Goal: Complete application form: Complete application form

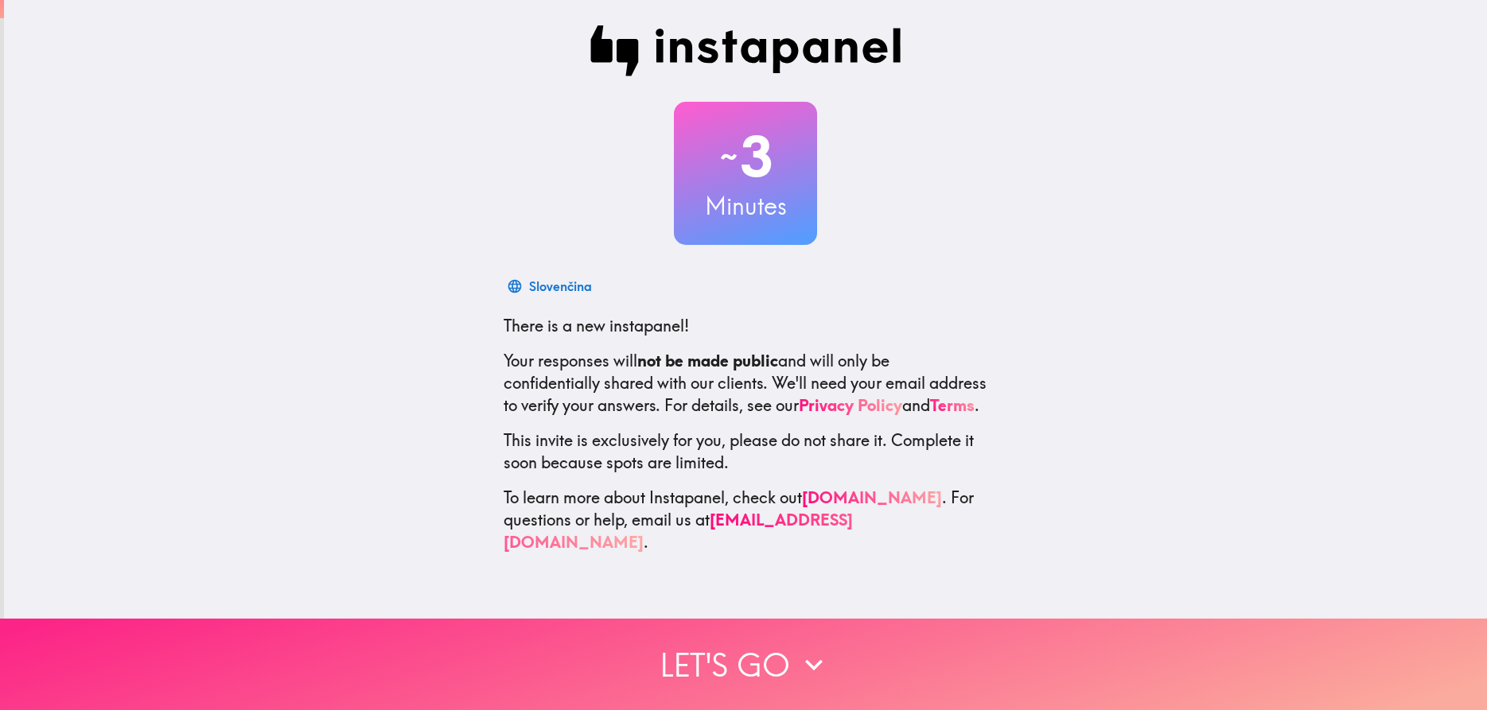
click at [811, 653] on icon "button" at bounding box center [813, 665] width 35 height 35
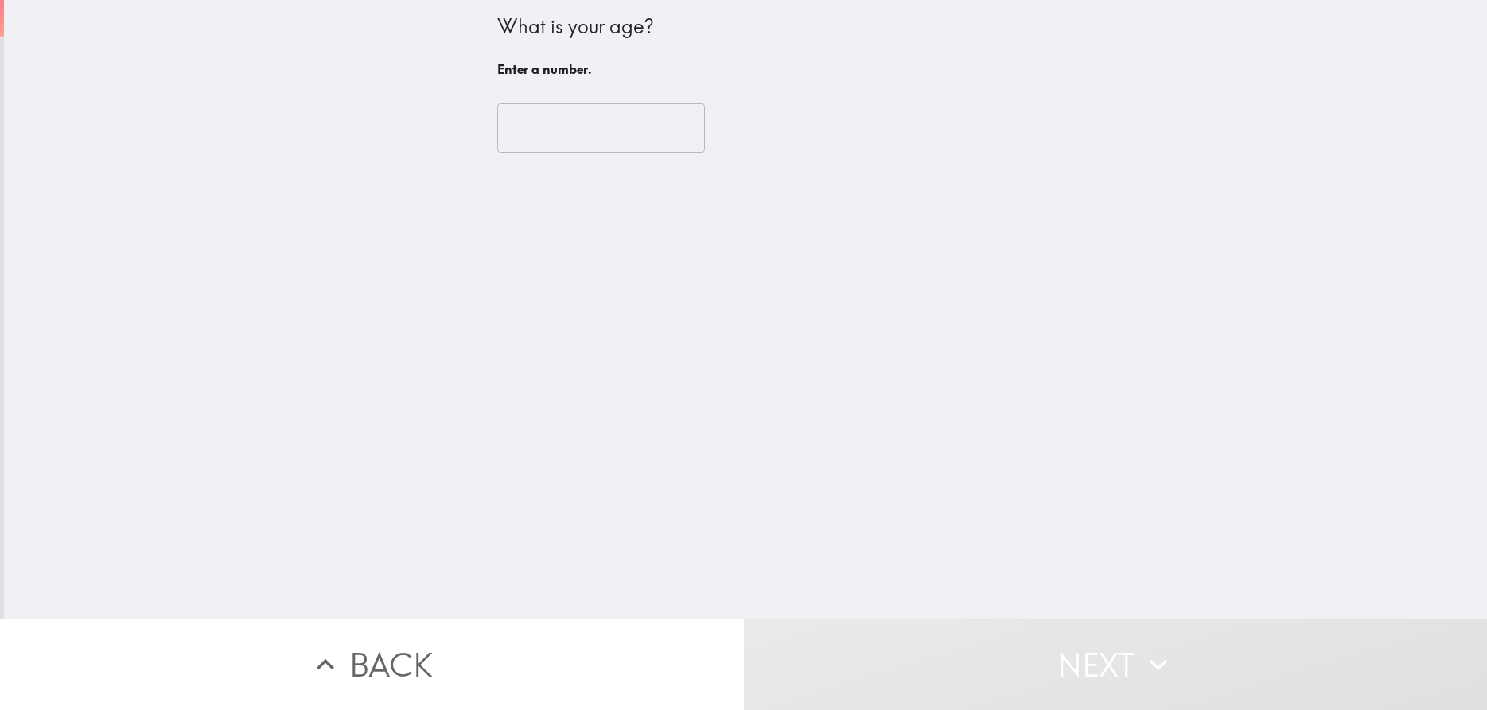
click at [580, 142] on input "number" at bounding box center [601, 127] width 208 height 49
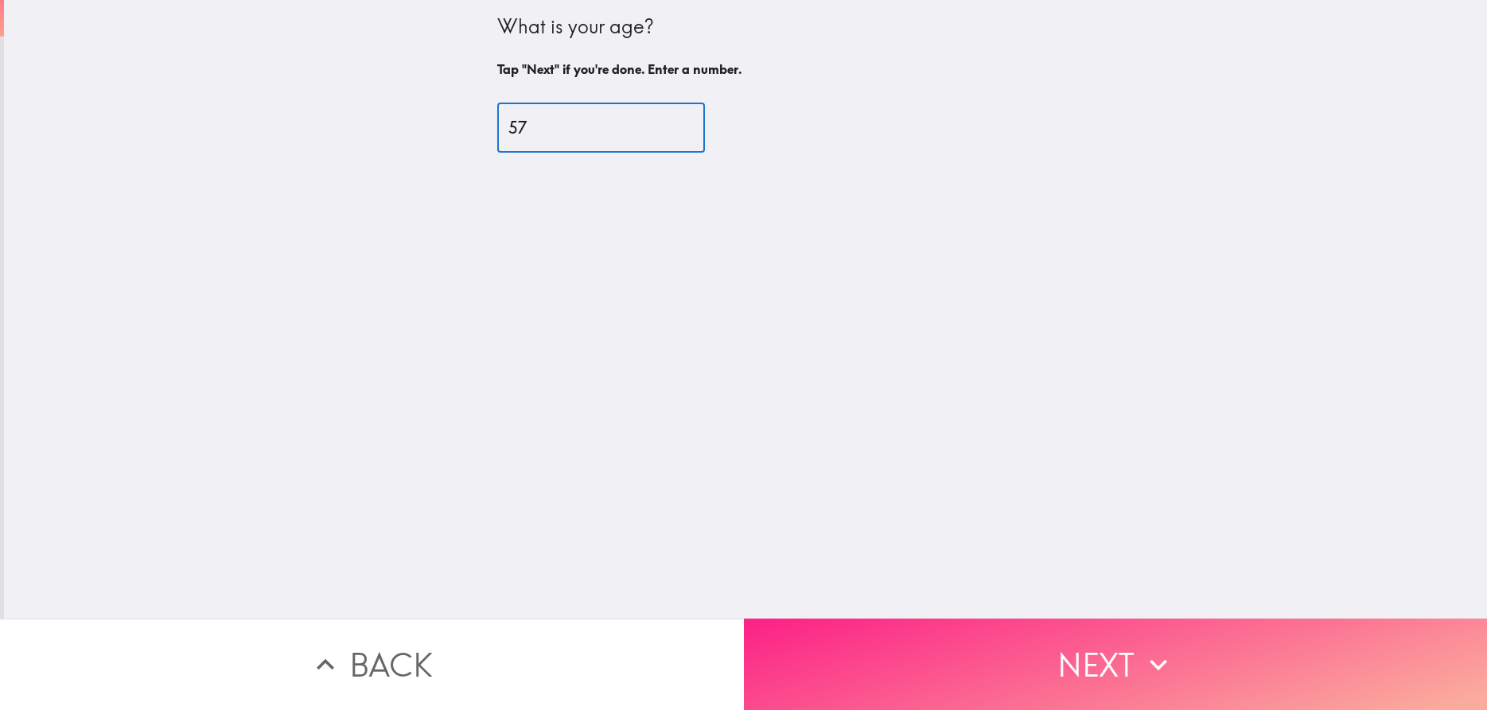
type input "57"
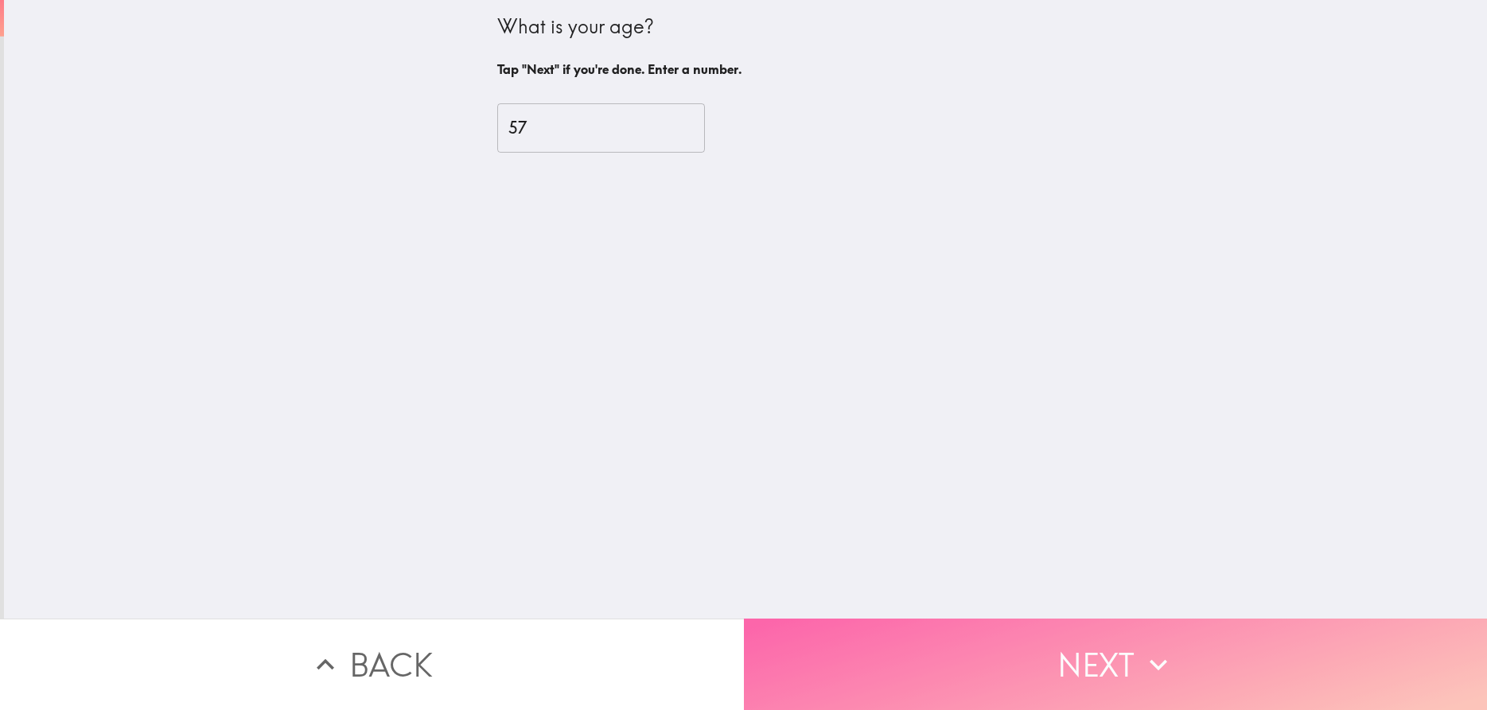
click at [1108, 661] on button "Next" at bounding box center [1116, 664] width 744 height 91
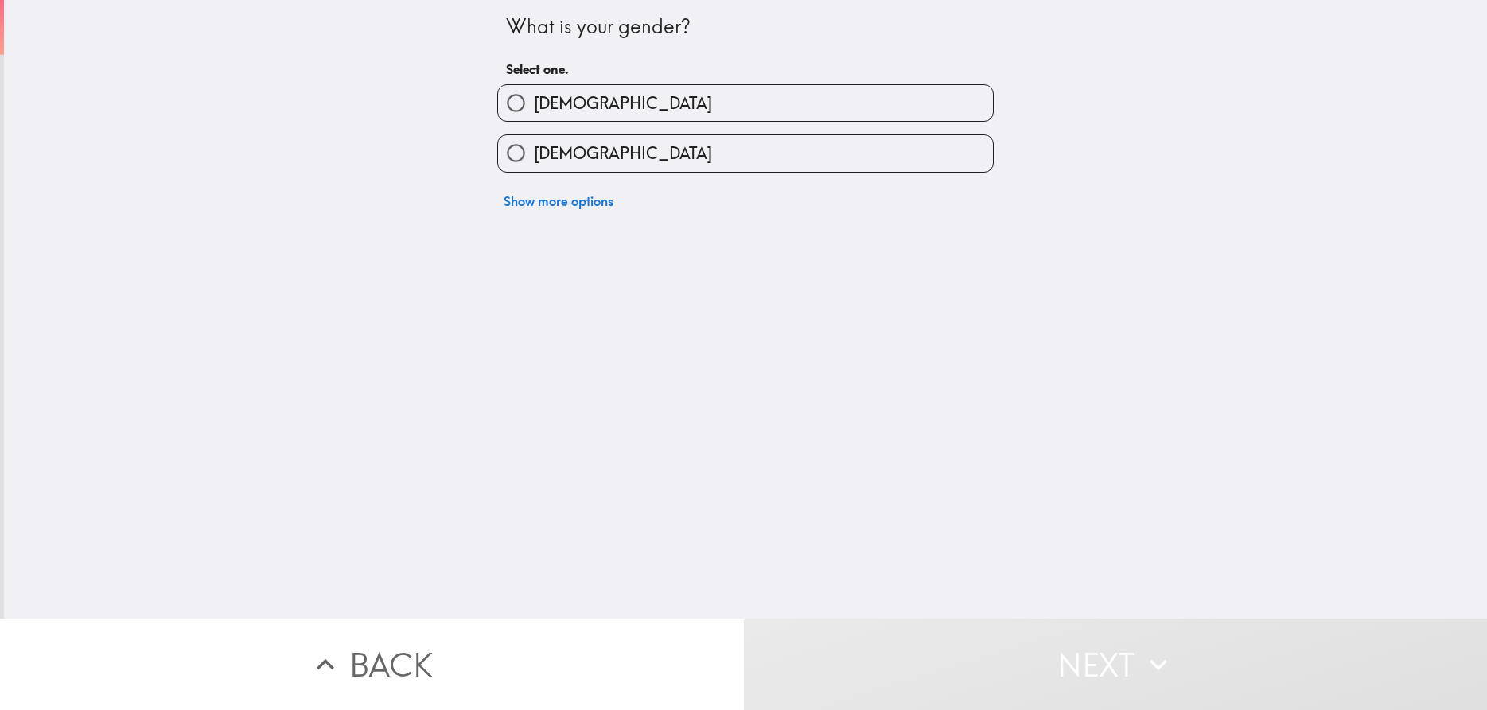
click at [761, 150] on label "[DEMOGRAPHIC_DATA]" at bounding box center [745, 153] width 495 height 36
click at [534, 150] on input "[DEMOGRAPHIC_DATA]" at bounding box center [516, 153] width 36 height 36
radio input "true"
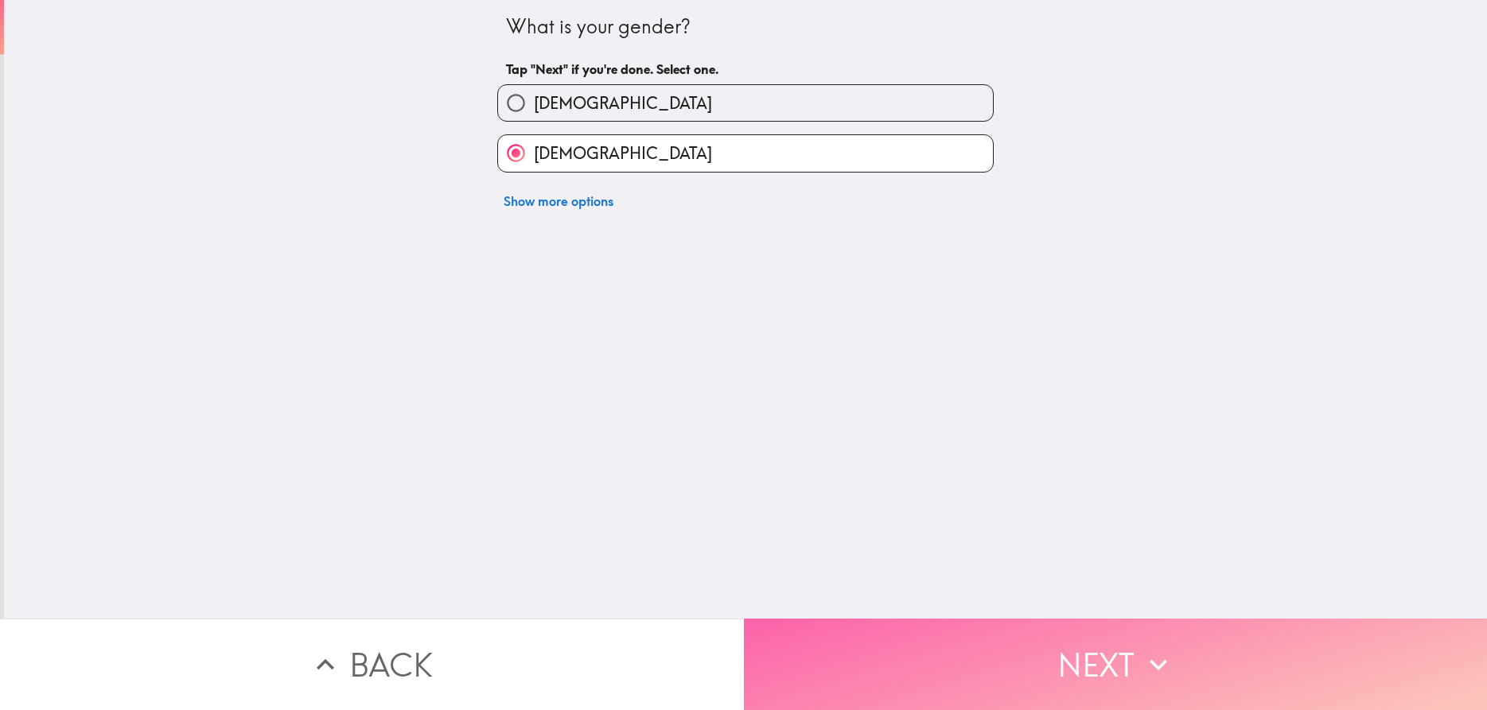
click at [1090, 667] on button "Next" at bounding box center [1116, 664] width 744 height 91
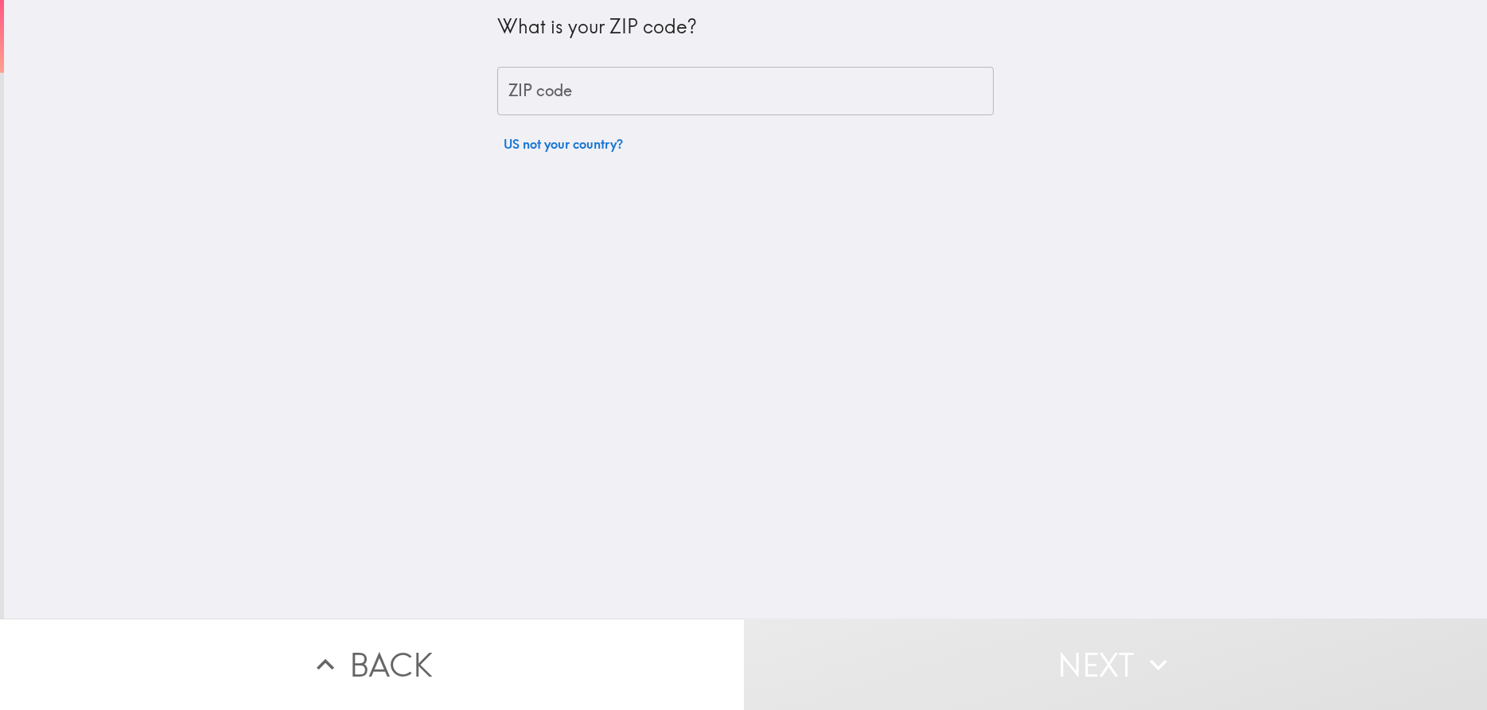
click at [654, 111] on input "ZIP code" at bounding box center [745, 91] width 496 height 49
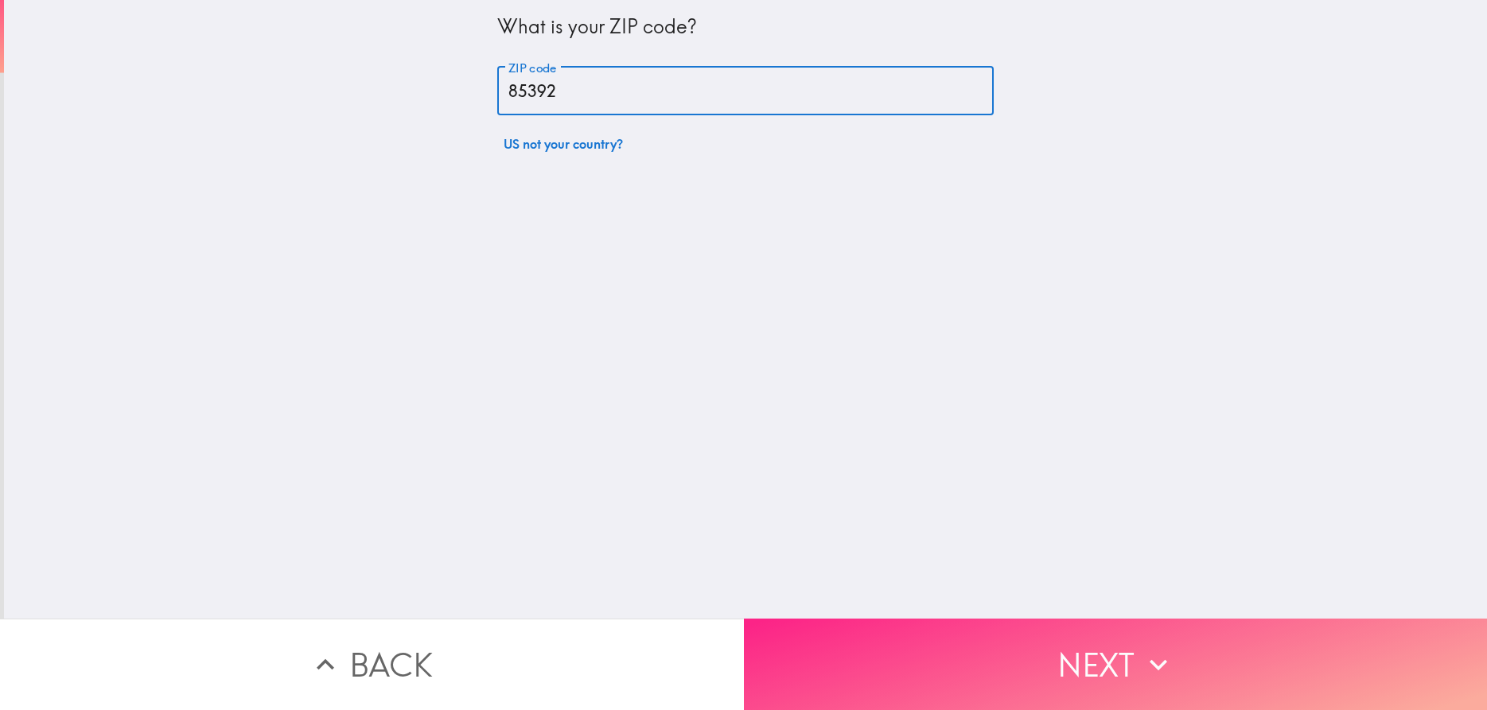
type input "85392"
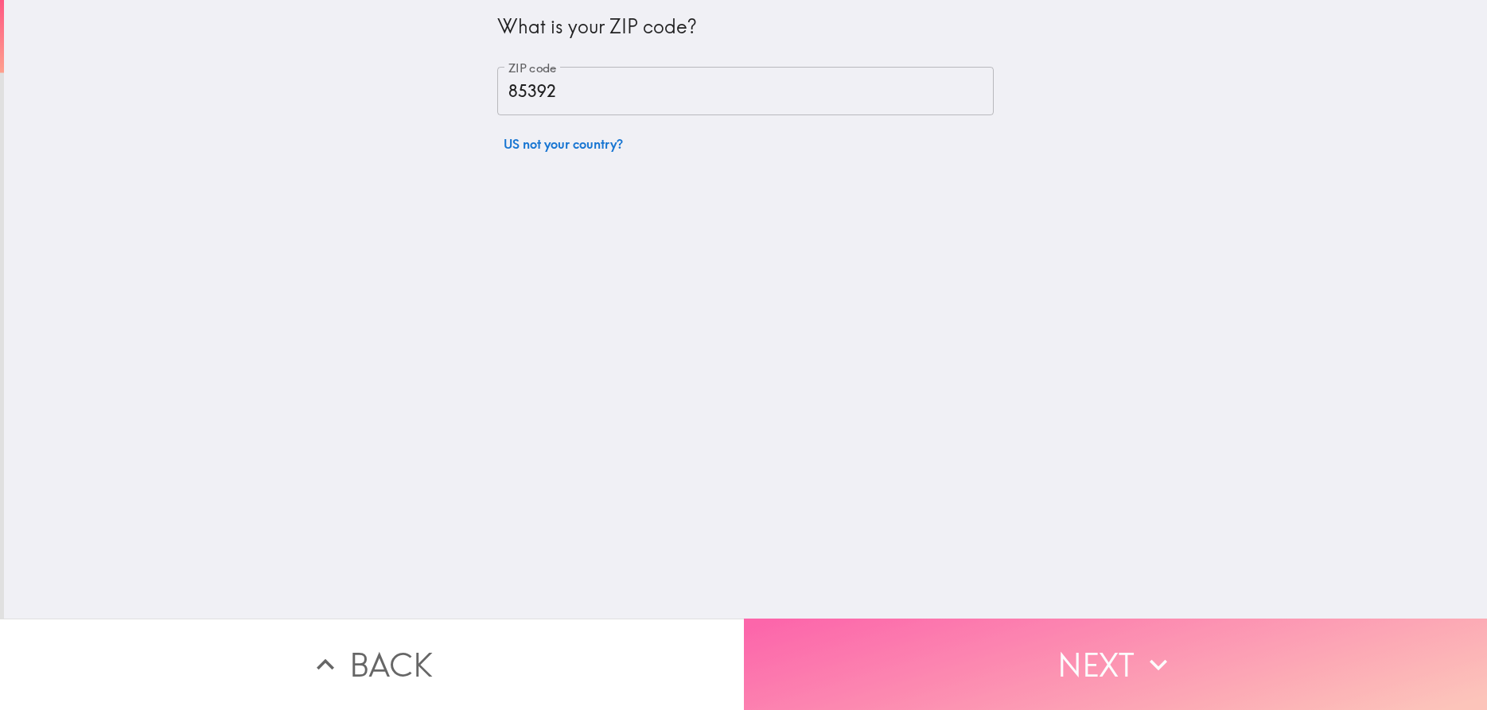
click at [967, 651] on button "Next" at bounding box center [1116, 664] width 744 height 91
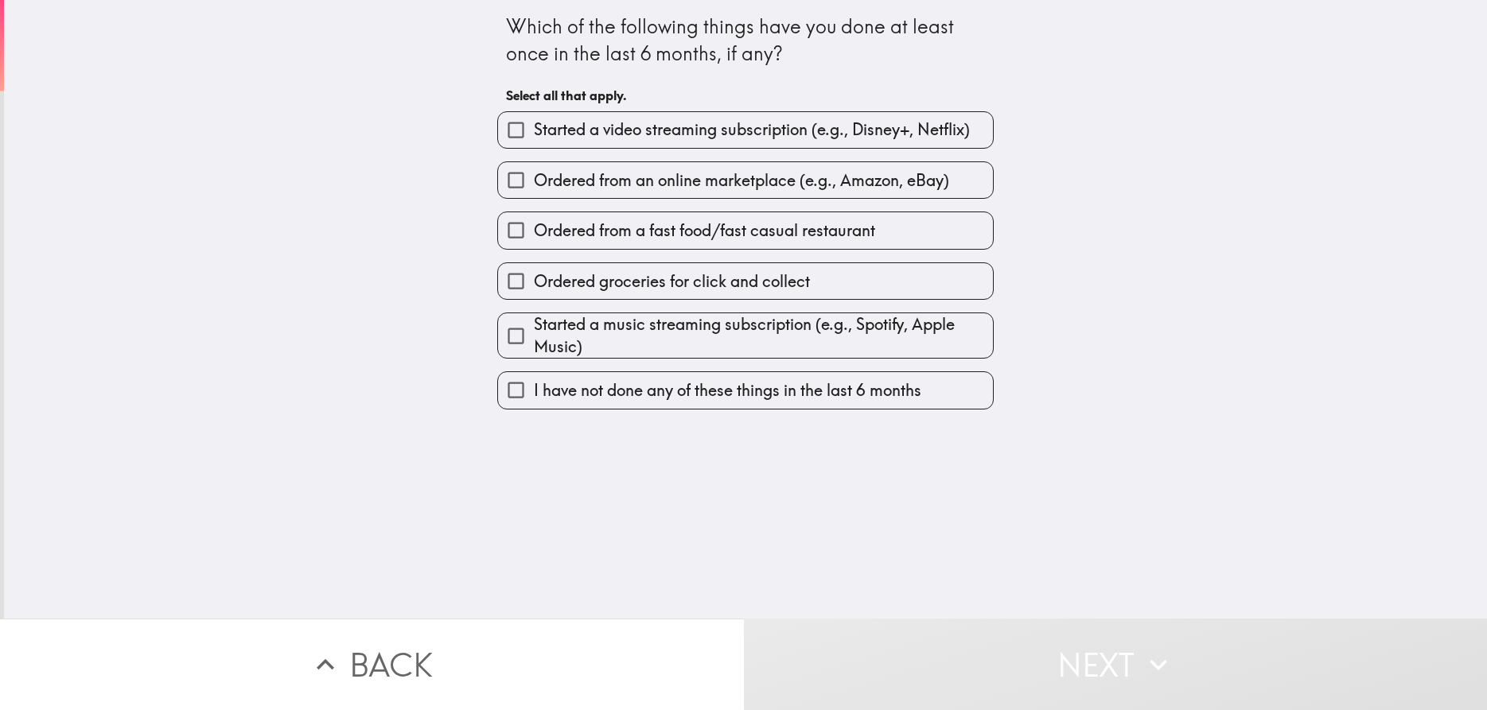
click at [808, 184] on span "Ordered from an online marketplace (e.g., Amazon, eBay)" at bounding box center [741, 180] width 415 height 22
click at [534, 184] on input "Ordered from an online marketplace (e.g., Amazon, eBay)" at bounding box center [516, 180] width 36 height 36
checkbox input "true"
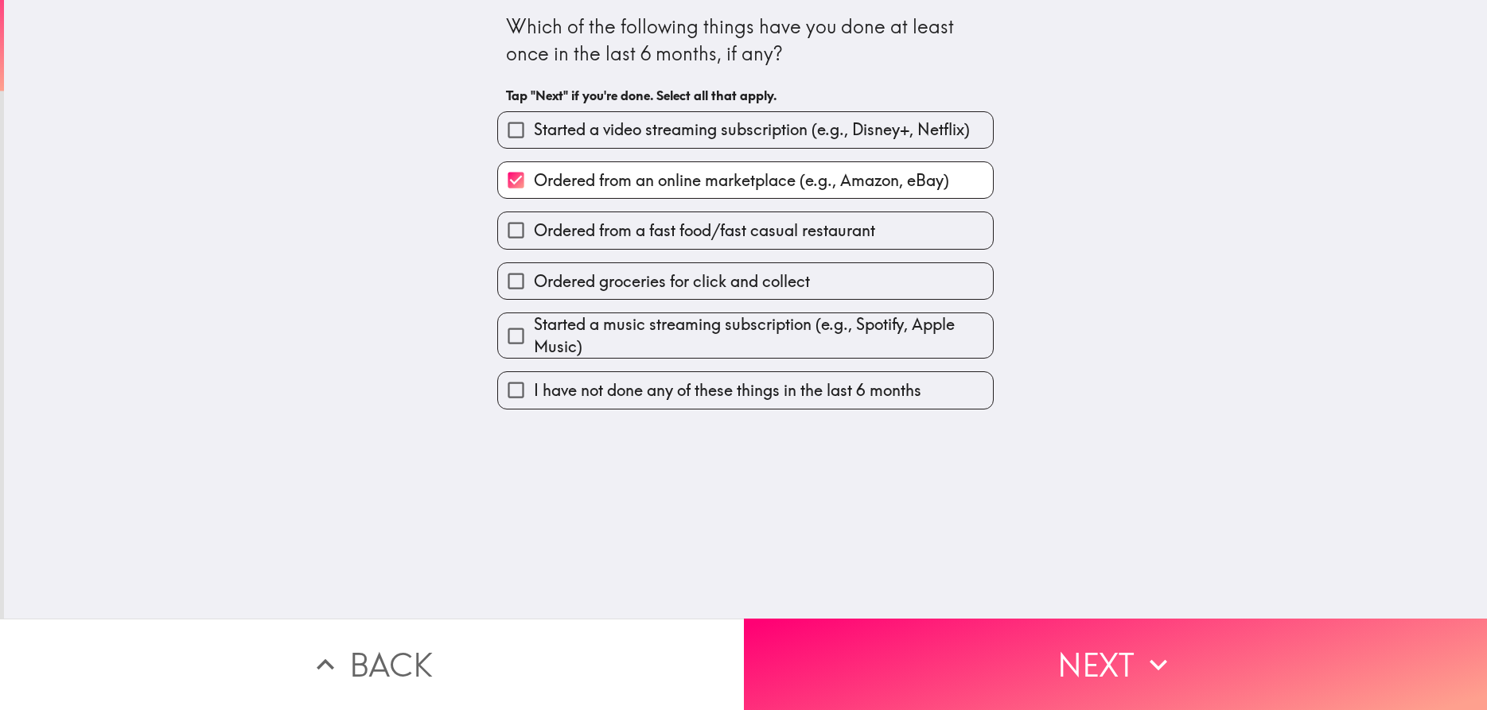
click at [796, 228] on span "Ordered from a fast food/fast casual restaurant" at bounding box center [704, 231] width 341 height 22
click at [534, 228] on input "Ordered from a fast food/fast casual restaurant" at bounding box center [516, 230] width 36 height 36
checkbox input "true"
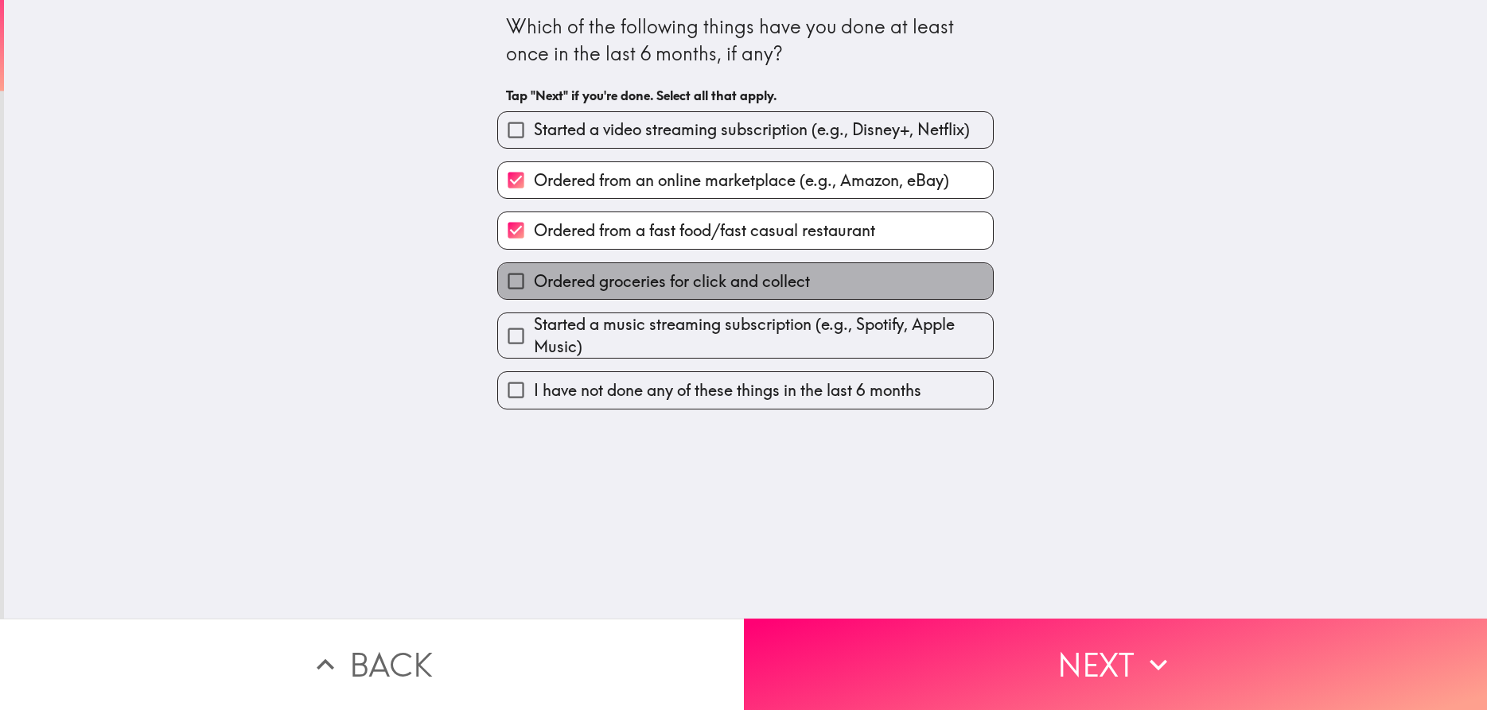
click at [794, 282] on span "Ordered groceries for click and collect" at bounding box center [672, 281] width 276 height 22
click at [534, 282] on input "Ordered groceries for click and collect" at bounding box center [516, 281] width 36 height 36
checkbox input "true"
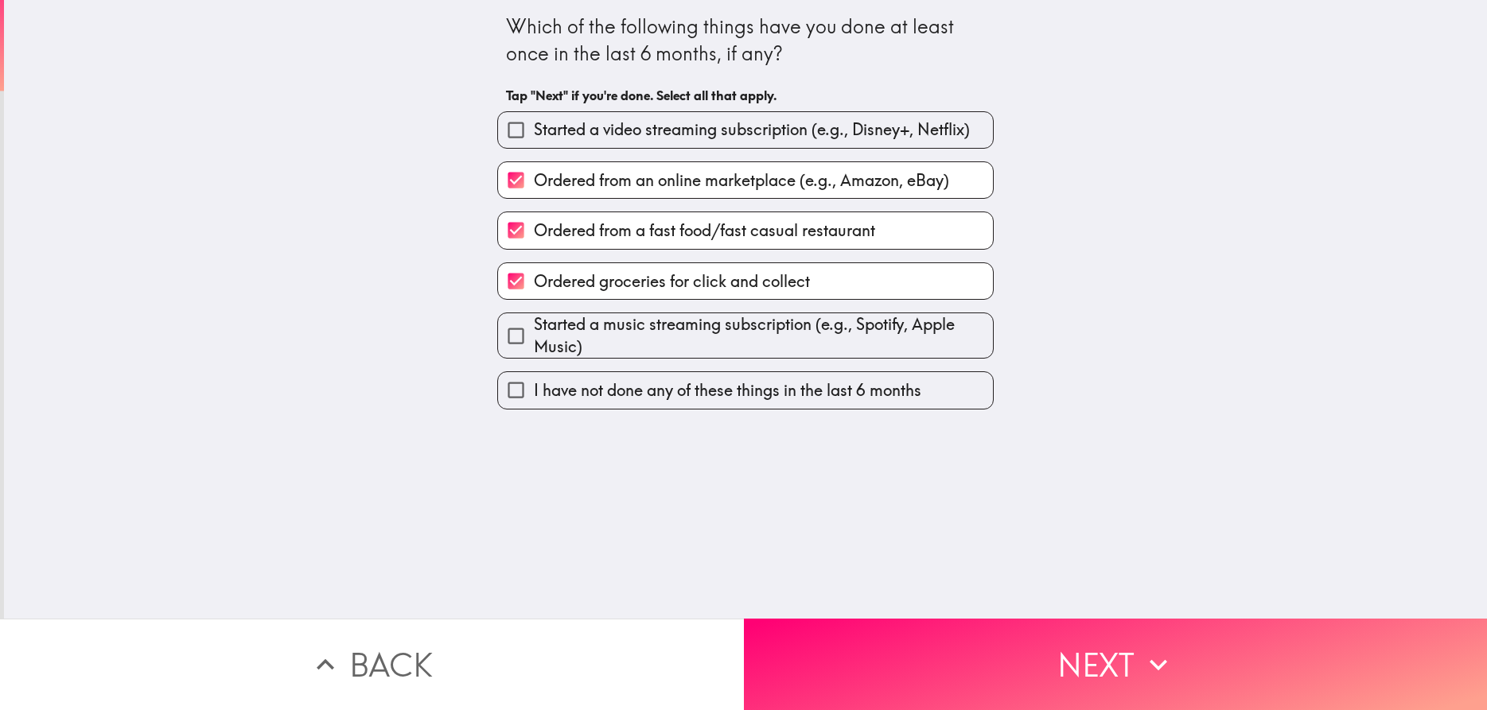
click at [792, 337] on span "Started a music streaming subscription (e.g., Spotify, Apple Music)" at bounding box center [763, 335] width 459 height 45
click at [534, 337] on input "Started a music streaming subscription (e.g., Spotify, Apple Music)" at bounding box center [516, 336] width 36 height 36
checkbox input "true"
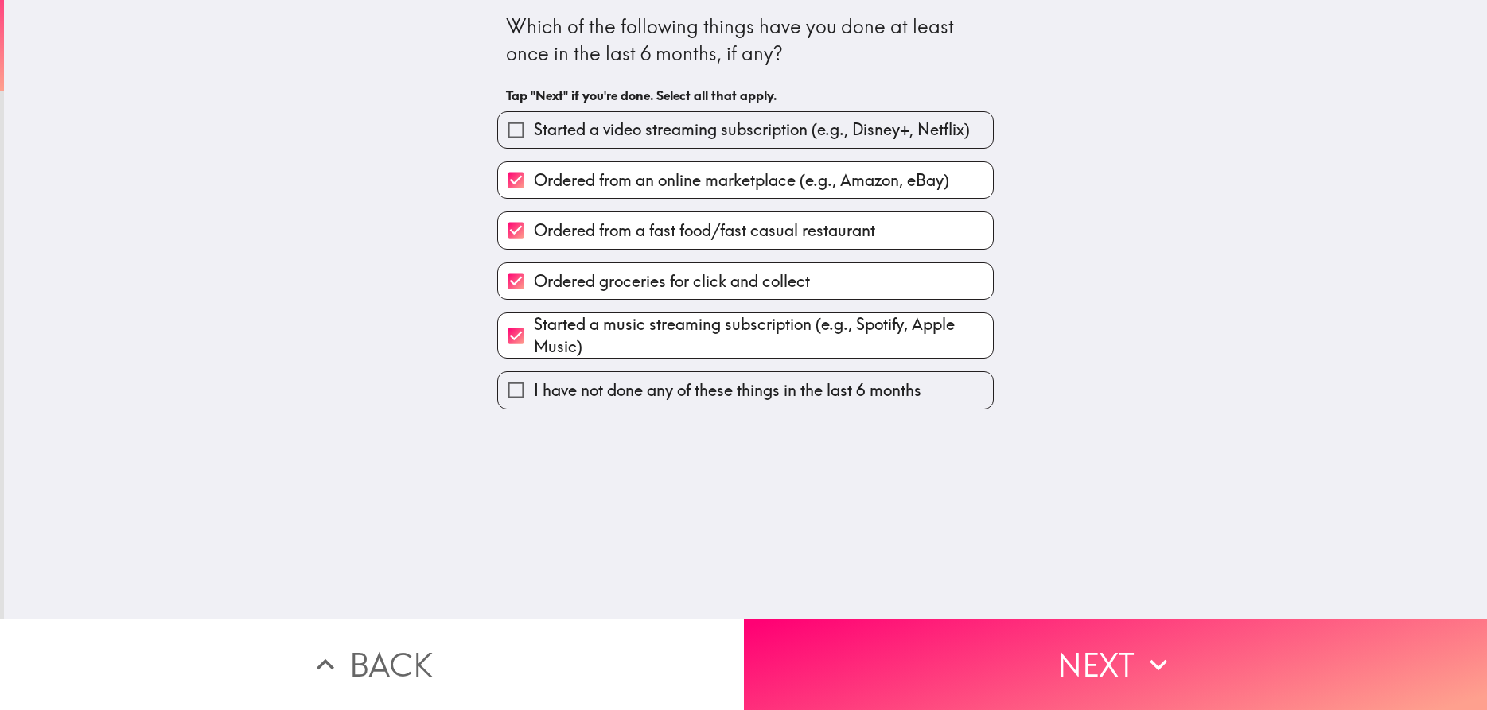
click at [863, 138] on span "Started a video streaming subscription (e.g., Disney+, Netflix)" at bounding box center [752, 130] width 436 height 22
click at [534, 138] on input "Started a video streaming subscription (e.g., Disney+, Netflix)" at bounding box center [516, 130] width 36 height 36
checkbox input "true"
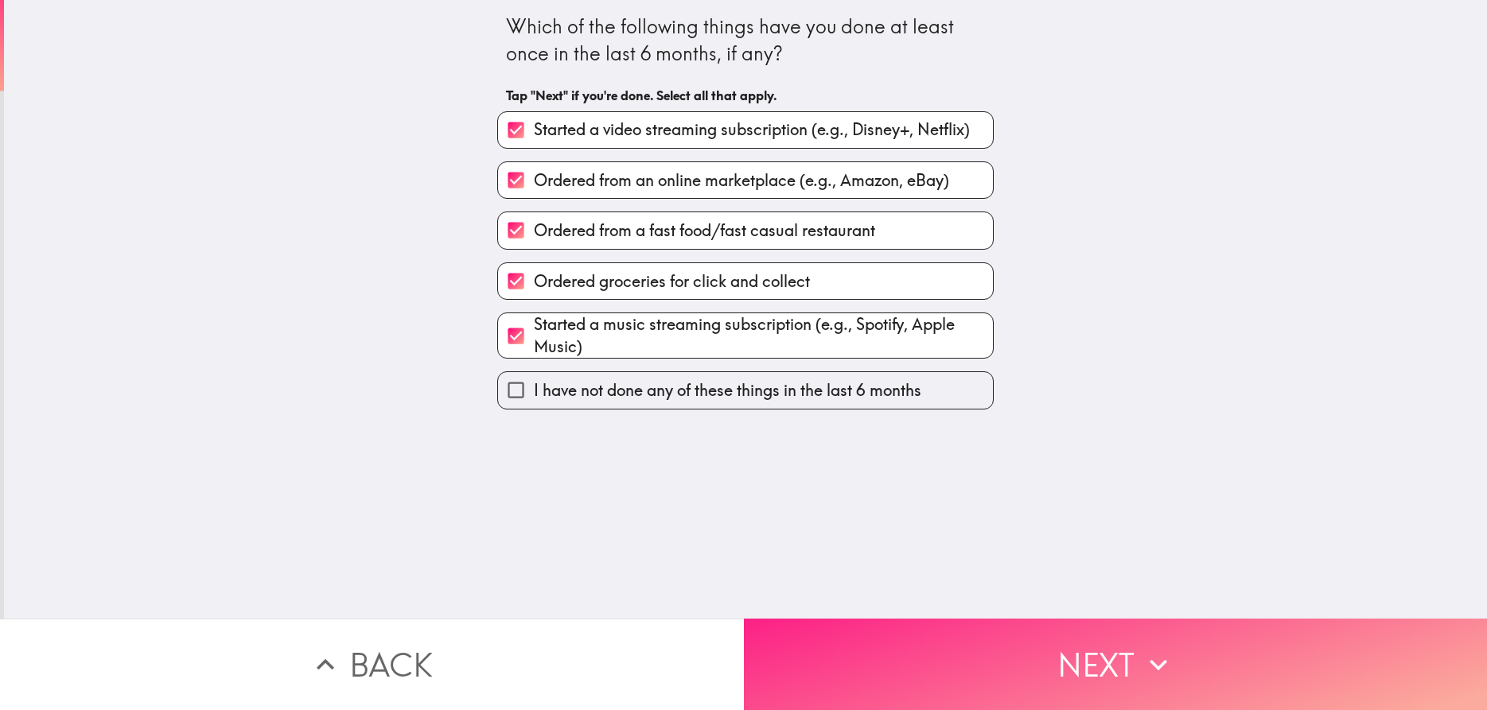
click at [991, 662] on button "Next" at bounding box center [1116, 664] width 744 height 91
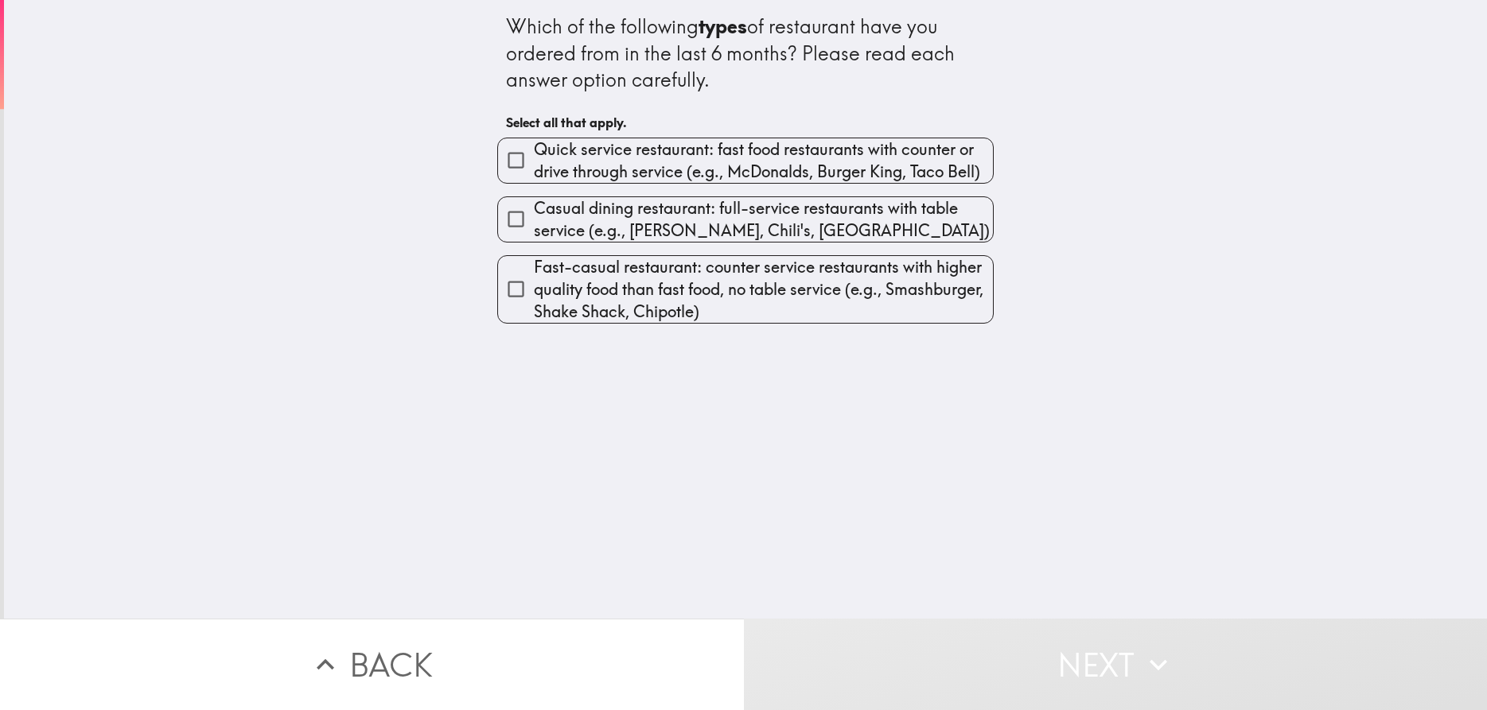
click at [771, 161] on span "Quick service restaurant: fast food restaurants with counter or drive through s…" at bounding box center [763, 160] width 459 height 45
click at [534, 161] on input "Quick service restaurant: fast food restaurants with counter or drive through s…" at bounding box center [516, 160] width 36 height 36
checkbox input "true"
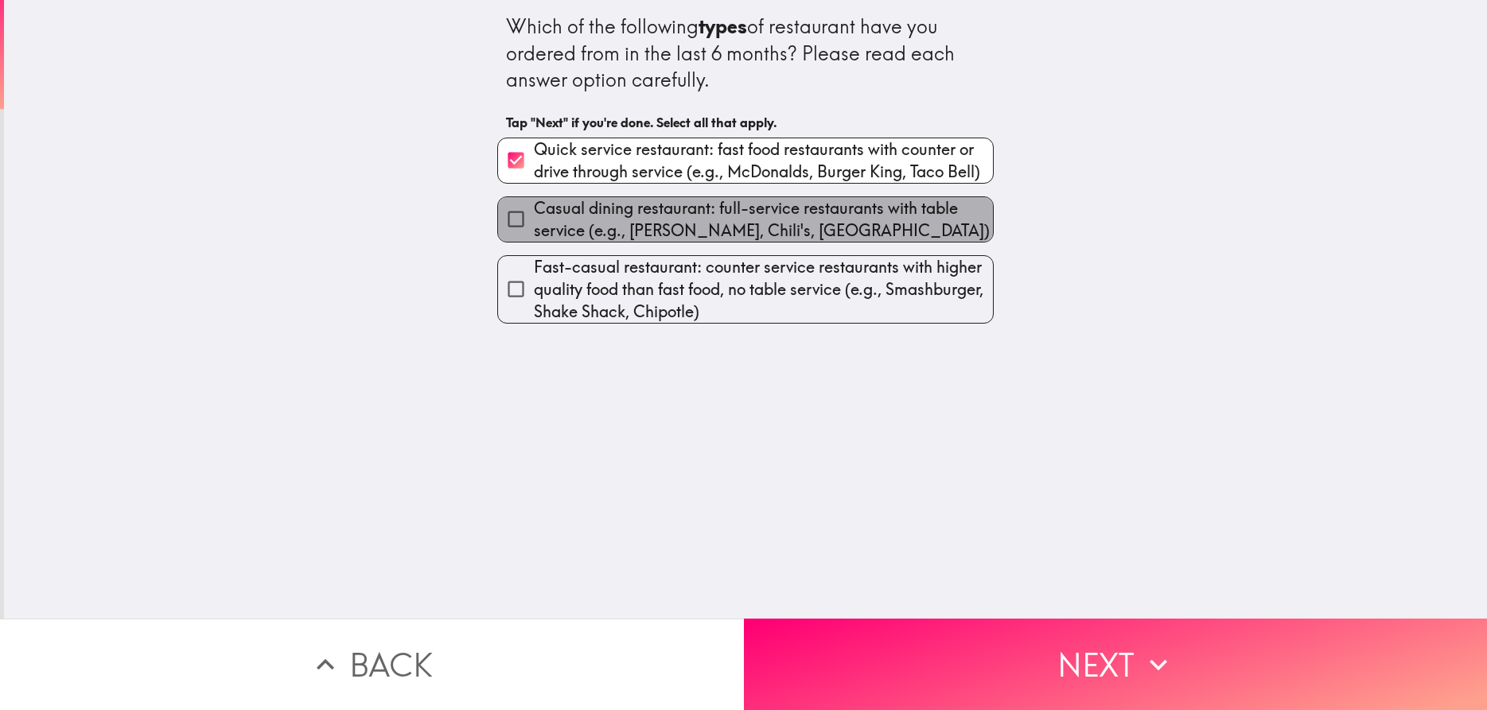
click at [775, 222] on span "Casual dining restaurant: full-service restaurants with table service (e.g., [P…" at bounding box center [763, 219] width 459 height 45
click at [534, 222] on input "Casual dining restaurant: full-service restaurants with table service (e.g., [P…" at bounding box center [516, 219] width 36 height 36
checkbox input "true"
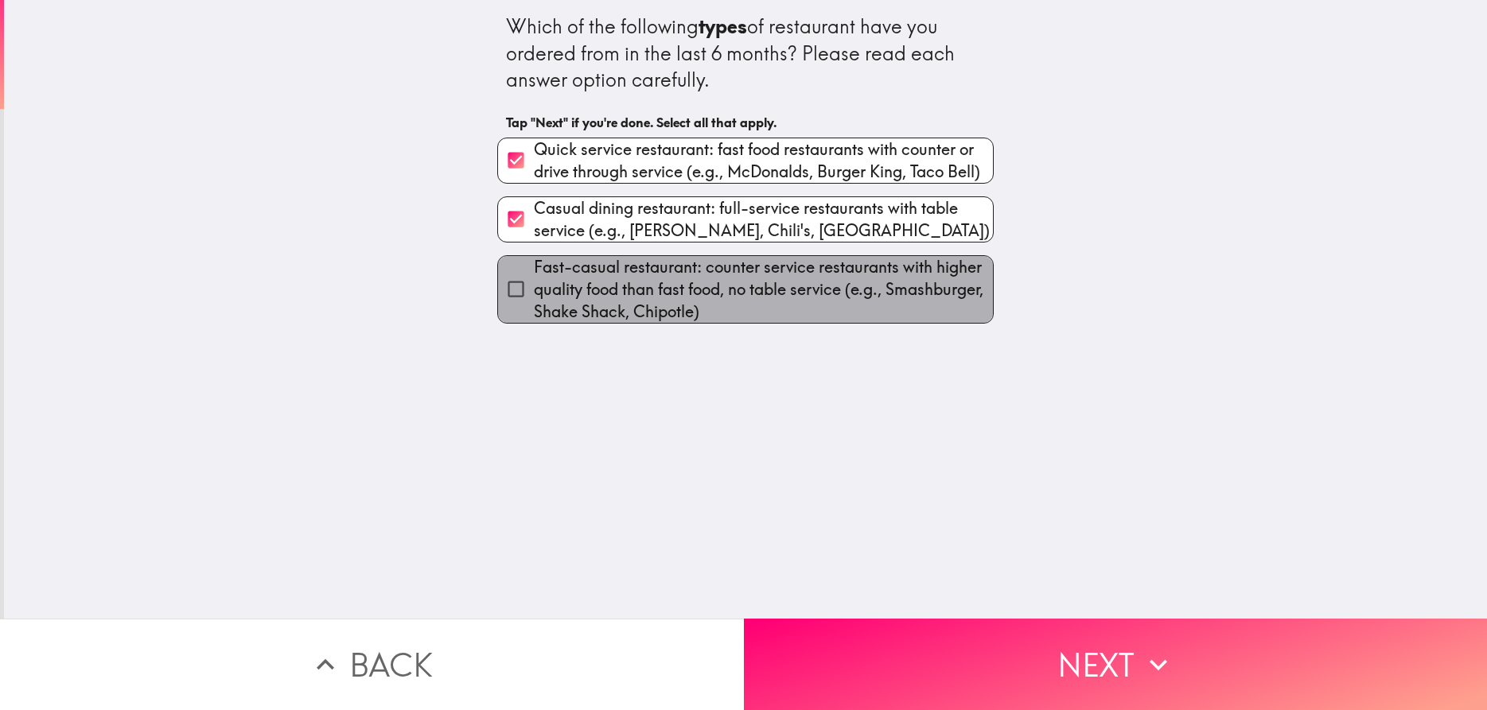
click at [771, 299] on span "Fast-casual restaurant: counter service restaurants with higher quality food th…" at bounding box center [763, 289] width 459 height 67
click at [534, 299] on input "Fast-casual restaurant: counter service restaurants with higher quality food th…" at bounding box center [516, 289] width 36 height 36
checkbox input "true"
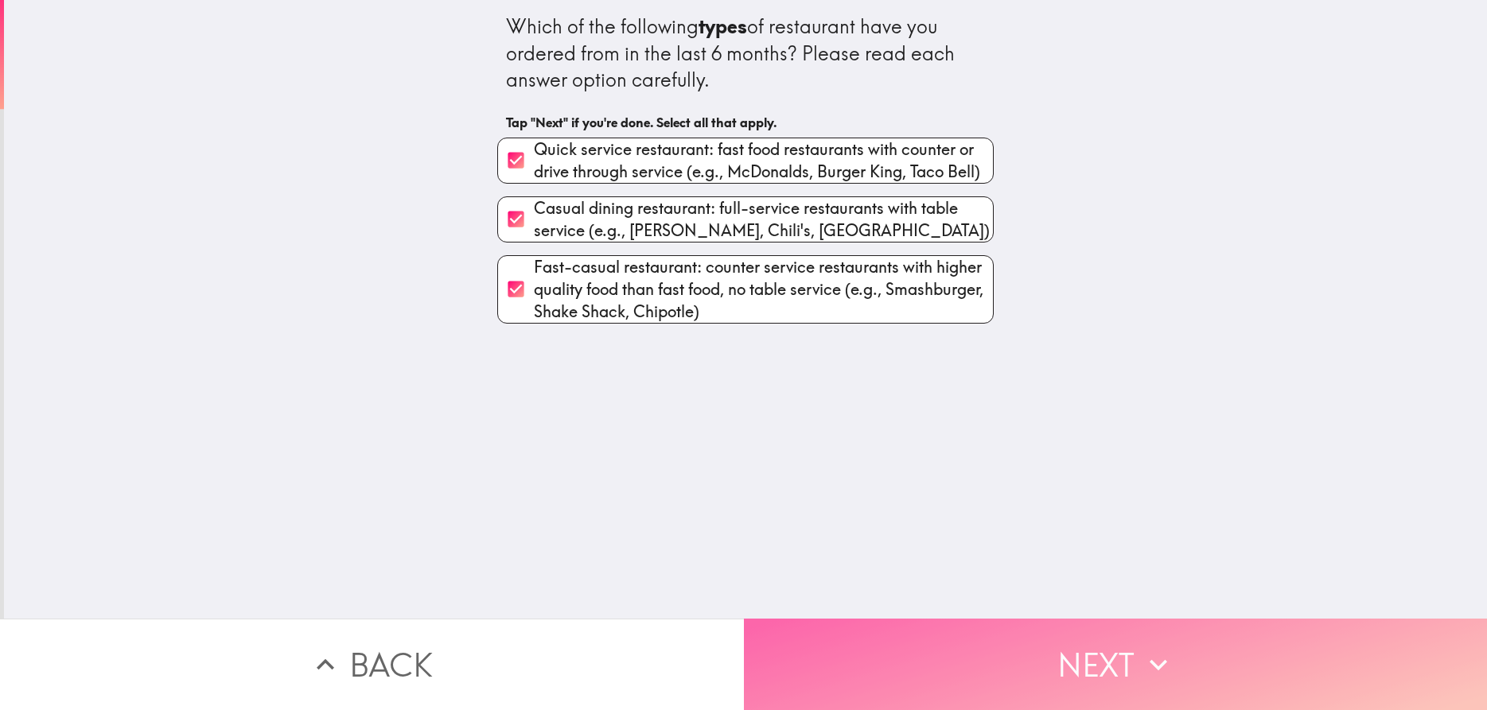
click at [931, 667] on button "Next" at bounding box center [1116, 664] width 744 height 91
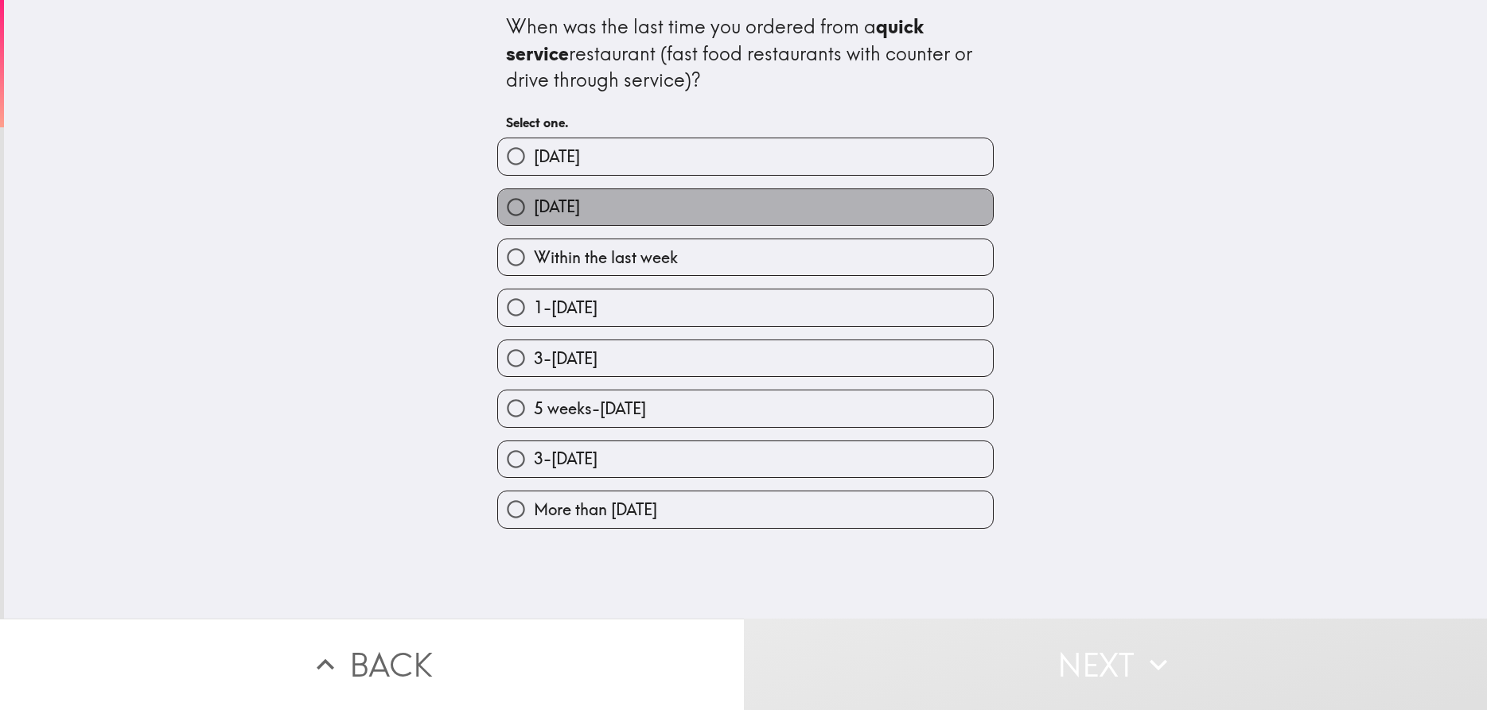
click at [734, 224] on label "[DATE]" at bounding box center [745, 207] width 495 height 36
click at [534, 224] on input "[DATE]" at bounding box center [516, 207] width 36 height 36
radio input "true"
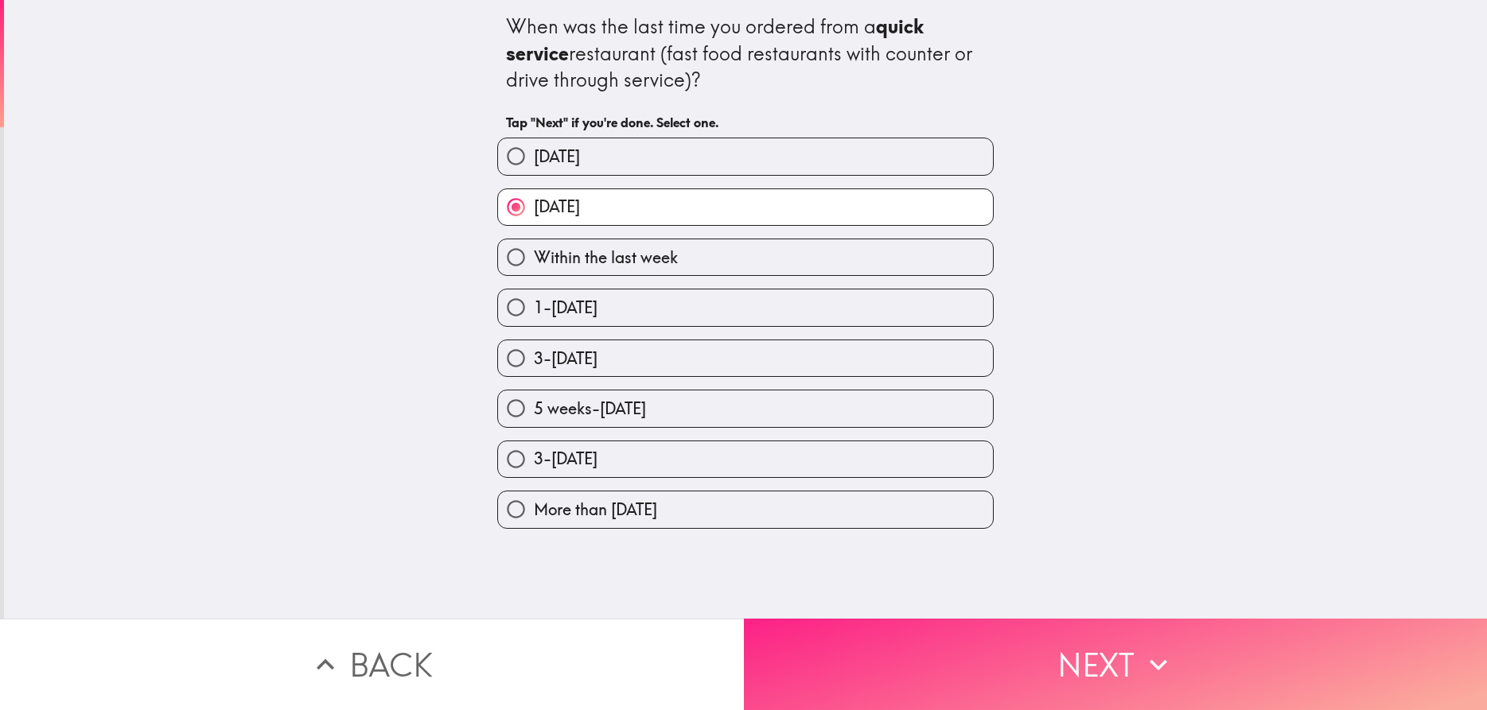
click at [985, 671] on button "Next" at bounding box center [1116, 664] width 744 height 91
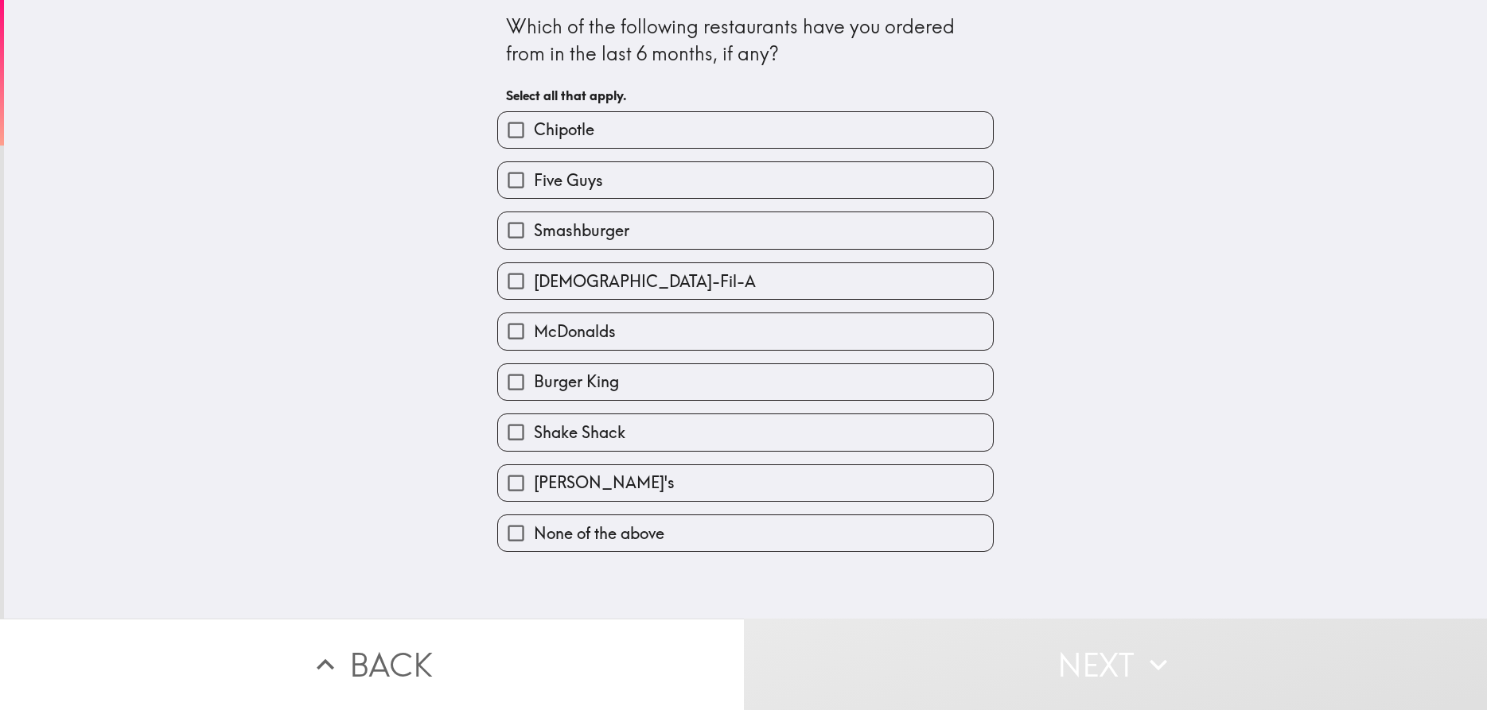
click at [685, 146] on label "Chipotle" at bounding box center [745, 130] width 495 height 36
click at [534, 146] on input "Chipotle" at bounding box center [516, 130] width 36 height 36
checkbox input "true"
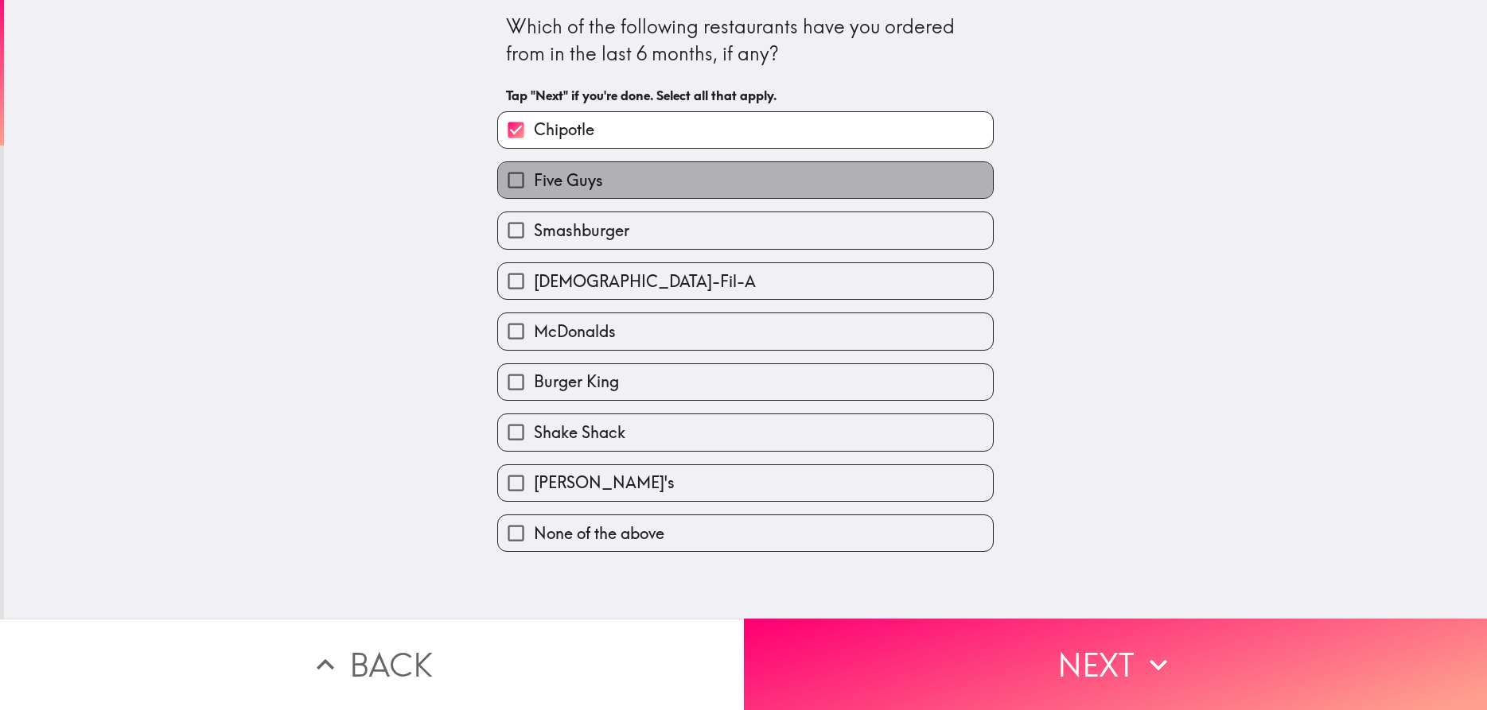
click at [687, 181] on label "Five Guys" at bounding box center [745, 180] width 495 height 36
click at [534, 181] on input "Five Guys" at bounding box center [516, 180] width 36 height 36
checkbox input "true"
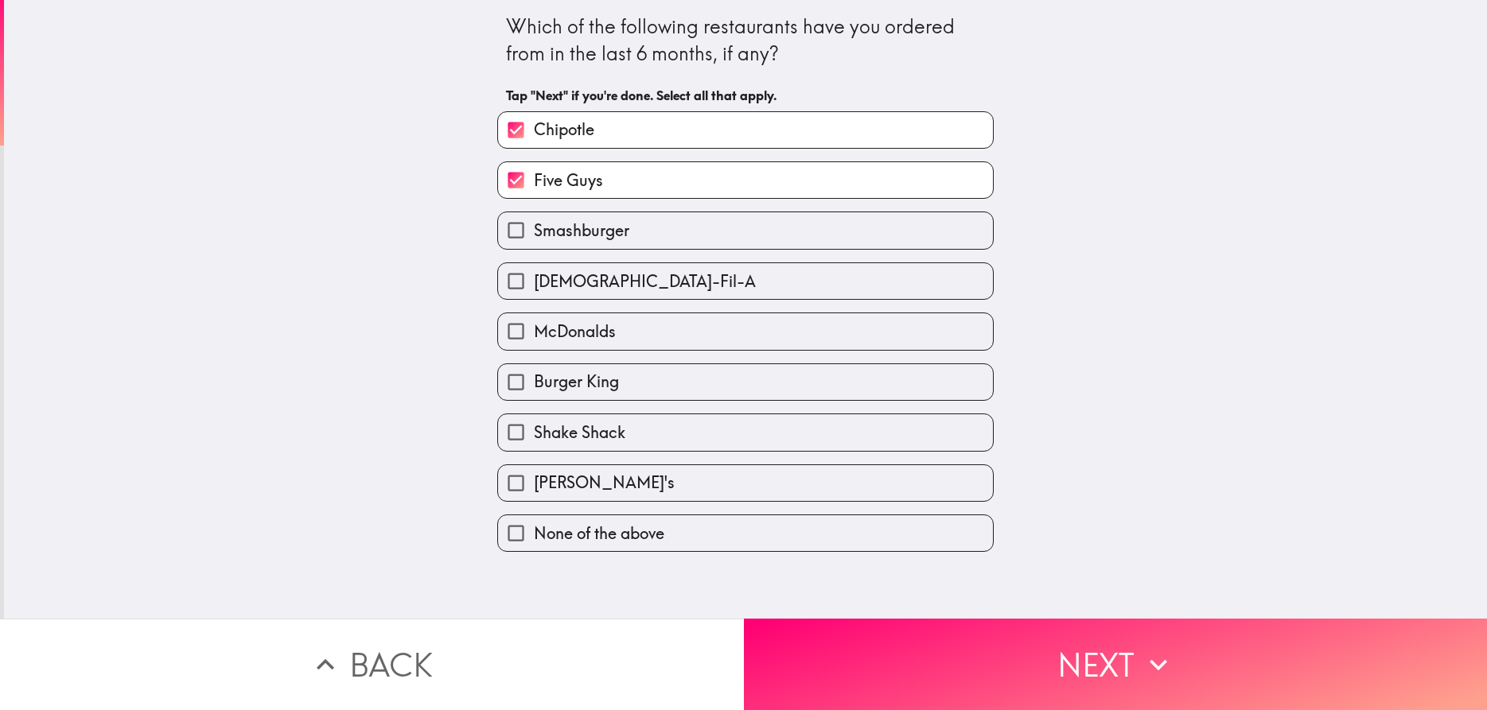
click at [683, 227] on label "Smashburger" at bounding box center [745, 230] width 495 height 36
click at [534, 227] on input "Smashburger" at bounding box center [516, 230] width 36 height 36
checkbox input "true"
click at [665, 285] on label "[DEMOGRAPHIC_DATA]-Fil-A" at bounding box center [745, 281] width 495 height 36
click at [534, 285] on input "[DEMOGRAPHIC_DATA]-Fil-A" at bounding box center [516, 281] width 36 height 36
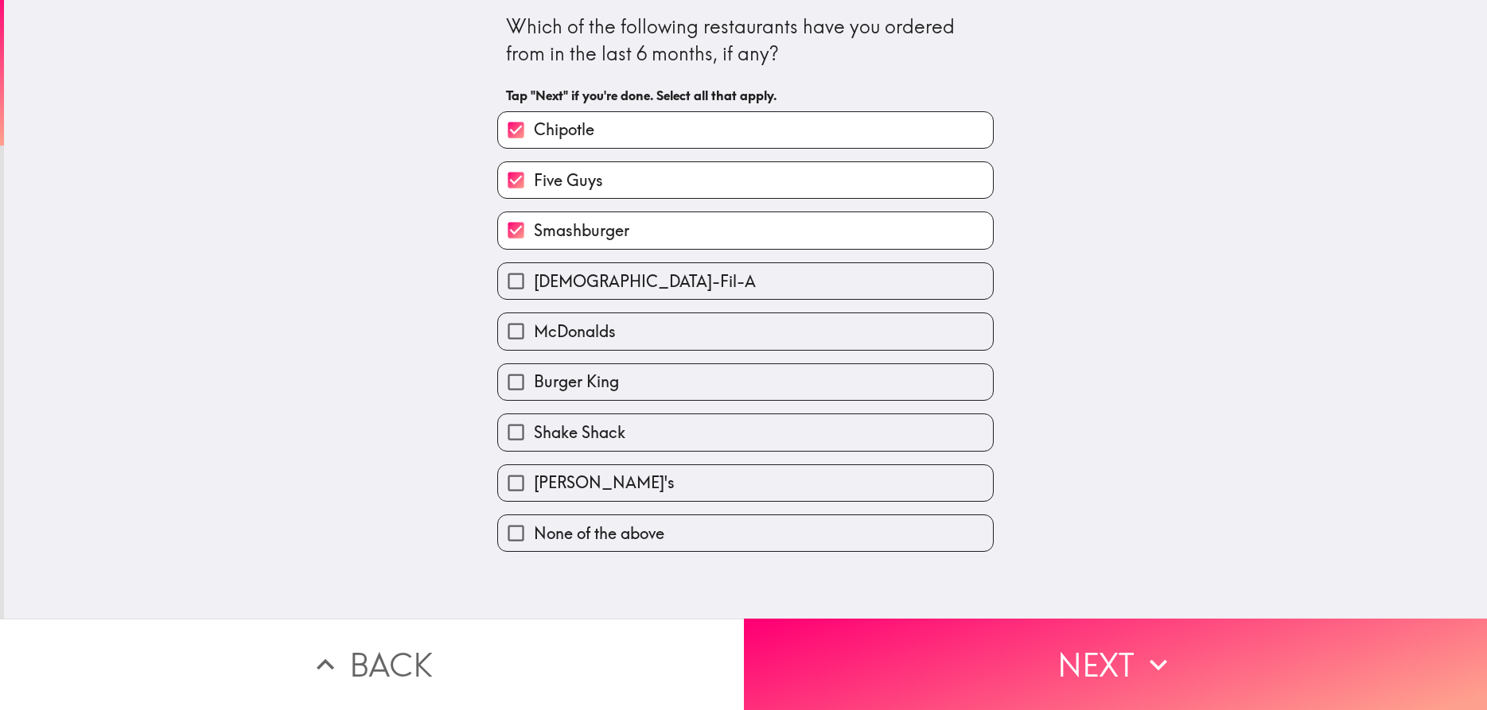
checkbox input "true"
click at [668, 346] on label "McDonalds" at bounding box center [745, 331] width 495 height 36
click at [534, 346] on input "McDonalds" at bounding box center [516, 331] width 36 height 36
checkbox input "true"
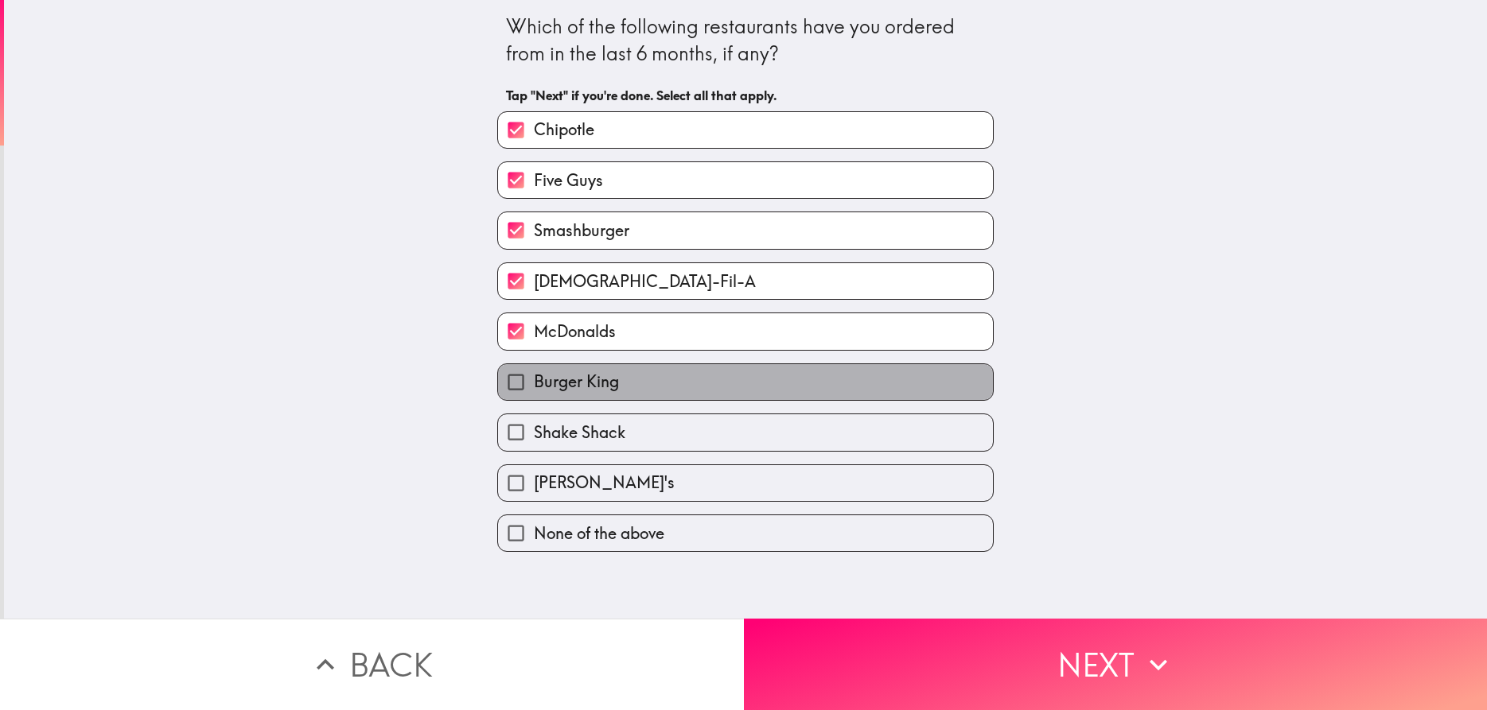
click at [670, 389] on label "Burger King" at bounding box center [745, 382] width 495 height 36
click at [534, 389] on input "Burger King" at bounding box center [516, 382] width 36 height 36
checkbox input "true"
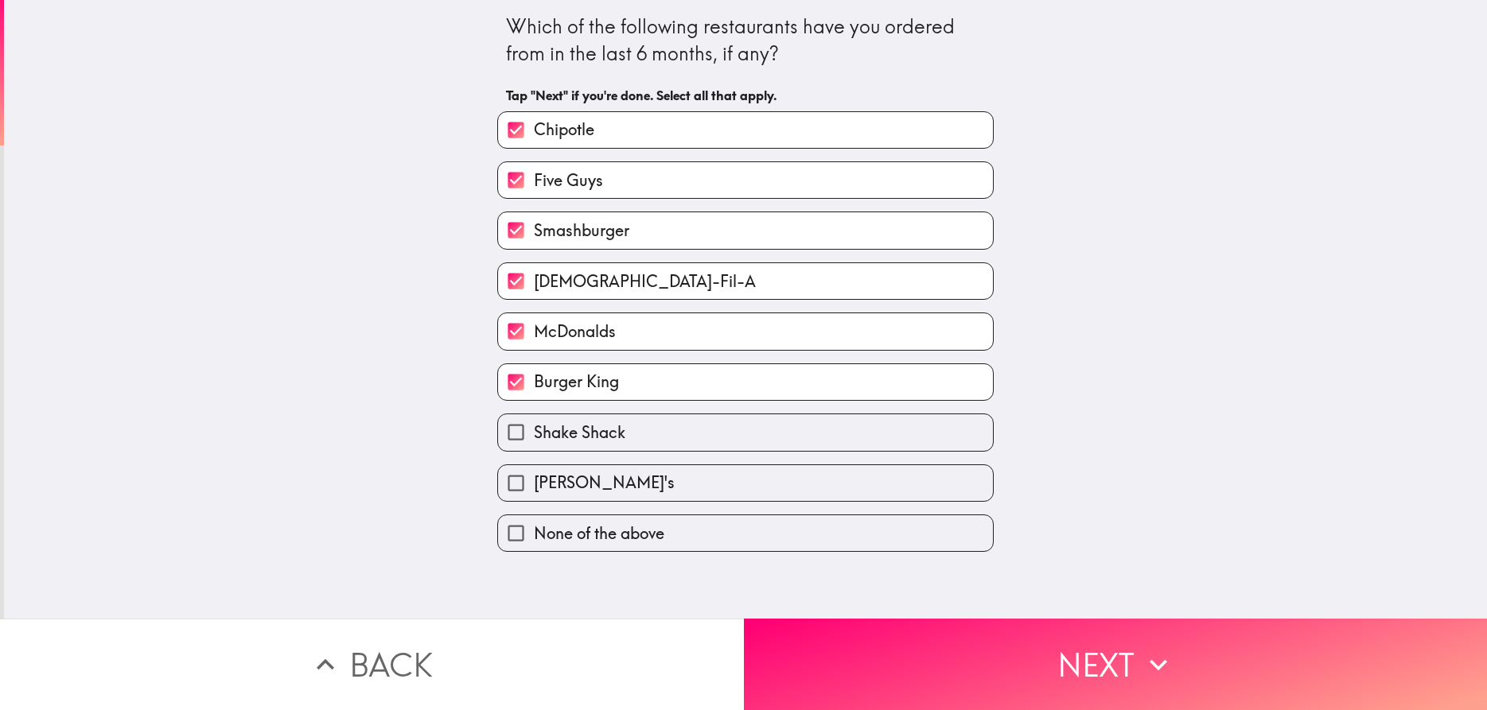
click at [671, 483] on label "[PERSON_NAME]'s" at bounding box center [745, 483] width 495 height 36
click at [534, 483] on input "[PERSON_NAME]'s" at bounding box center [516, 483] width 36 height 36
checkbox input "true"
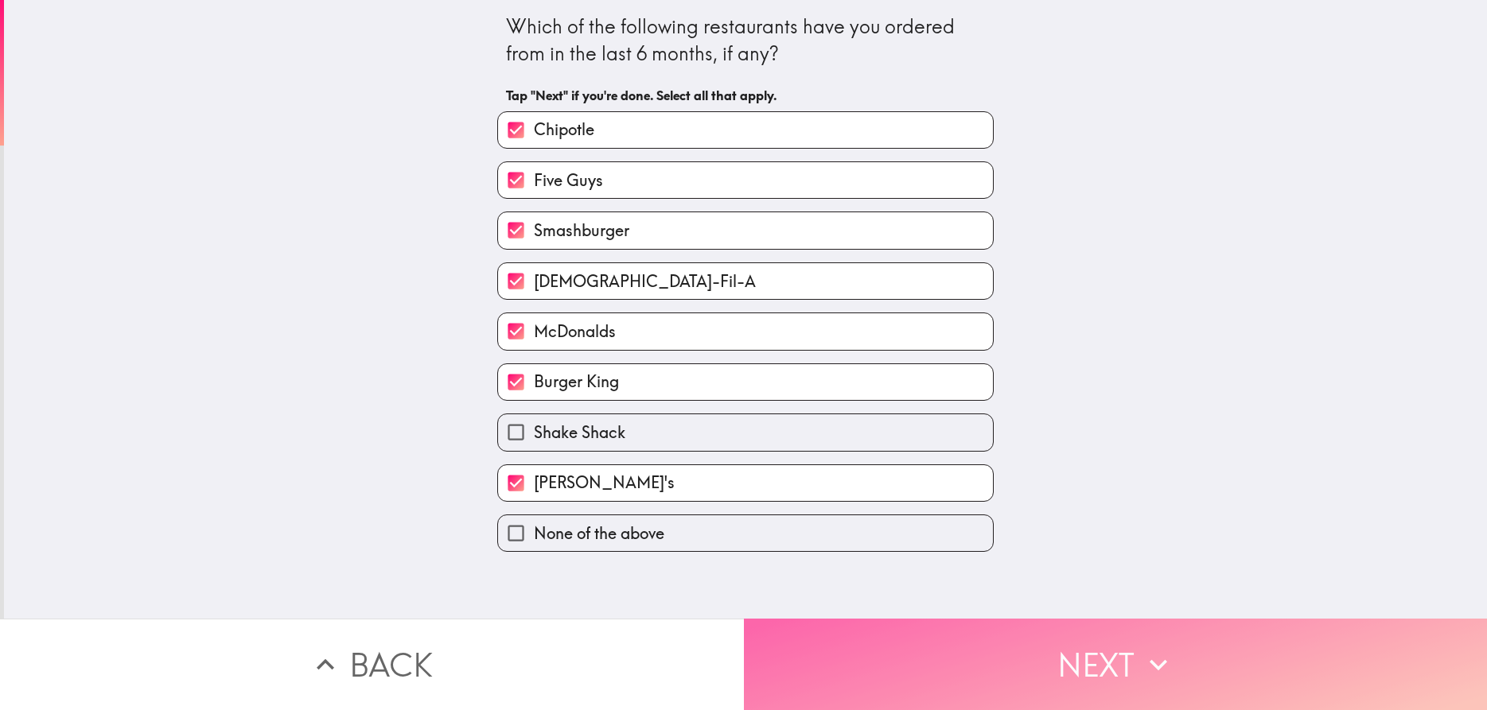
click at [909, 668] on button "Next" at bounding box center [1116, 664] width 744 height 91
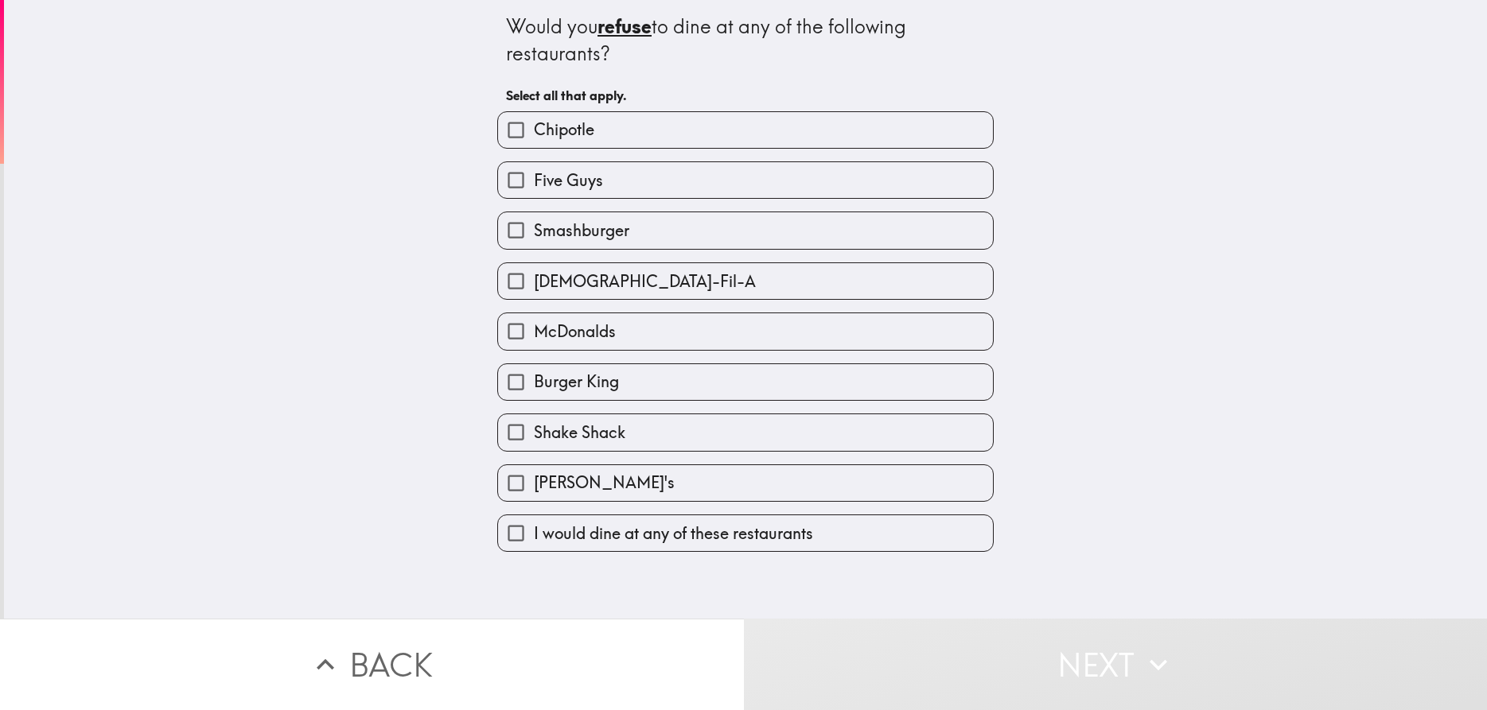
click at [823, 519] on label "I would dine at any of these restaurants" at bounding box center [745, 534] width 495 height 36
click at [534, 519] on input "I would dine at any of these restaurants" at bounding box center [516, 534] width 36 height 36
checkbox input "true"
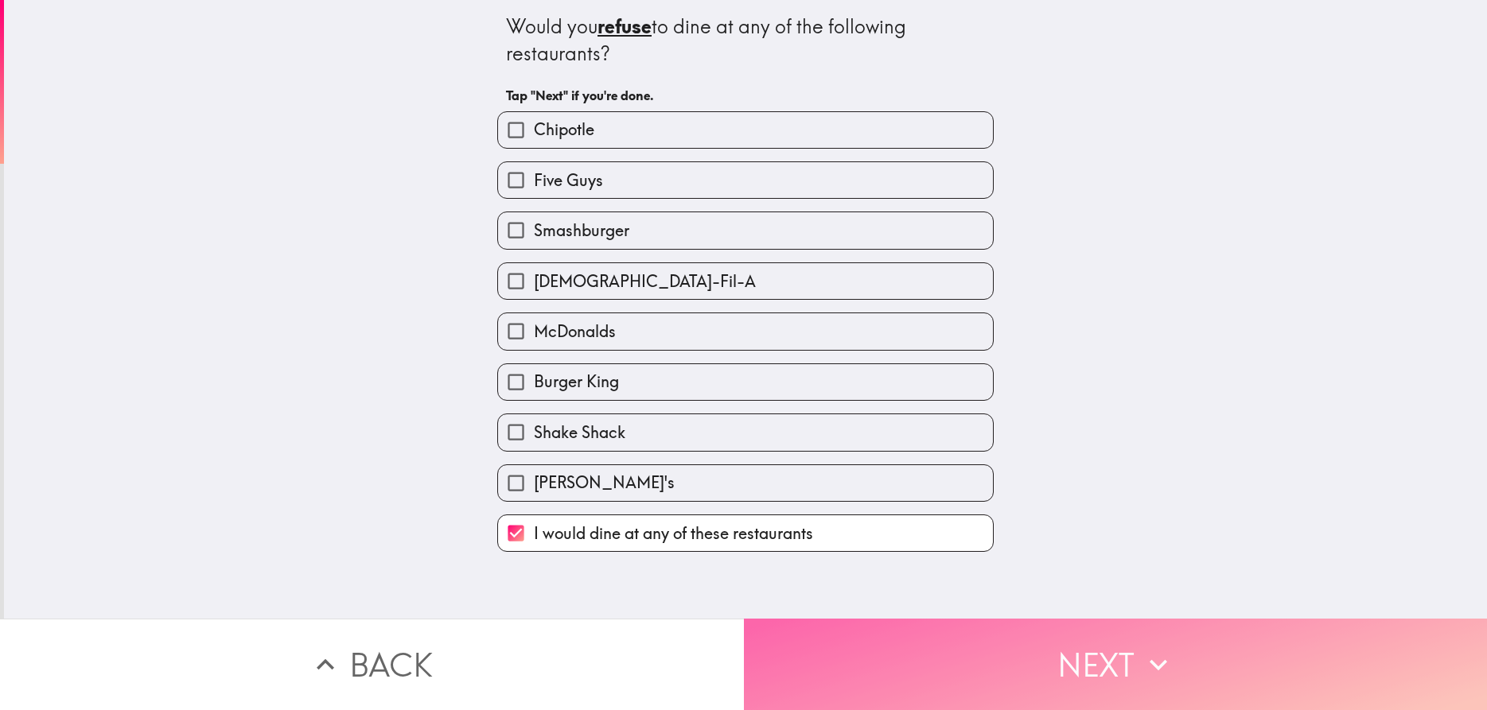
click at [983, 667] on button "Next" at bounding box center [1116, 664] width 744 height 91
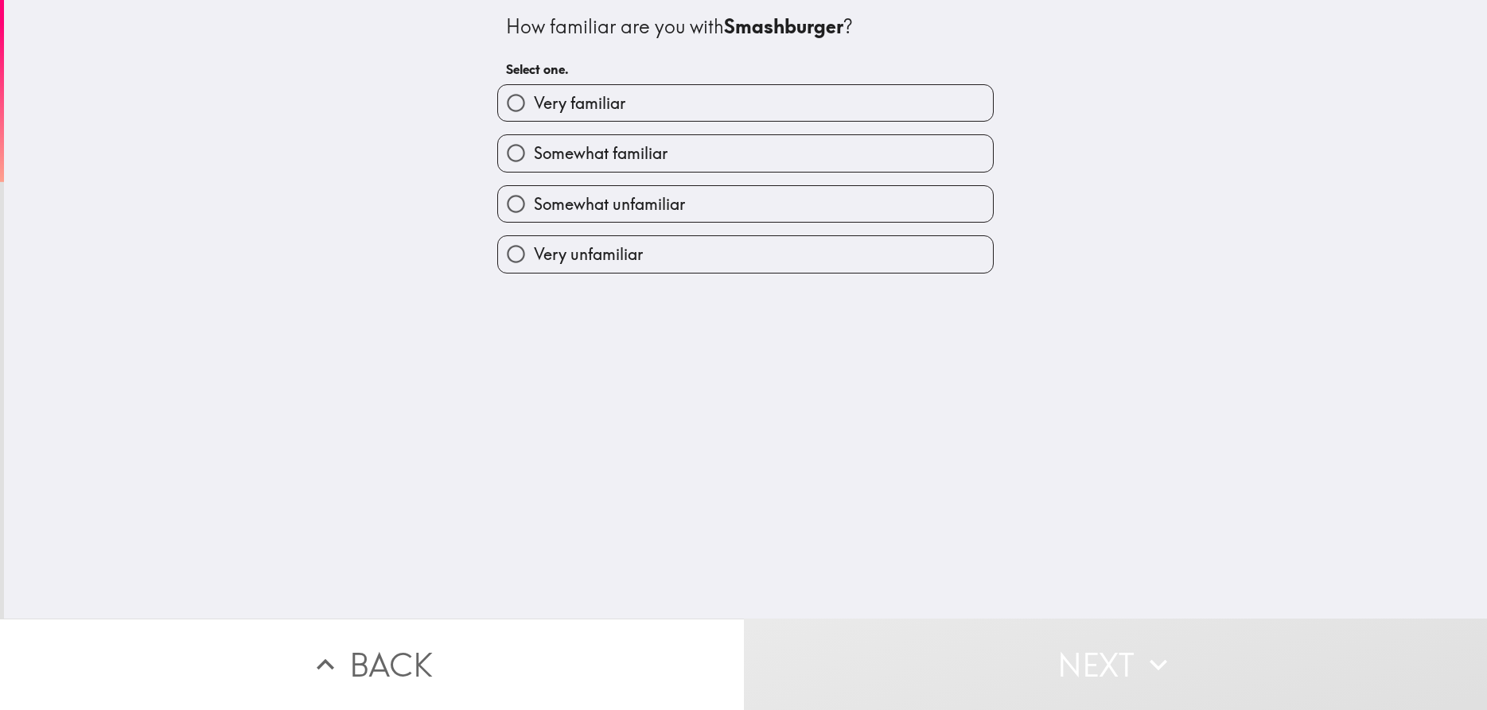
click at [669, 109] on label "Very familiar" at bounding box center [745, 103] width 495 height 36
click at [534, 109] on input "Very familiar" at bounding box center [516, 103] width 36 height 36
radio input "true"
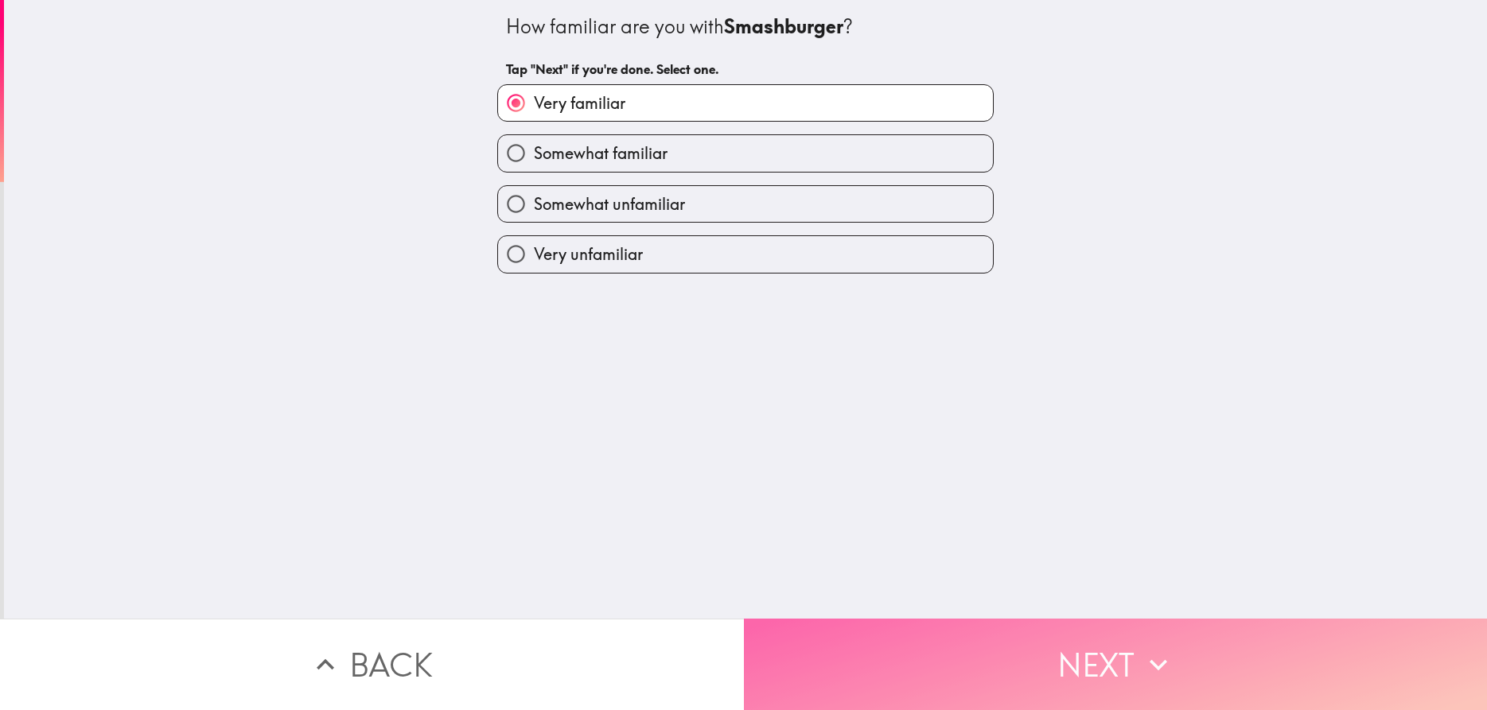
click at [1033, 666] on button "Next" at bounding box center [1116, 664] width 744 height 91
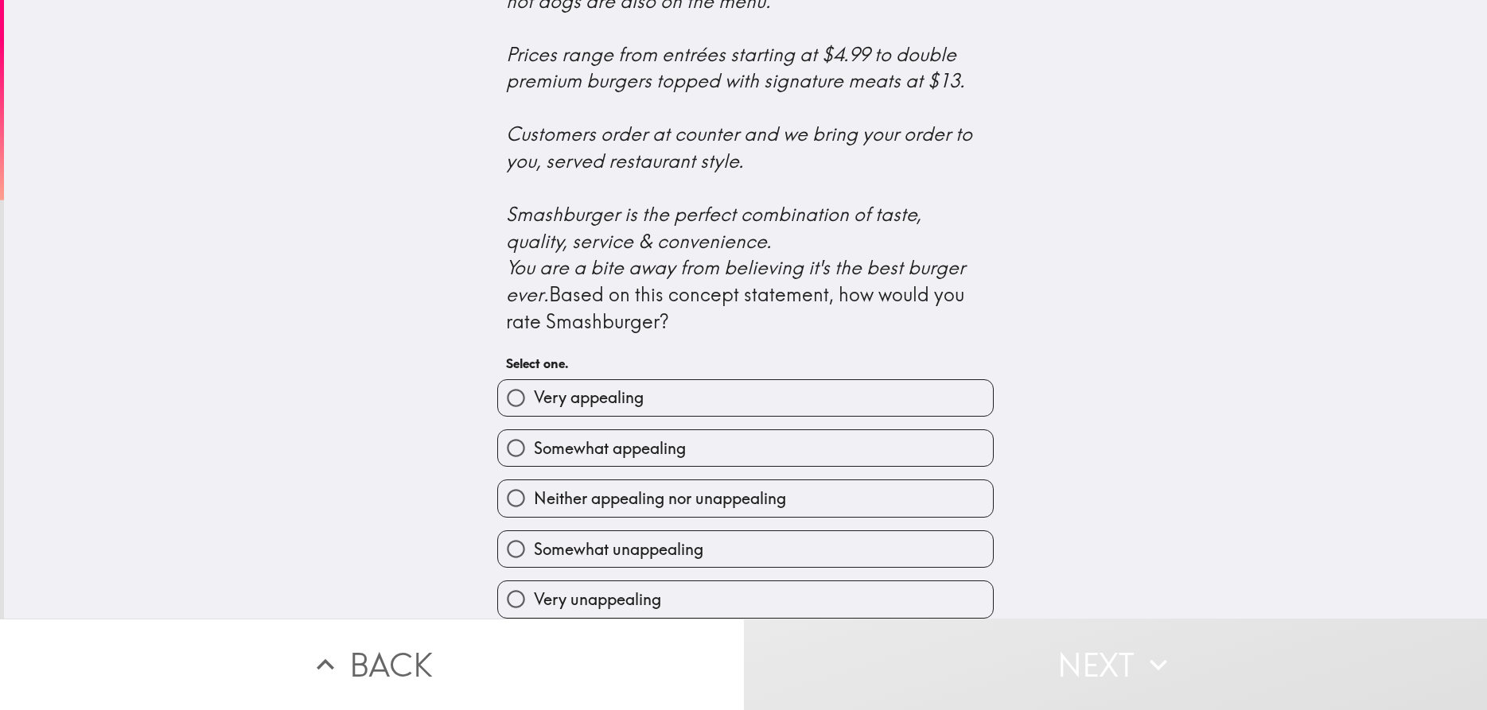
scroll to position [560, 0]
click at [790, 399] on label "Very appealing" at bounding box center [745, 398] width 495 height 36
click at [534, 399] on input "Very appealing" at bounding box center [516, 398] width 36 height 36
radio input "true"
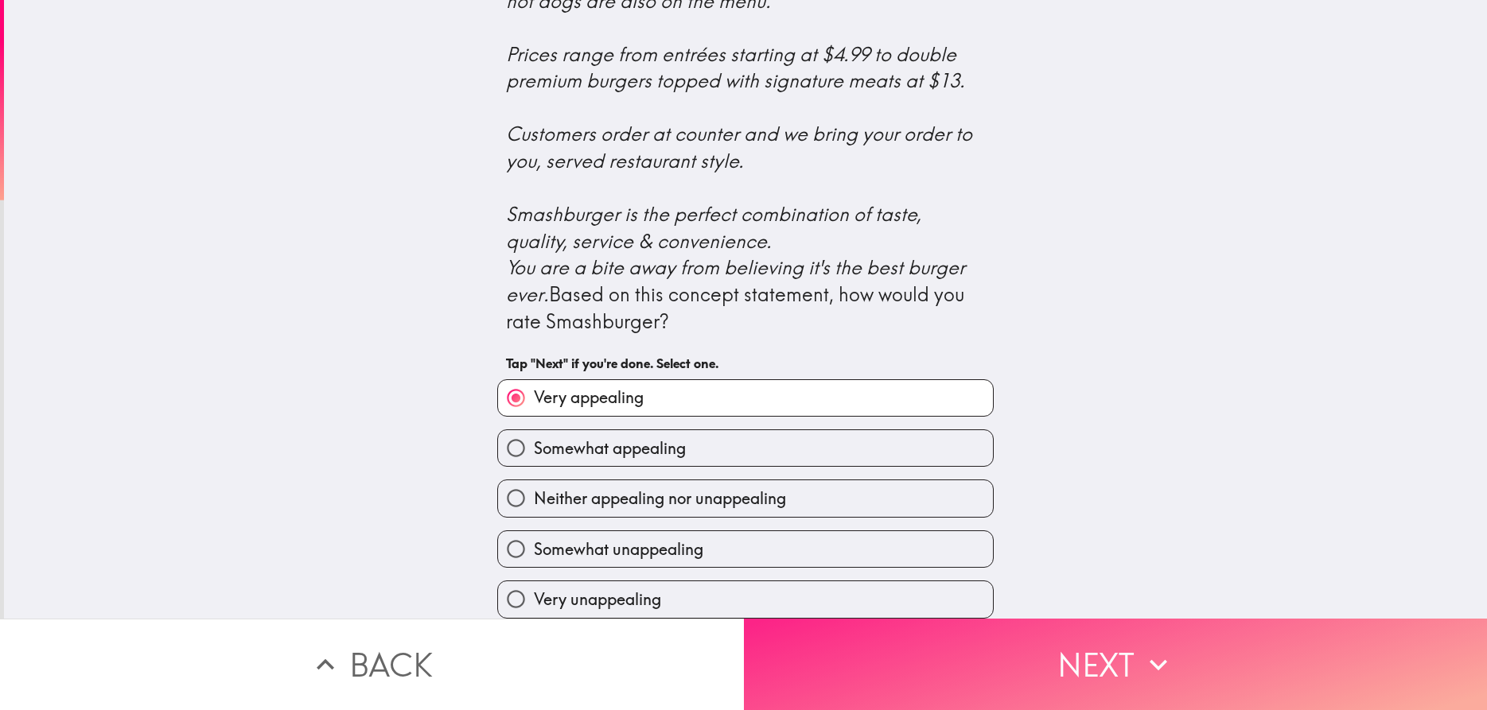
click at [1084, 696] on button "Next" at bounding box center [1116, 664] width 744 height 91
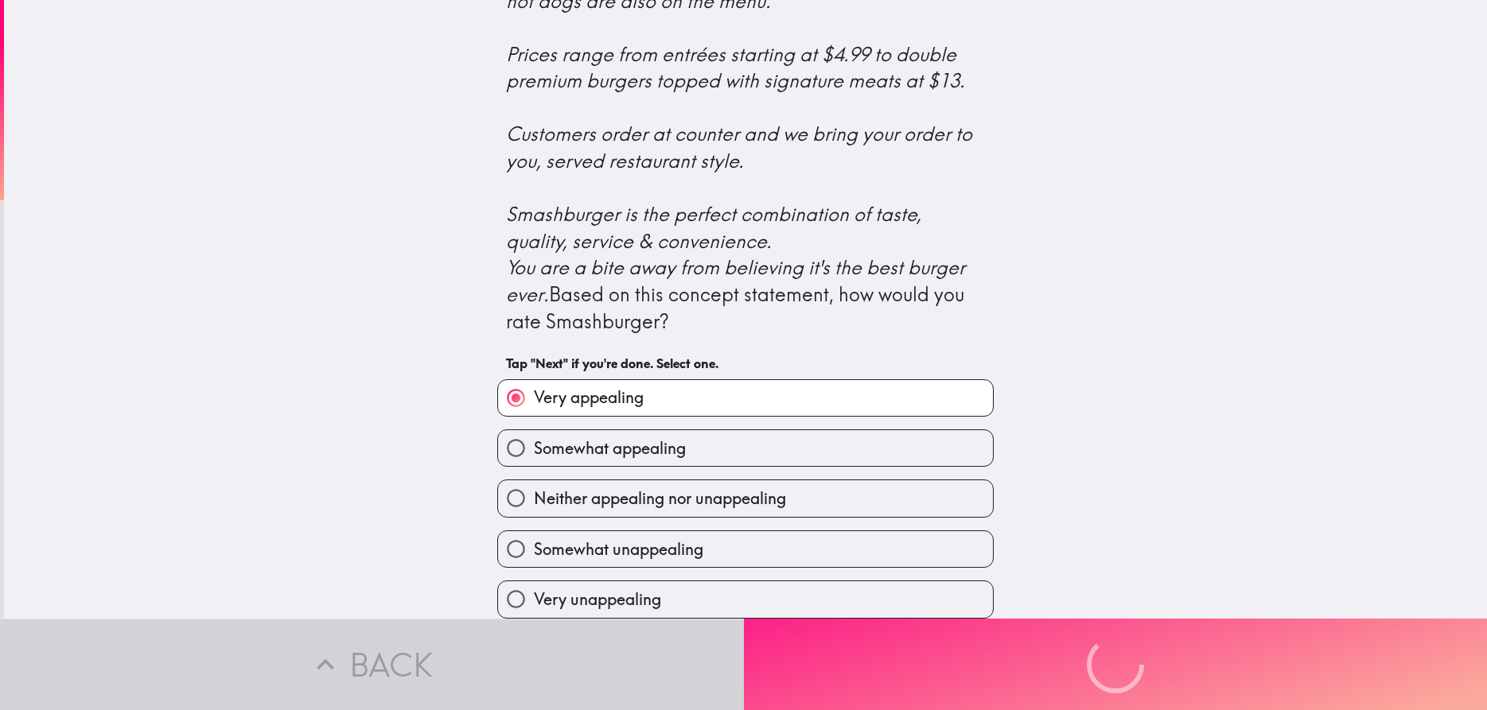
scroll to position [0, 0]
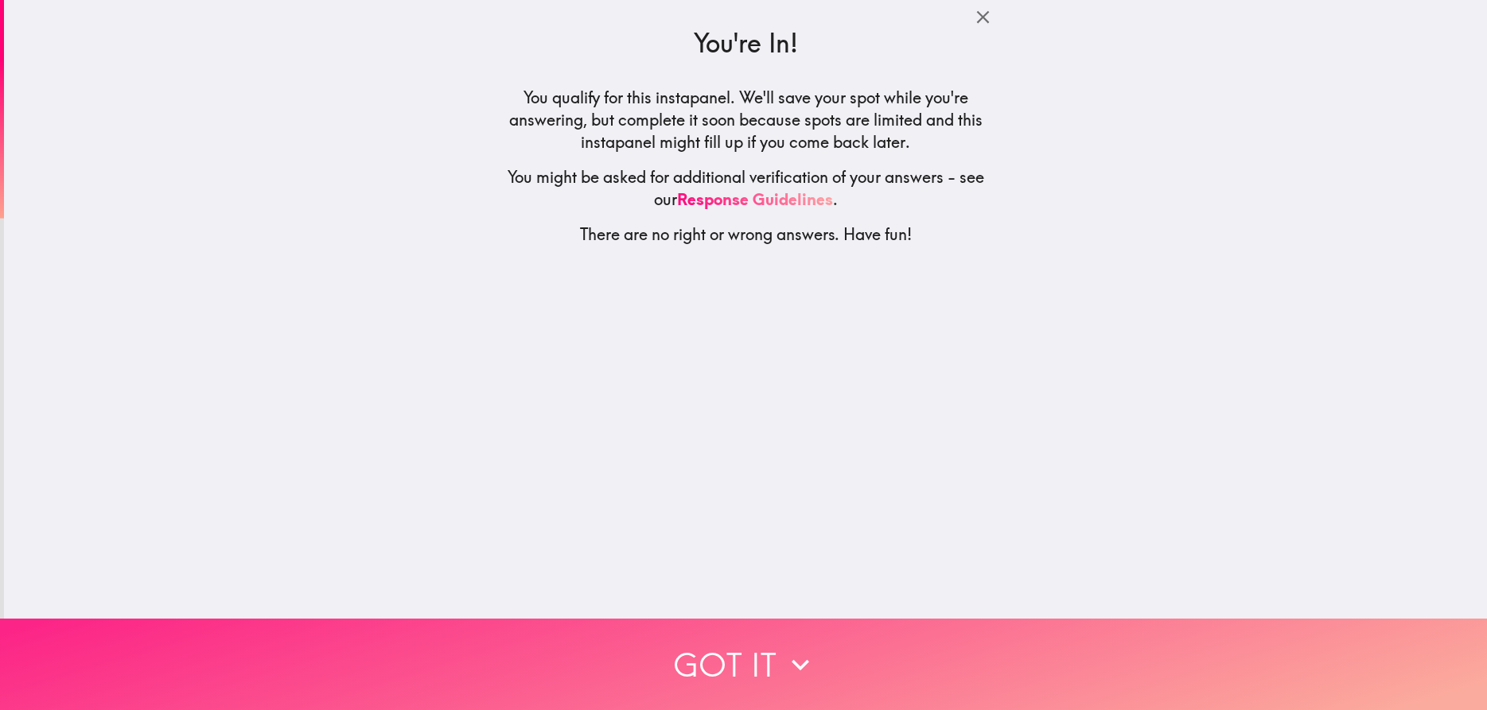
click at [741, 684] on button "Got it" at bounding box center [743, 664] width 1487 height 91
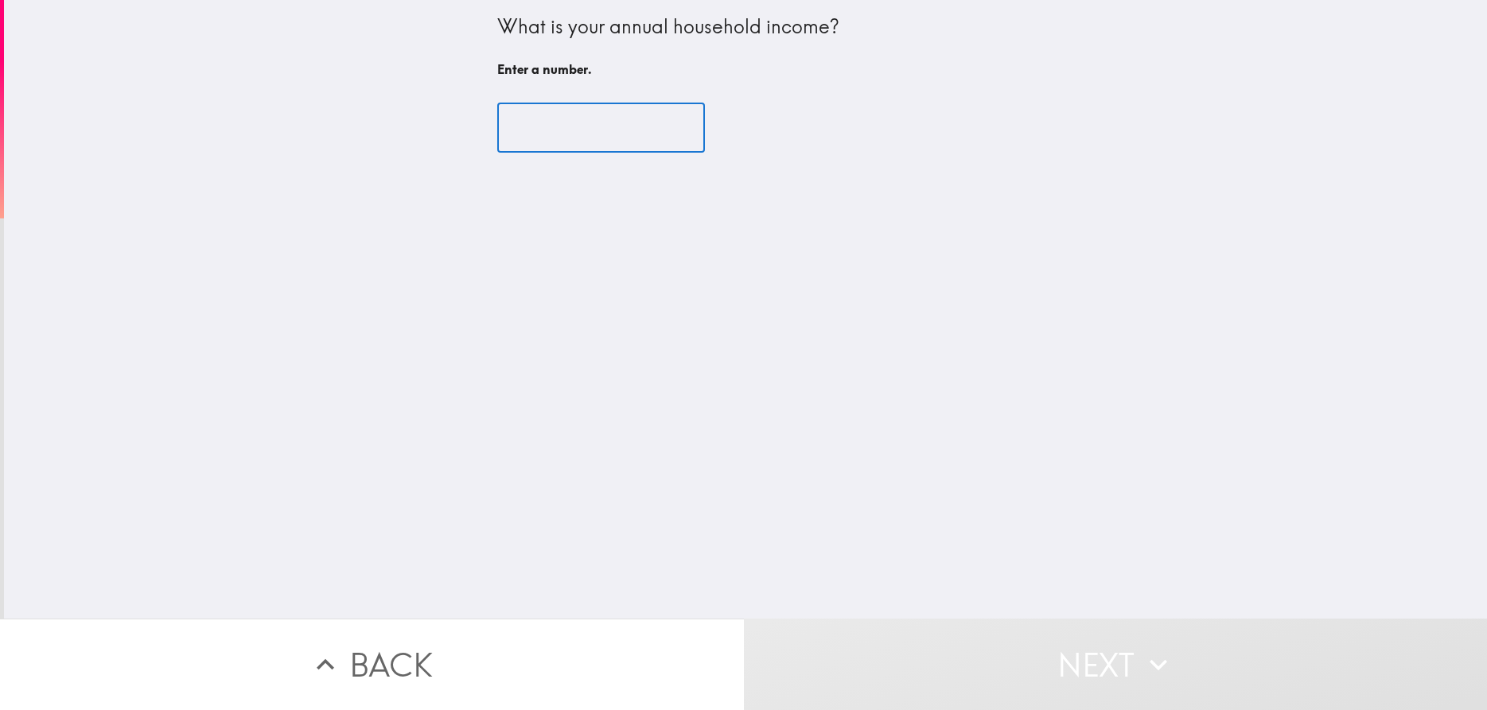
click at [597, 131] on input "number" at bounding box center [601, 127] width 208 height 49
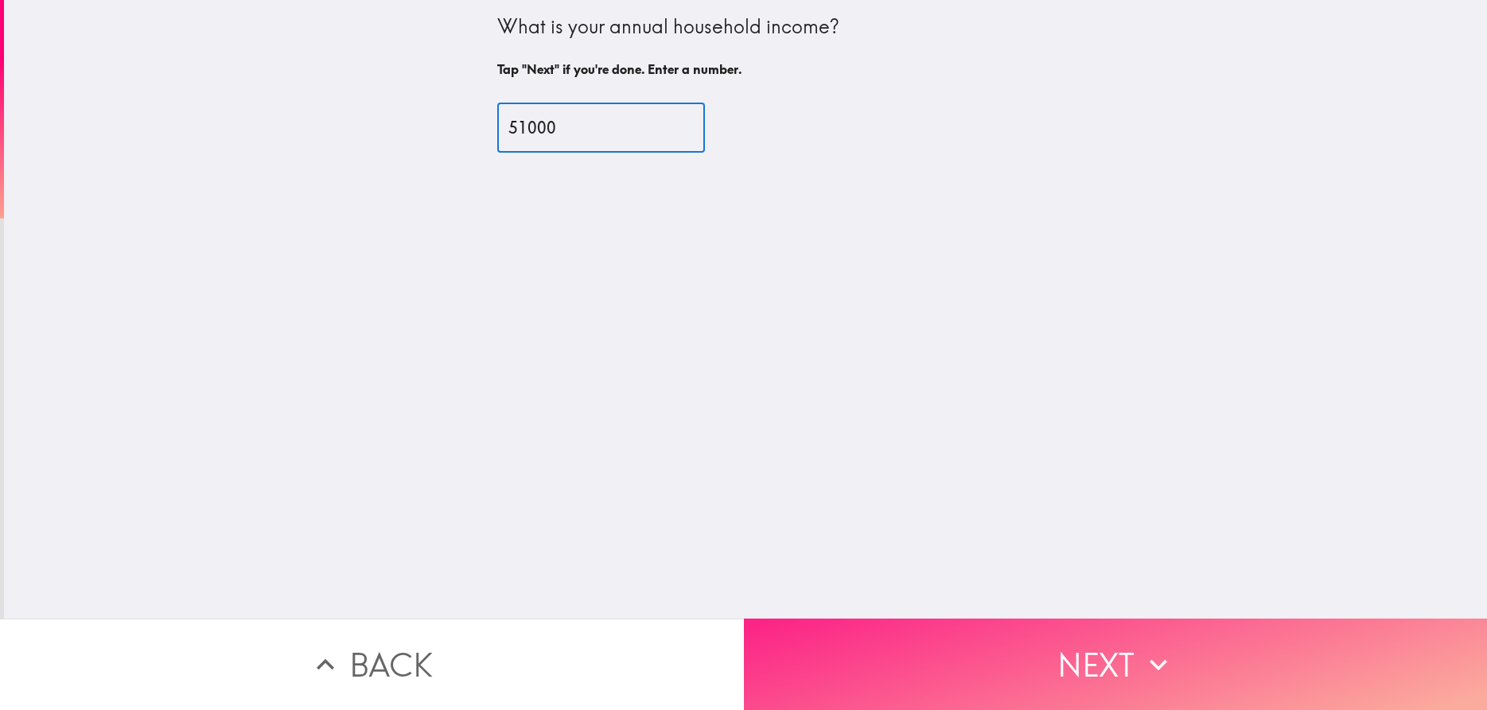
type input "51000"
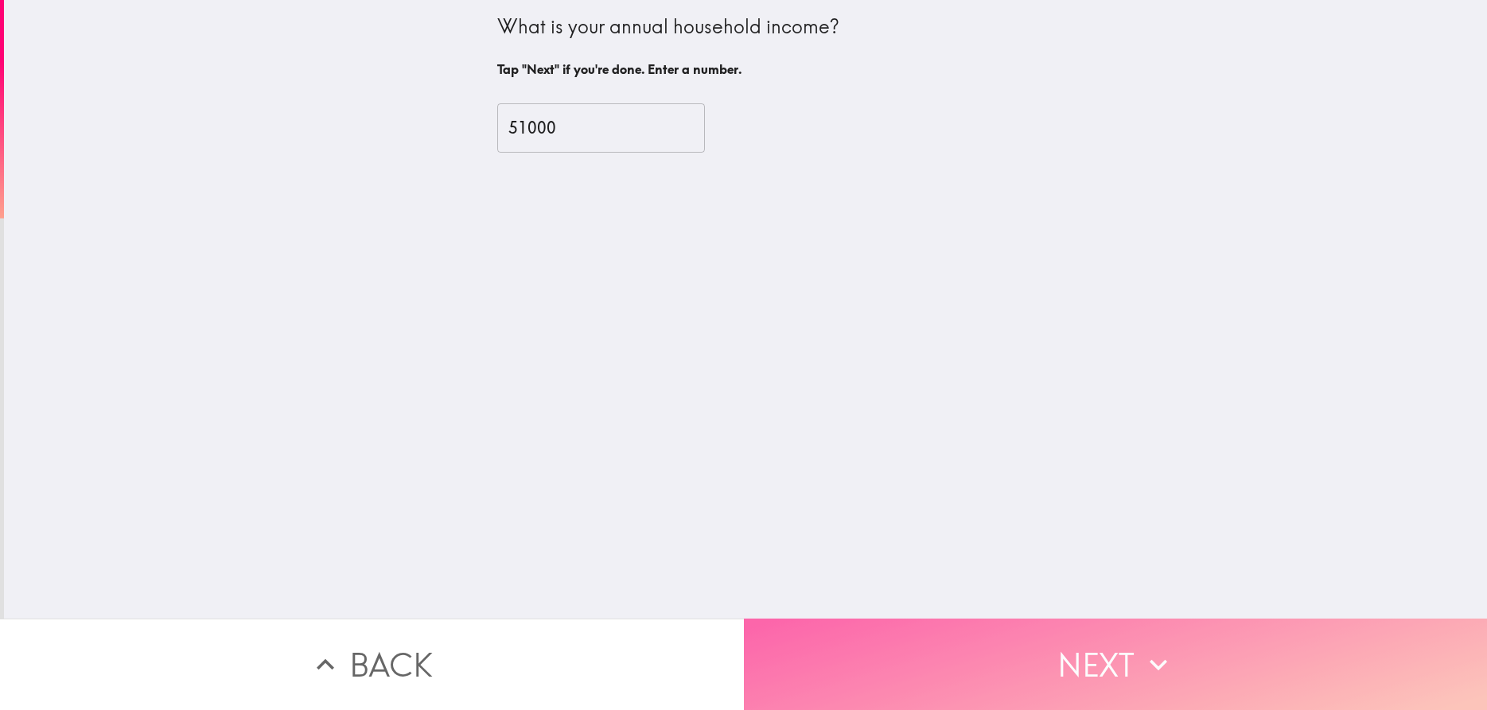
click at [994, 640] on button "Next" at bounding box center [1116, 664] width 744 height 91
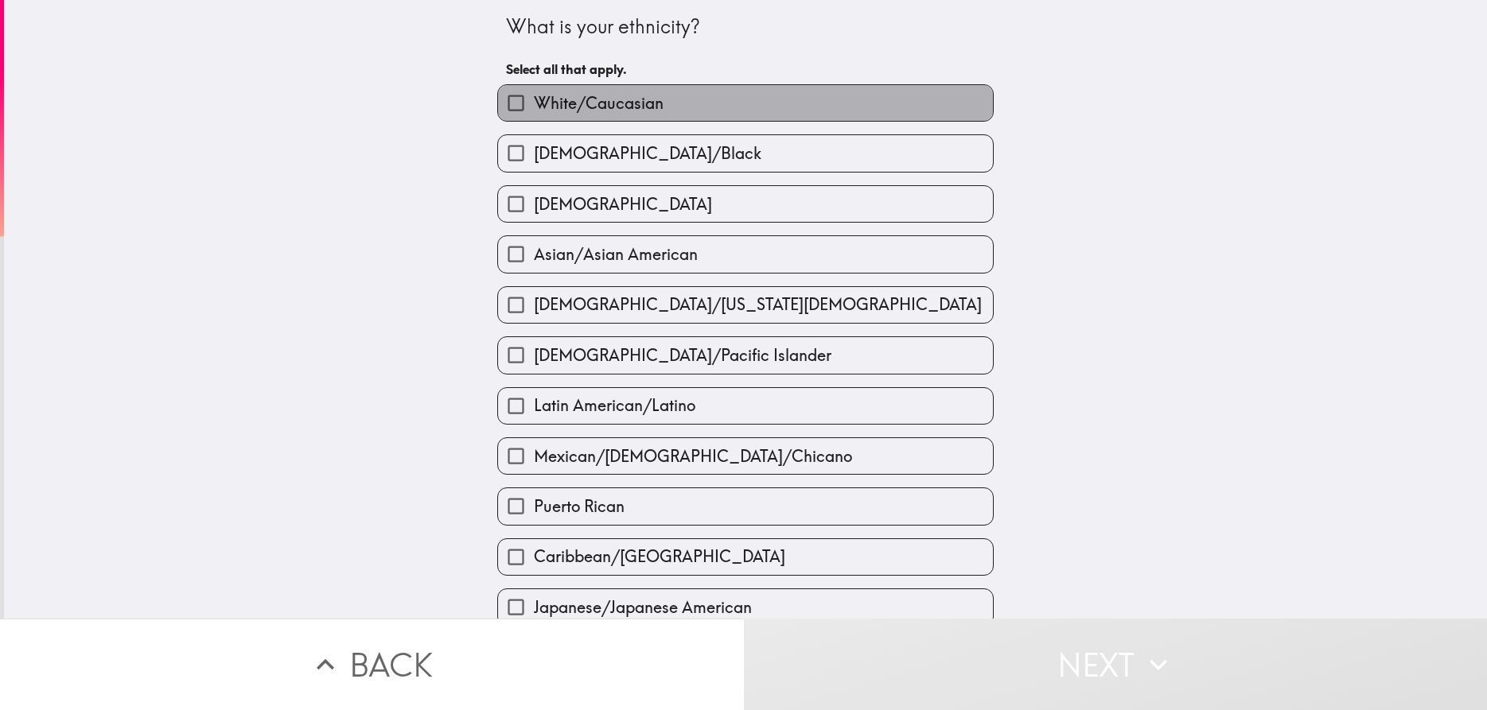
click at [745, 102] on label "White/Caucasian" at bounding box center [745, 103] width 495 height 36
click at [534, 102] on input "White/Caucasian" at bounding box center [516, 103] width 36 height 36
checkbox input "true"
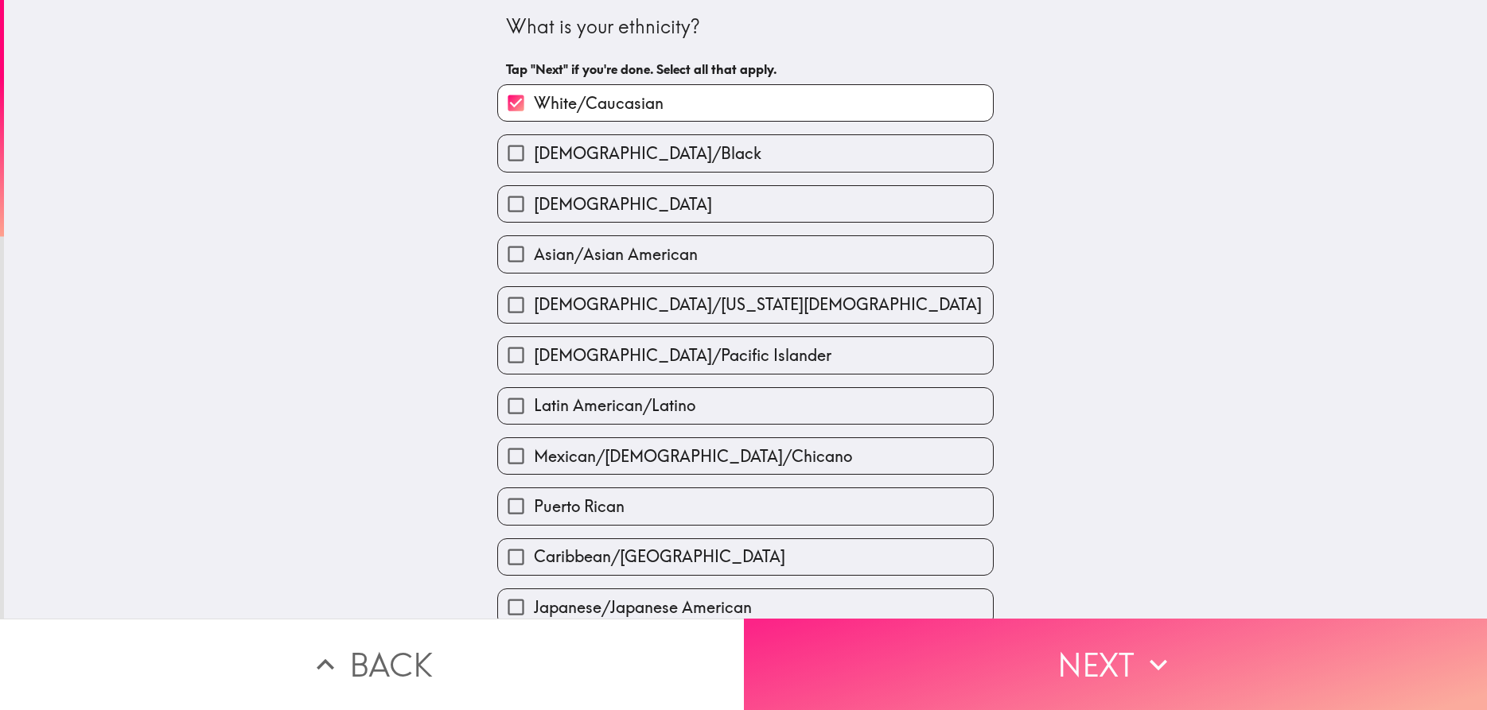
click at [1006, 678] on button "Next" at bounding box center [1116, 664] width 744 height 91
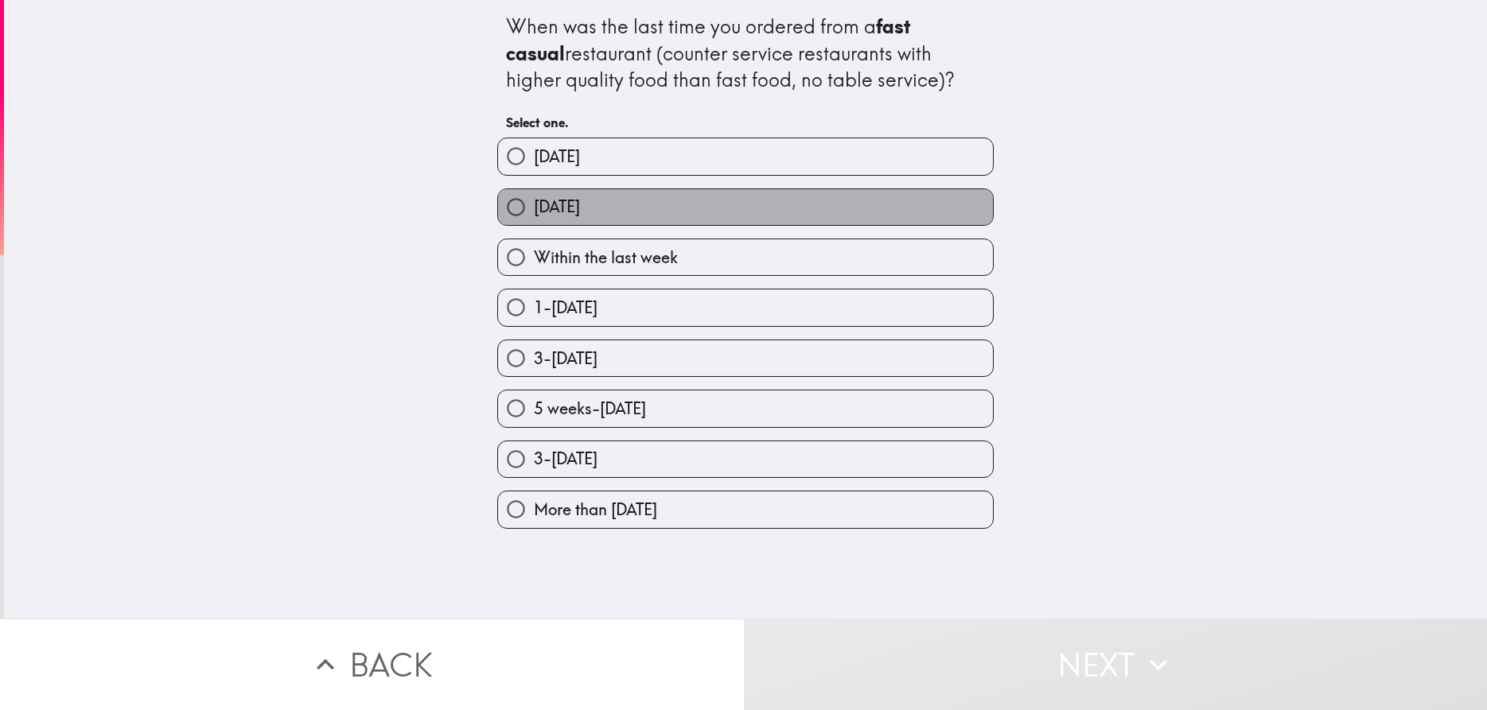
click at [707, 198] on label "[DATE]" at bounding box center [745, 207] width 495 height 36
click at [534, 198] on input "[DATE]" at bounding box center [516, 207] width 36 height 36
radio input "true"
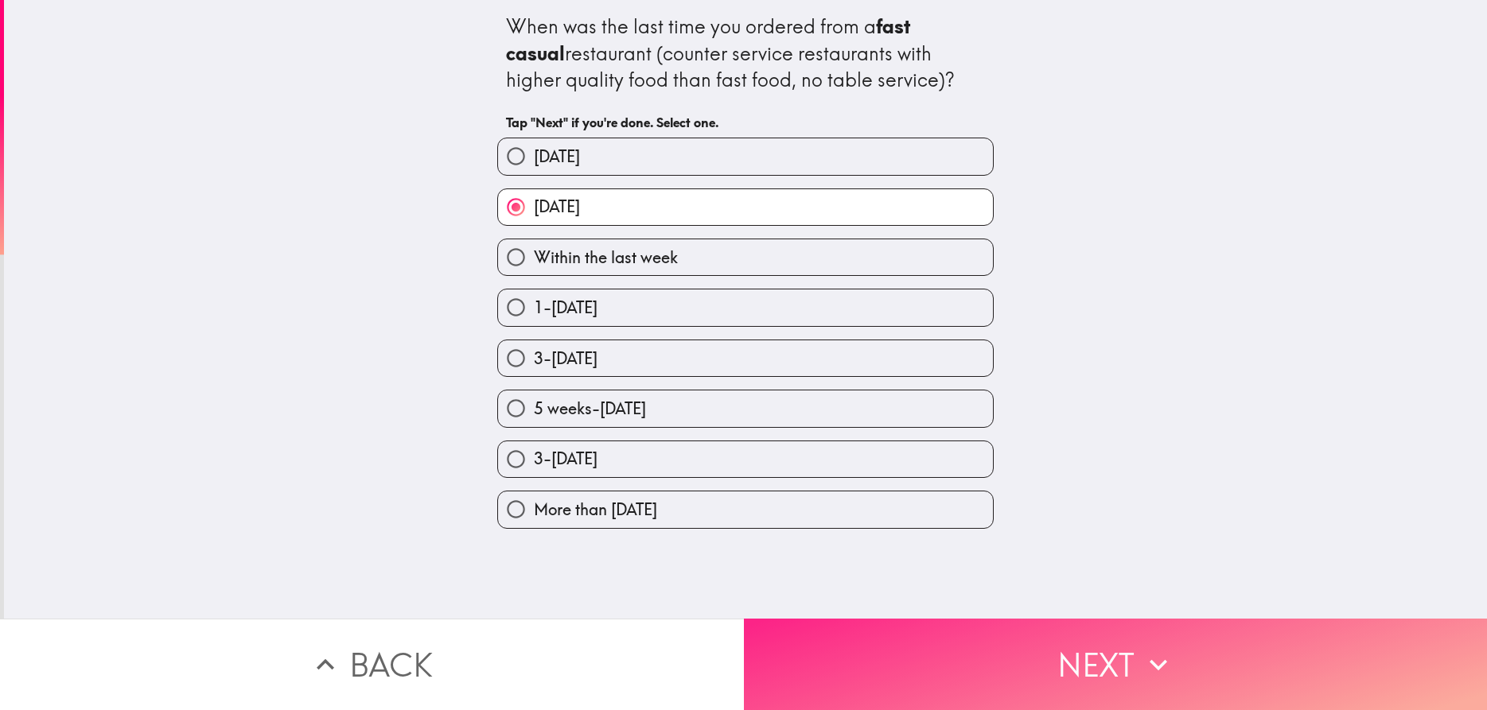
click at [1013, 666] on button "Next" at bounding box center [1116, 664] width 744 height 91
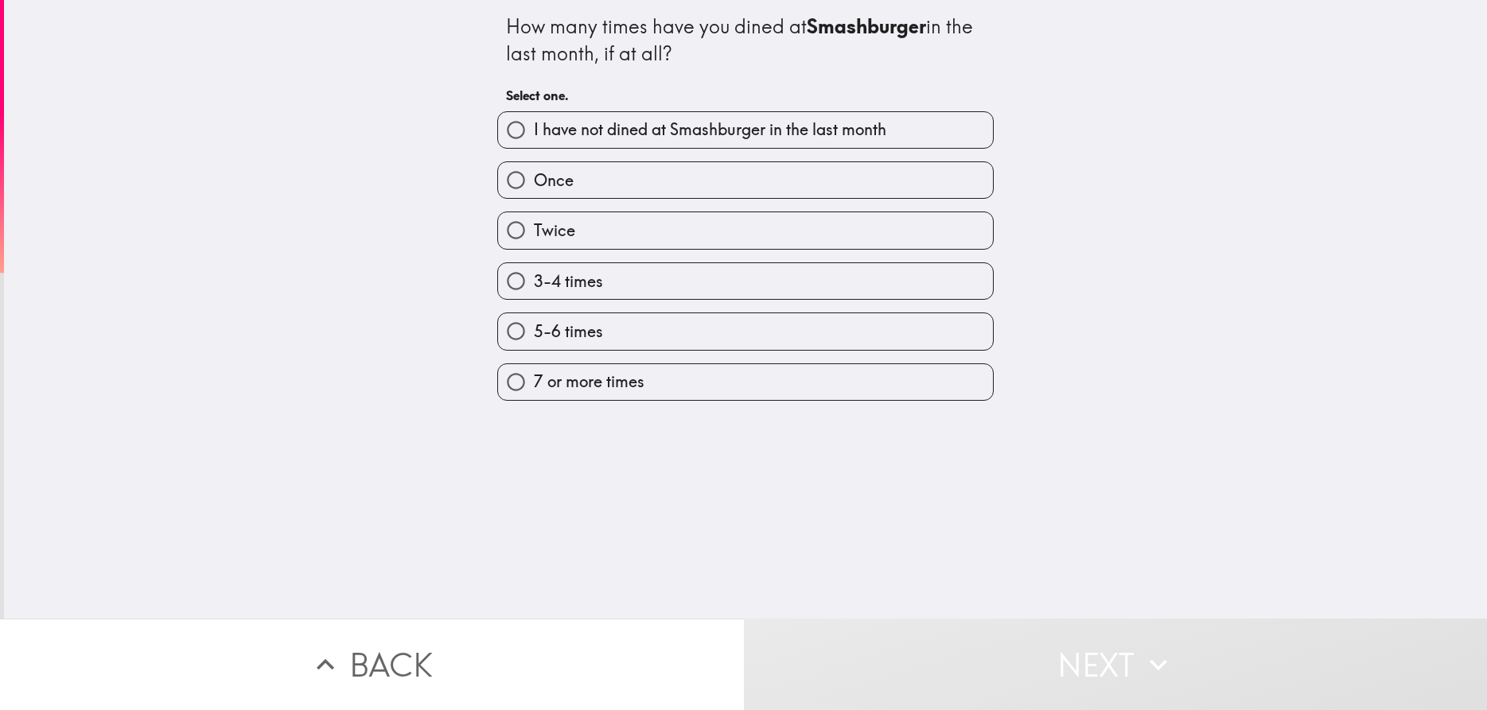
click at [636, 280] on label "3-4 times" at bounding box center [745, 281] width 495 height 36
click at [534, 280] on input "3-4 times" at bounding box center [516, 281] width 36 height 36
radio input "true"
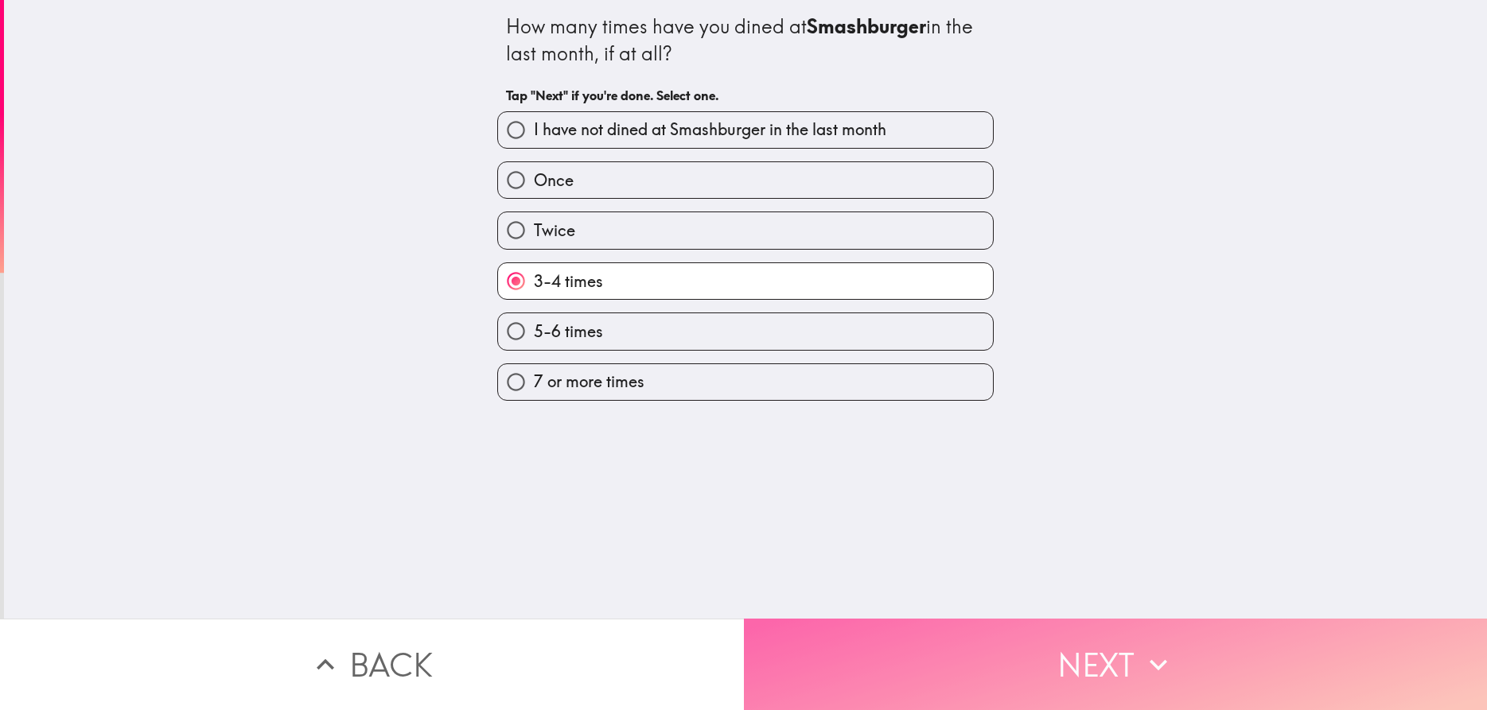
click at [975, 667] on button "Next" at bounding box center [1116, 664] width 744 height 91
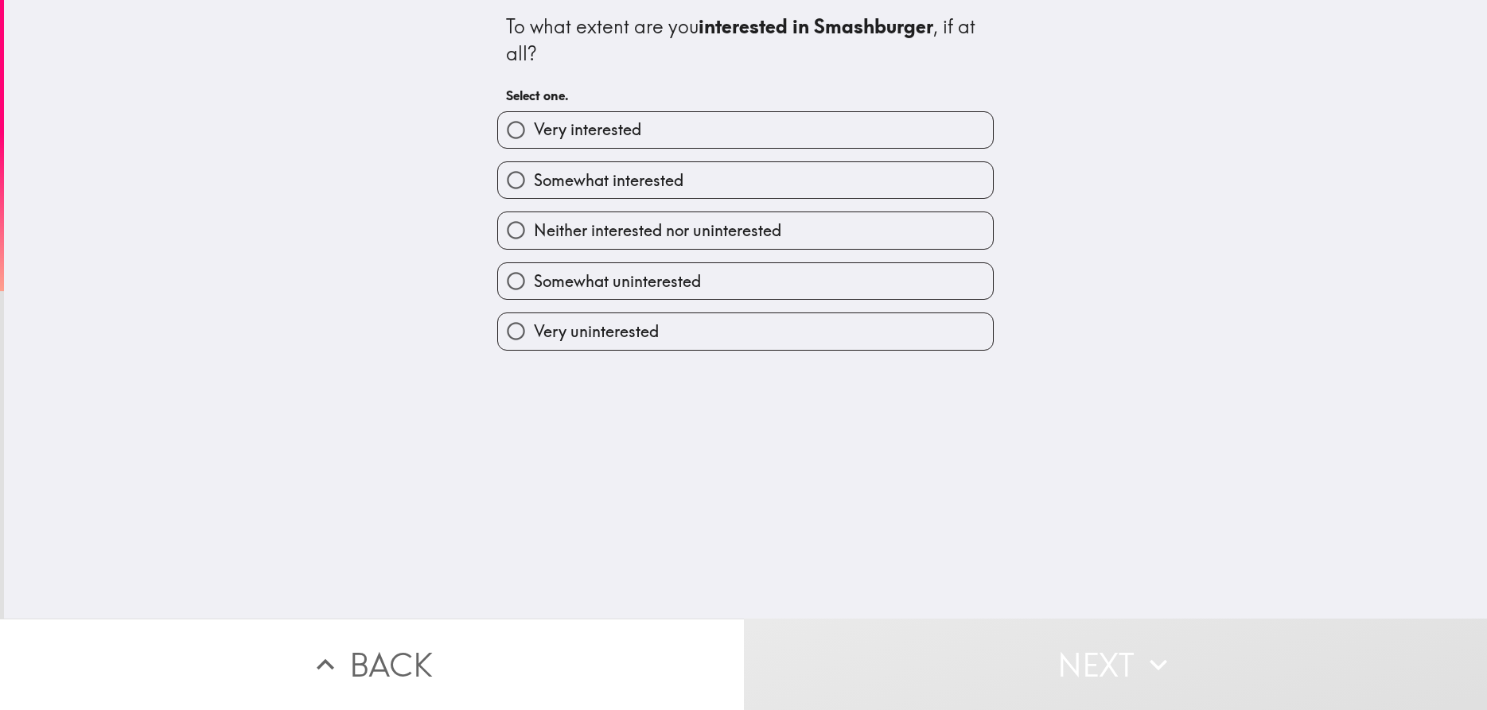
click at [688, 133] on label "Very interested" at bounding box center [745, 130] width 495 height 36
click at [534, 133] on input "Very interested" at bounding box center [516, 130] width 36 height 36
radio input "true"
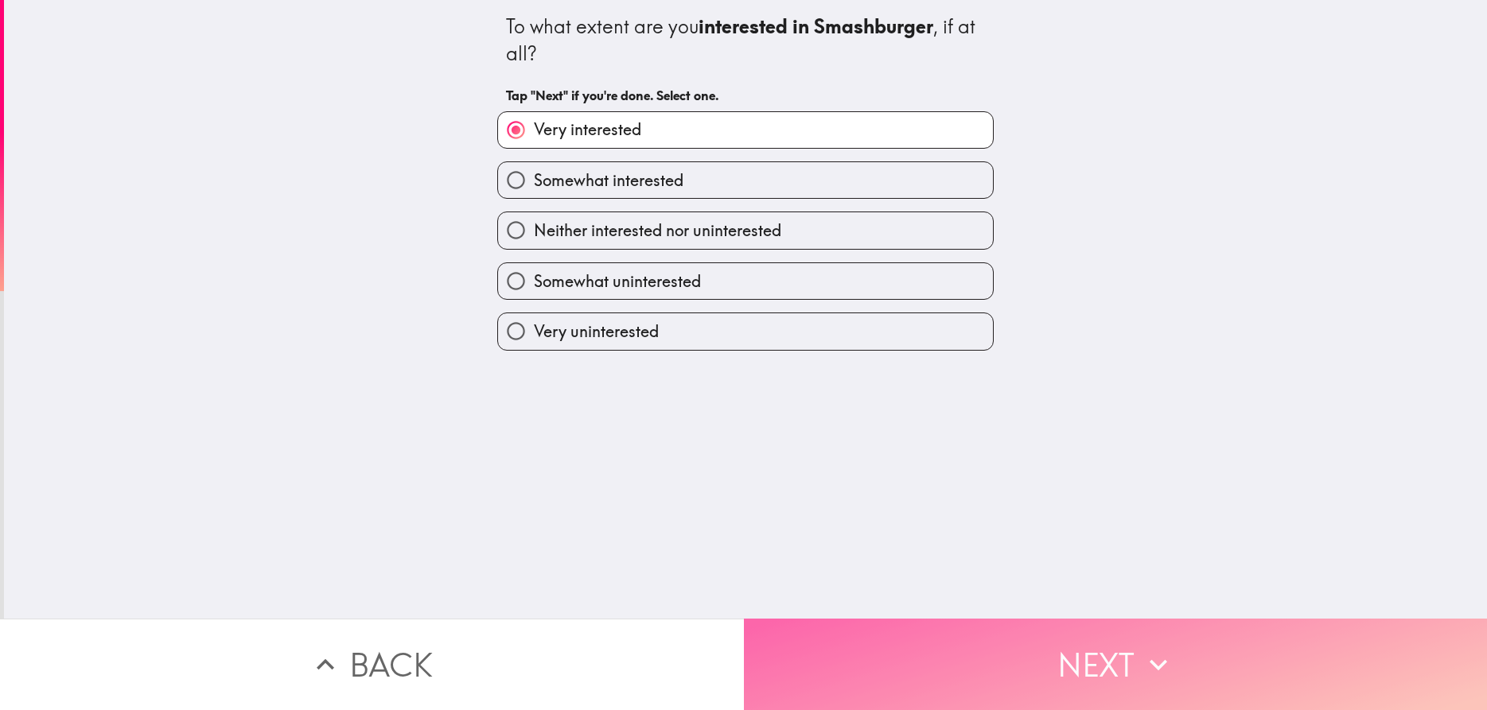
click at [903, 640] on button "Next" at bounding box center [1116, 664] width 744 height 91
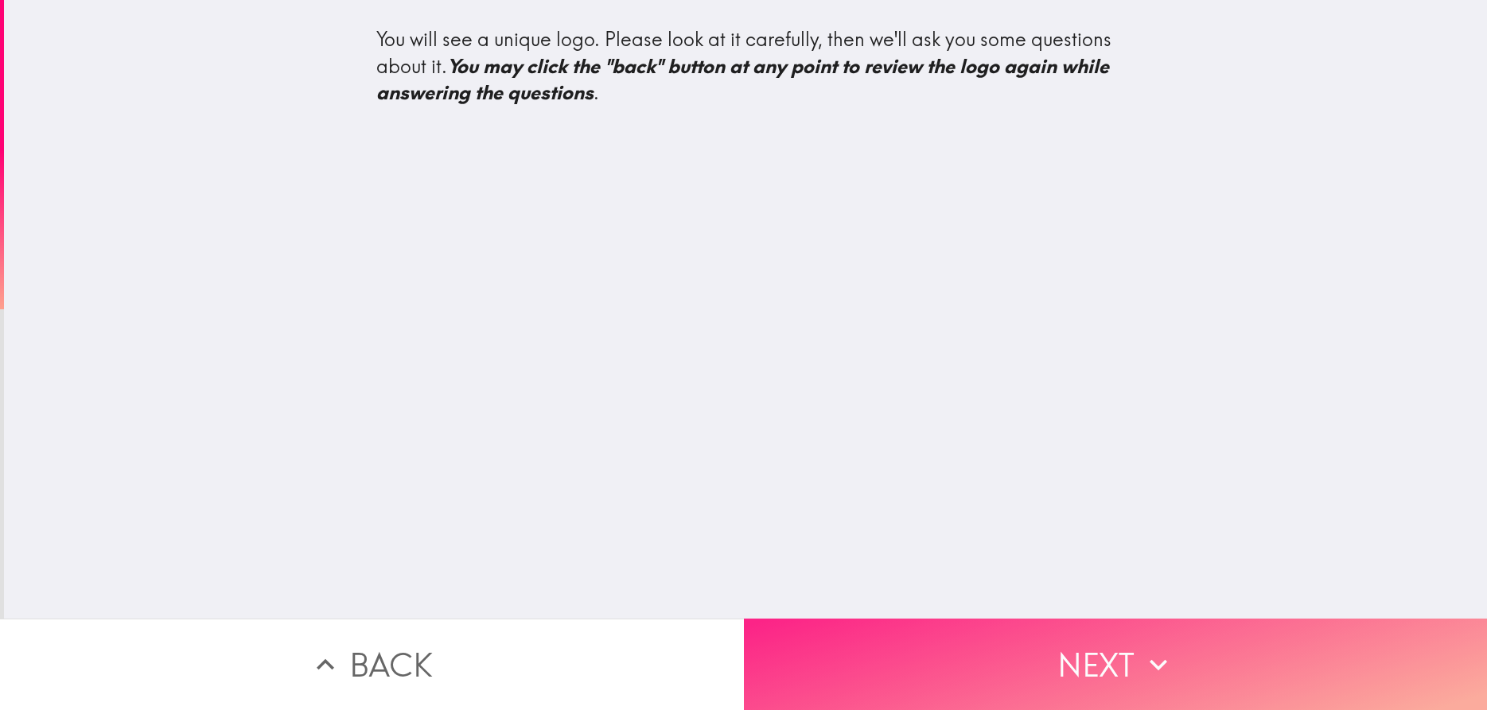
click at [960, 690] on button "Next" at bounding box center [1116, 664] width 744 height 91
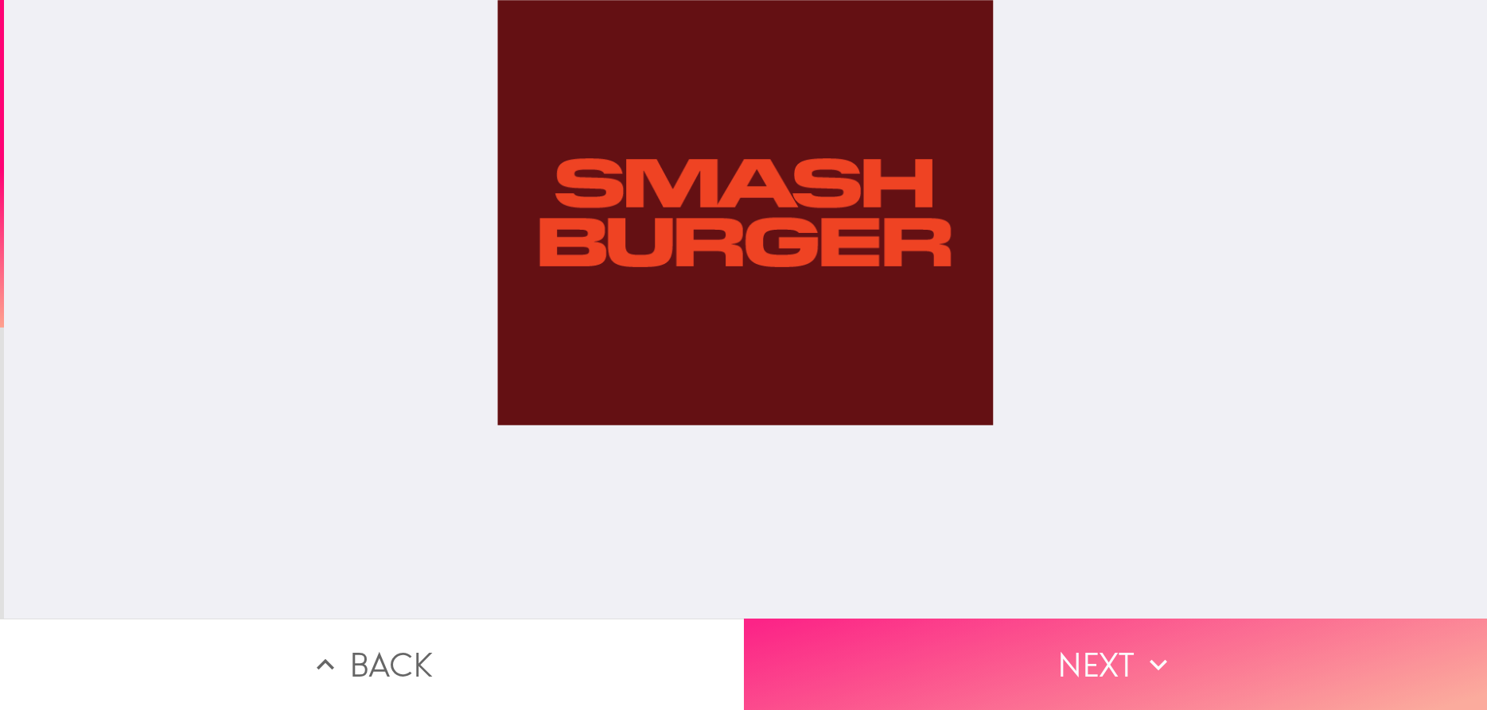
click at [1023, 655] on button "Next" at bounding box center [1116, 664] width 744 height 91
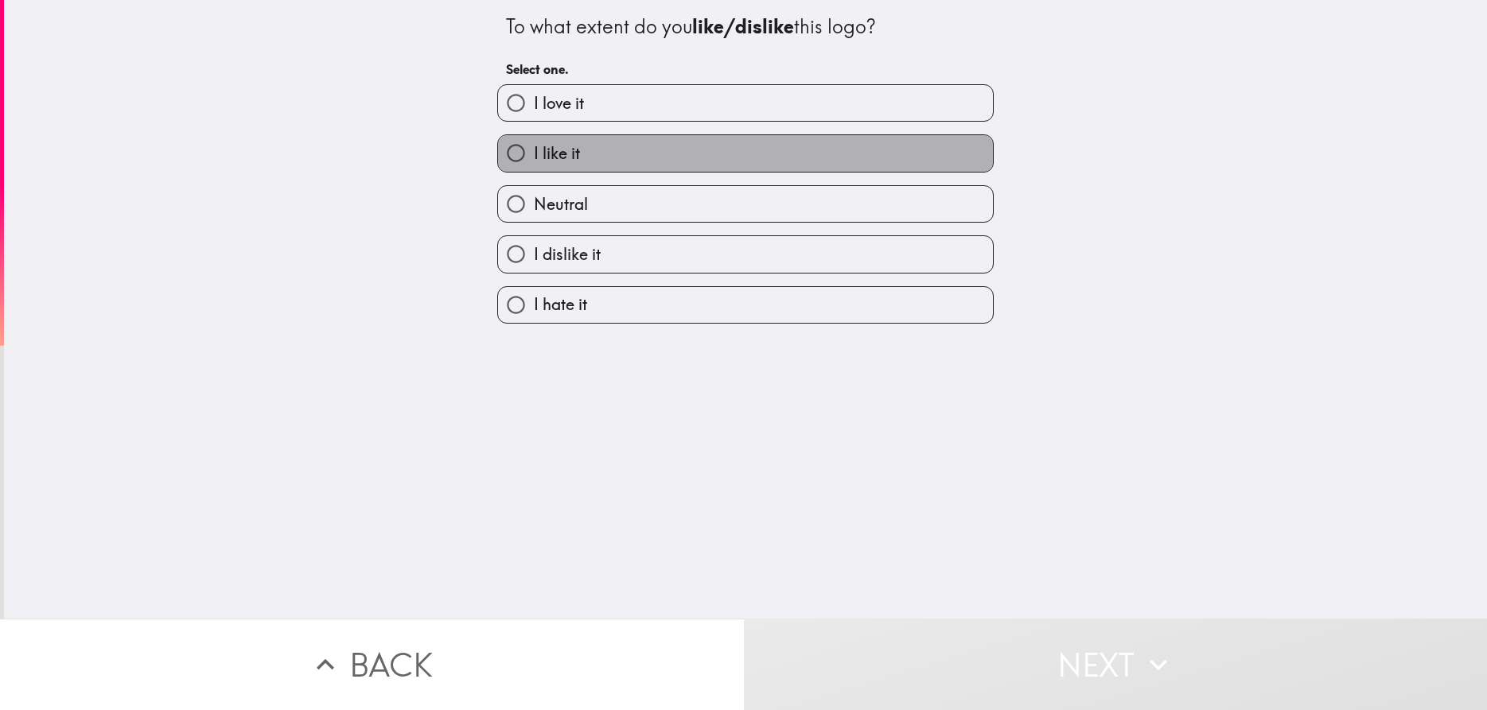
click at [662, 158] on label "I like it" at bounding box center [745, 153] width 495 height 36
click at [534, 158] on input "I like it" at bounding box center [516, 153] width 36 height 36
radio input "true"
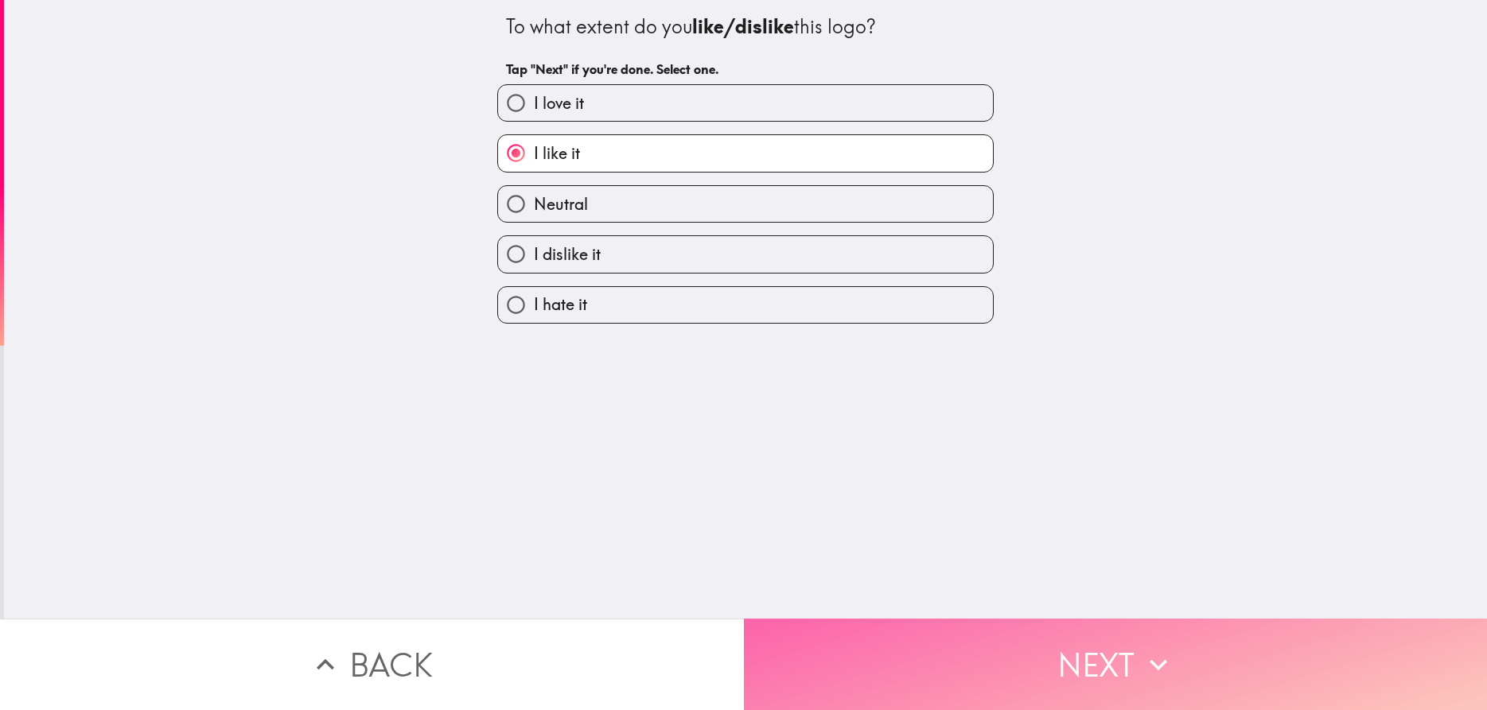
click at [992, 644] on button "Next" at bounding box center [1116, 664] width 744 height 91
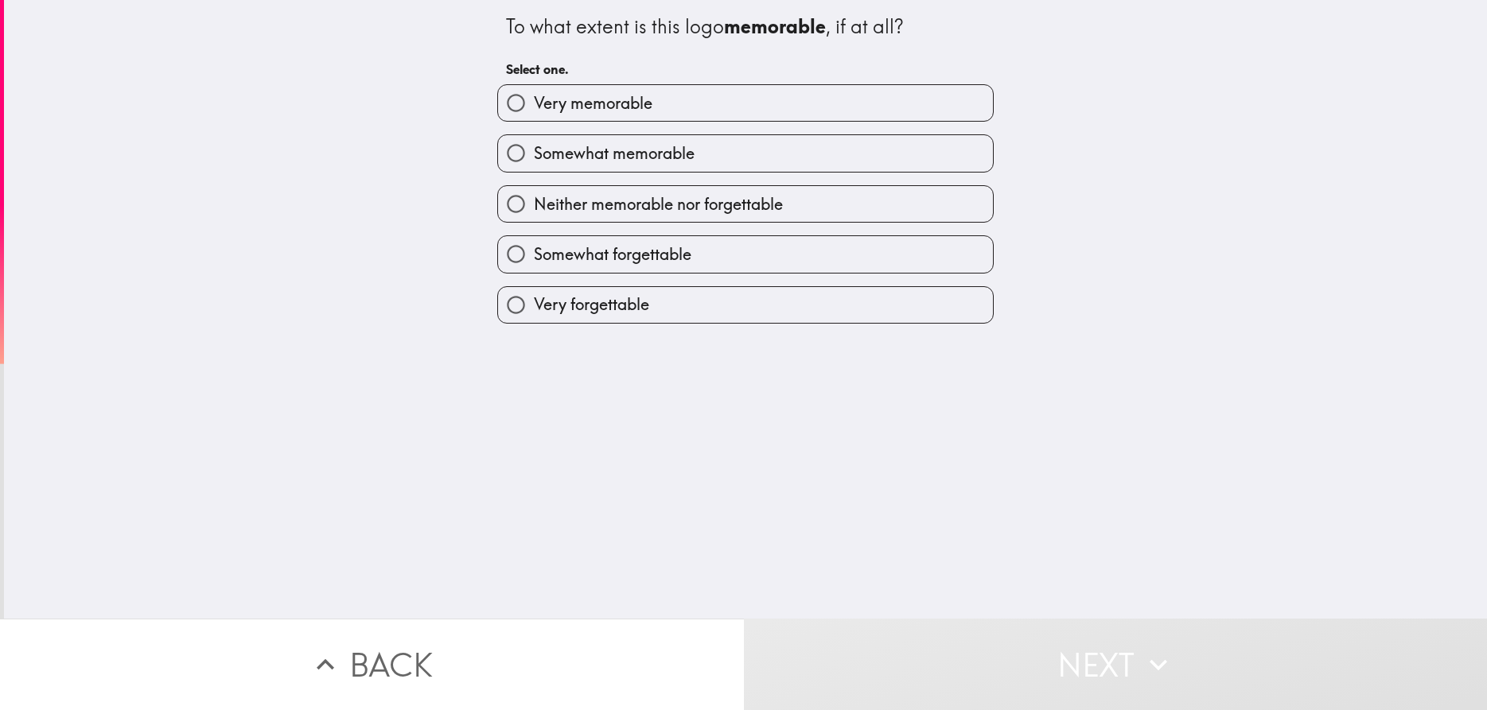
click at [716, 150] on label "Somewhat memorable" at bounding box center [745, 153] width 495 height 36
click at [534, 150] on input "Somewhat memorable" at bounding box center [516, 153] width 36 height 36
radio input "true"
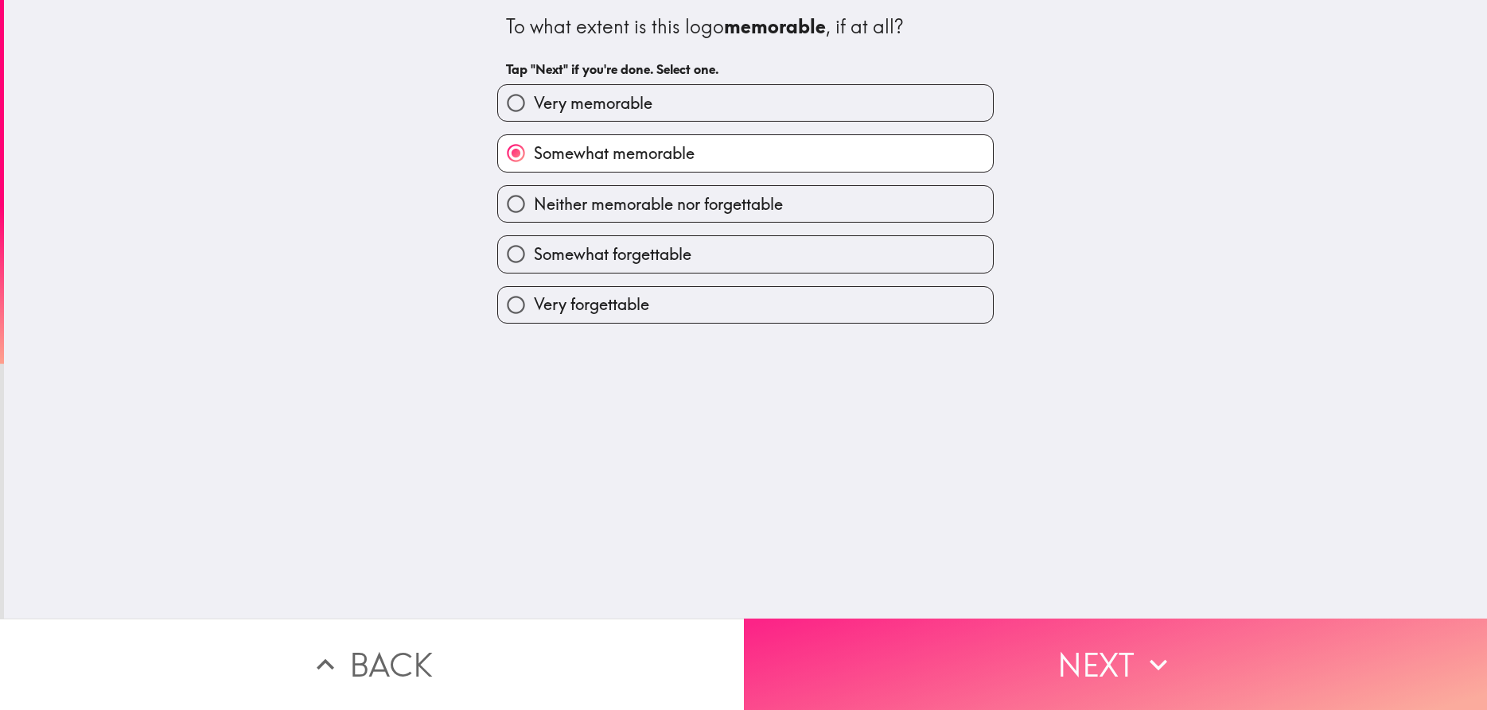
click at [965, 648] on button "Next" at bounding box center [1116, 664] width 744 height 91
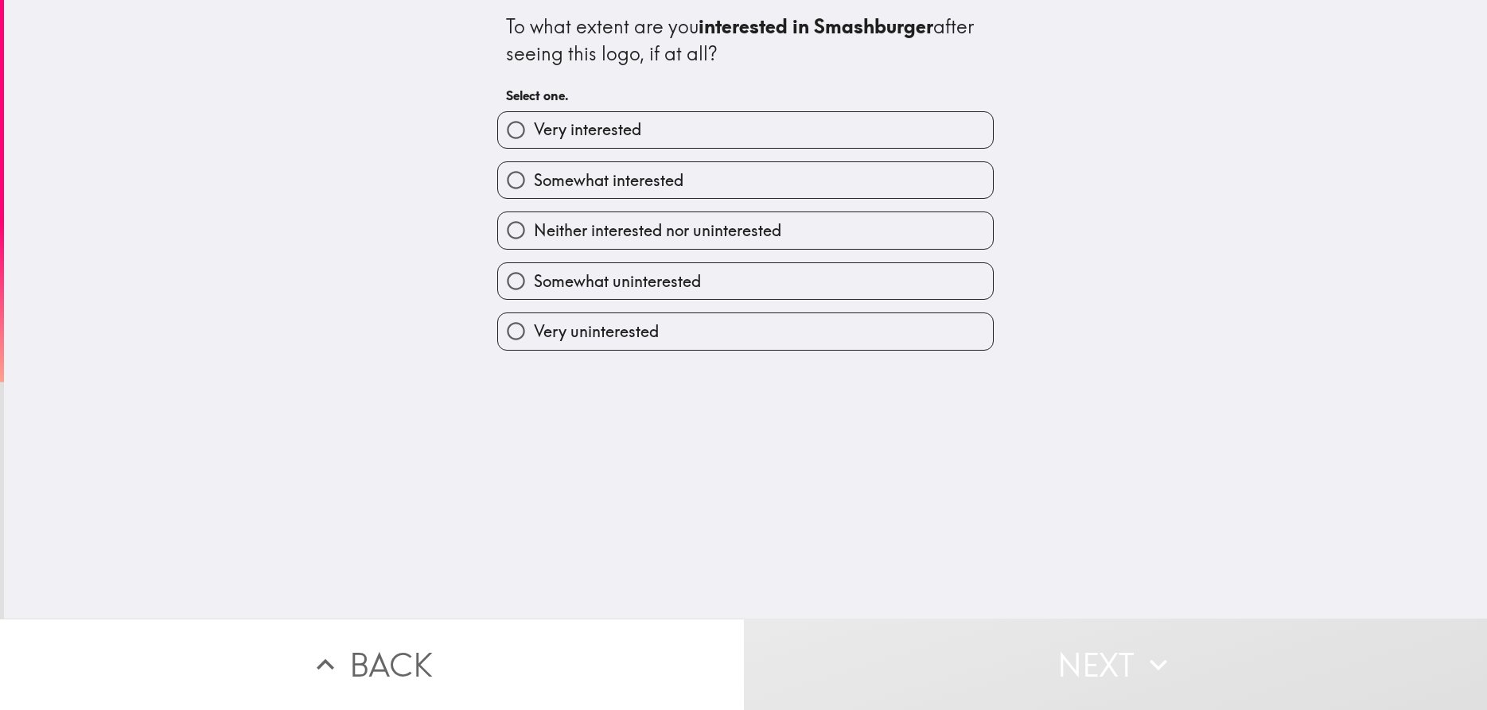
click at [652, 180] on span "Somewhat interested" at bounding box center [609, 180] width 150 height 22
click at [534, 180] on input "Somewhat interested" at bounding box center [516, 180] width 36 height 36
radio input "true"
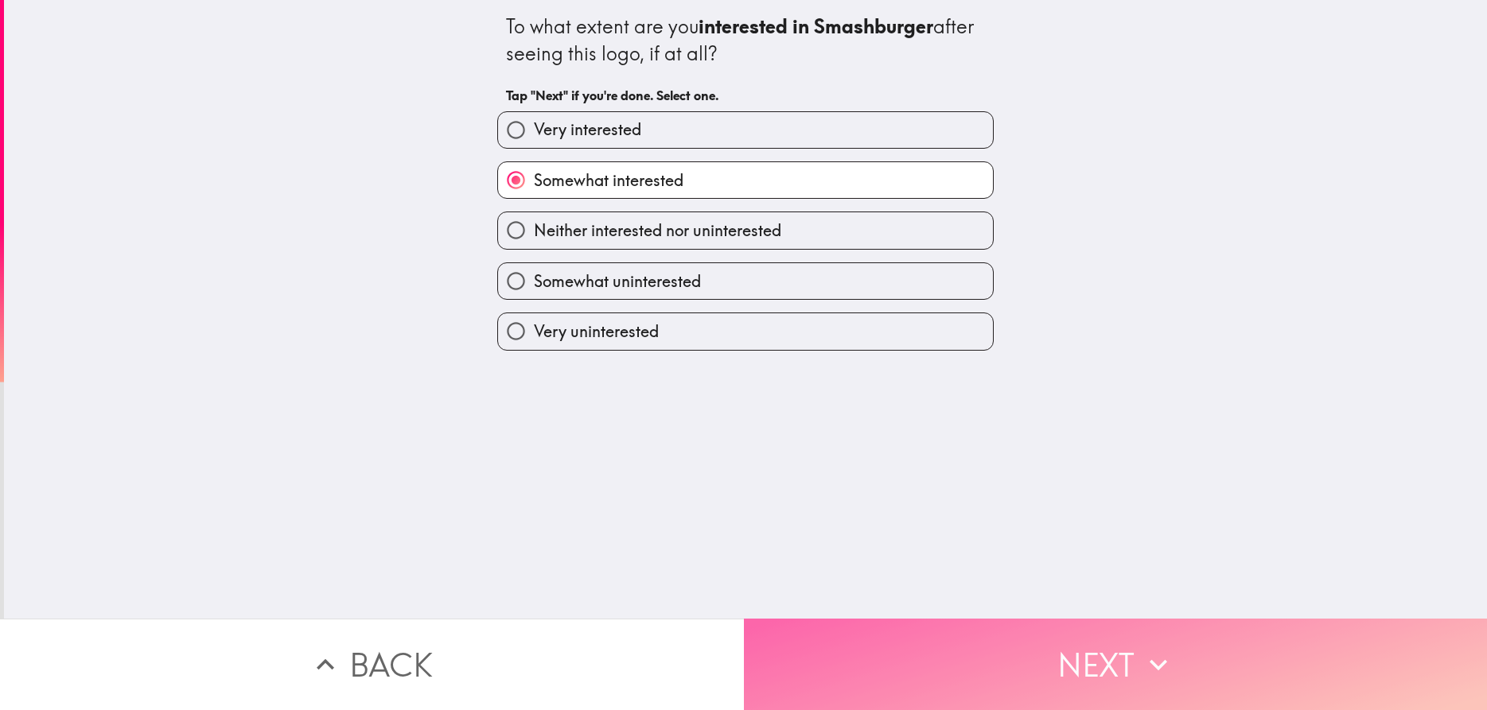
click at [960, 673] on button "Next" at bounding box center [1116, 664] width 744 height 91
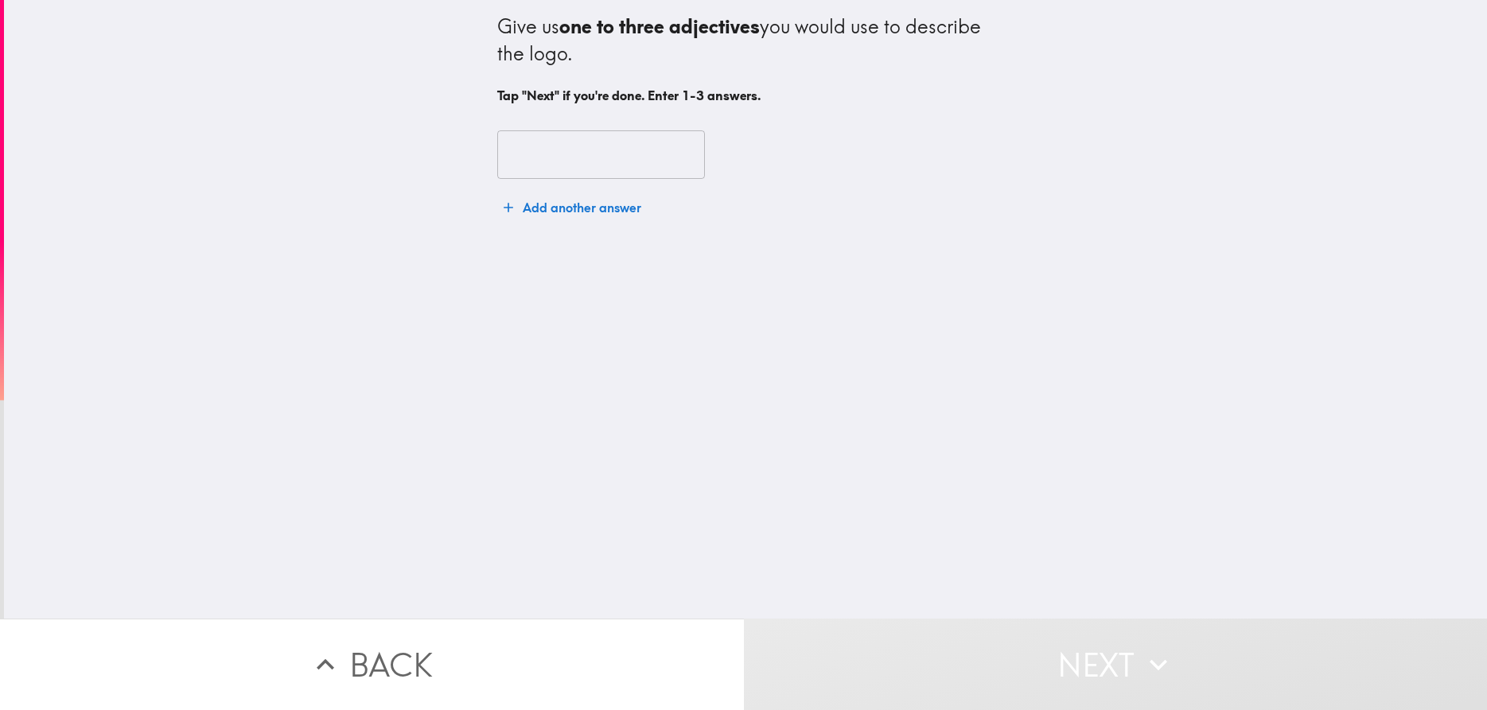
click at [617, 152] on input "text" at bounding box center [601, 154] width 208 height 49
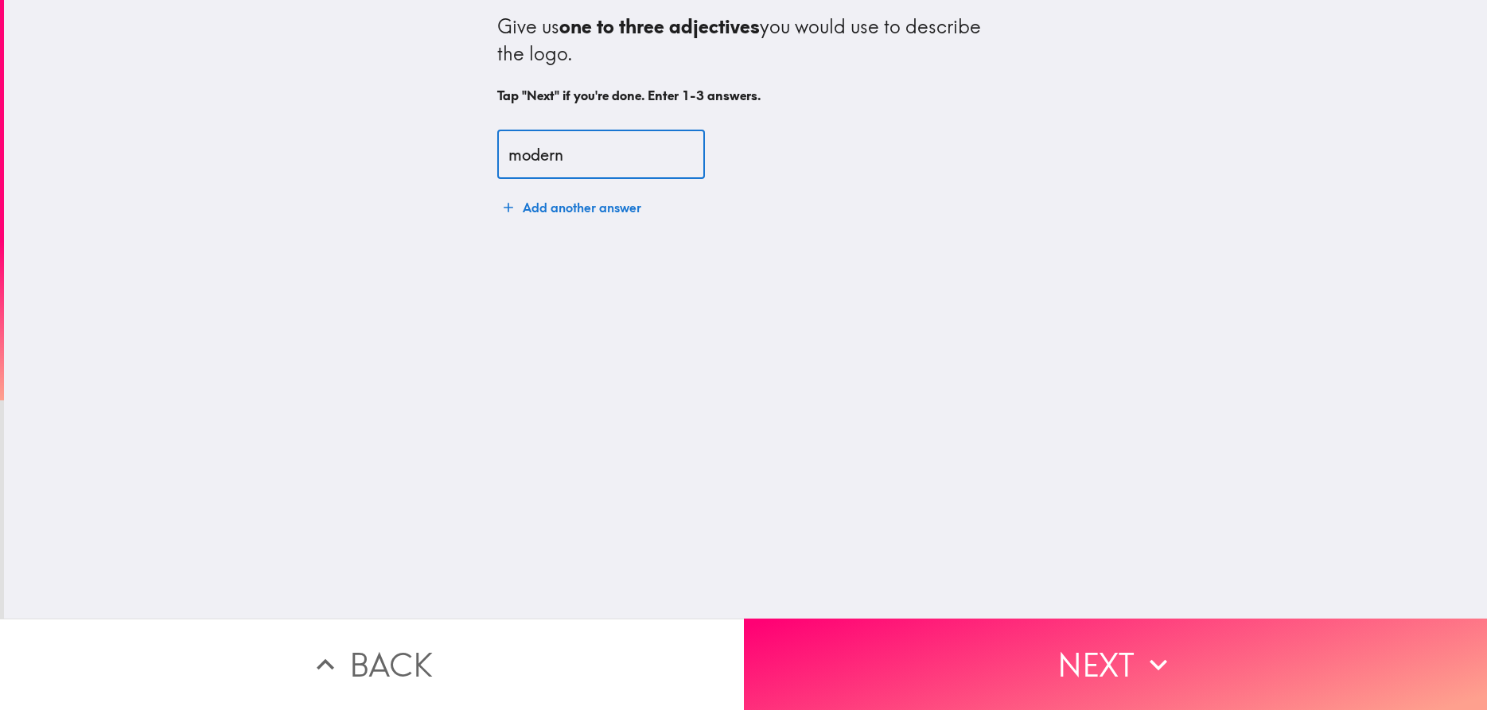
type input "modern"
click at [547, 207] on button "Add another answer" at bounding box center [572, 208] width 150 height 32
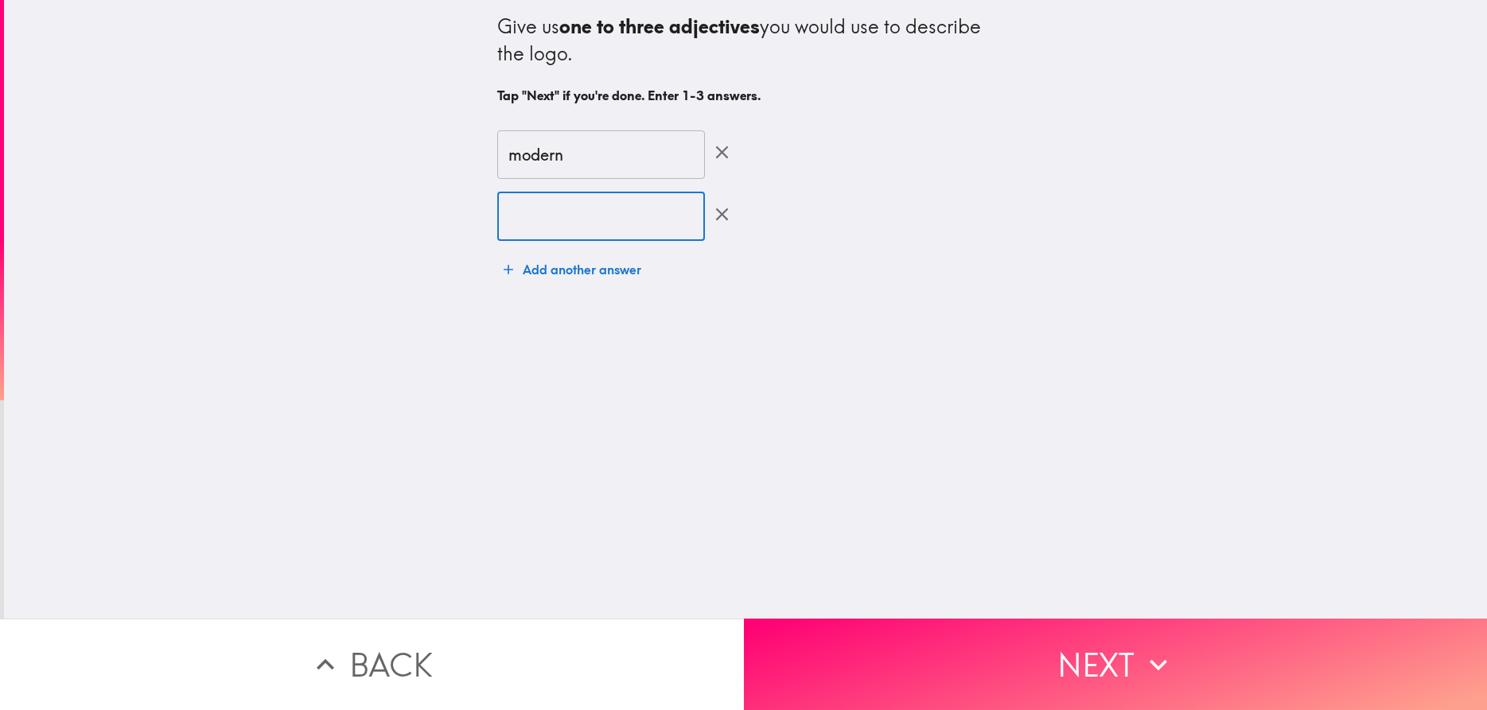
click at [573, 208] on input "text" at bounding box center [601, 216] width 208 height 49
type input "unique"
click at [549, 267] on button "Add another answer" at bounding box center [572, 270] width 150 height 32
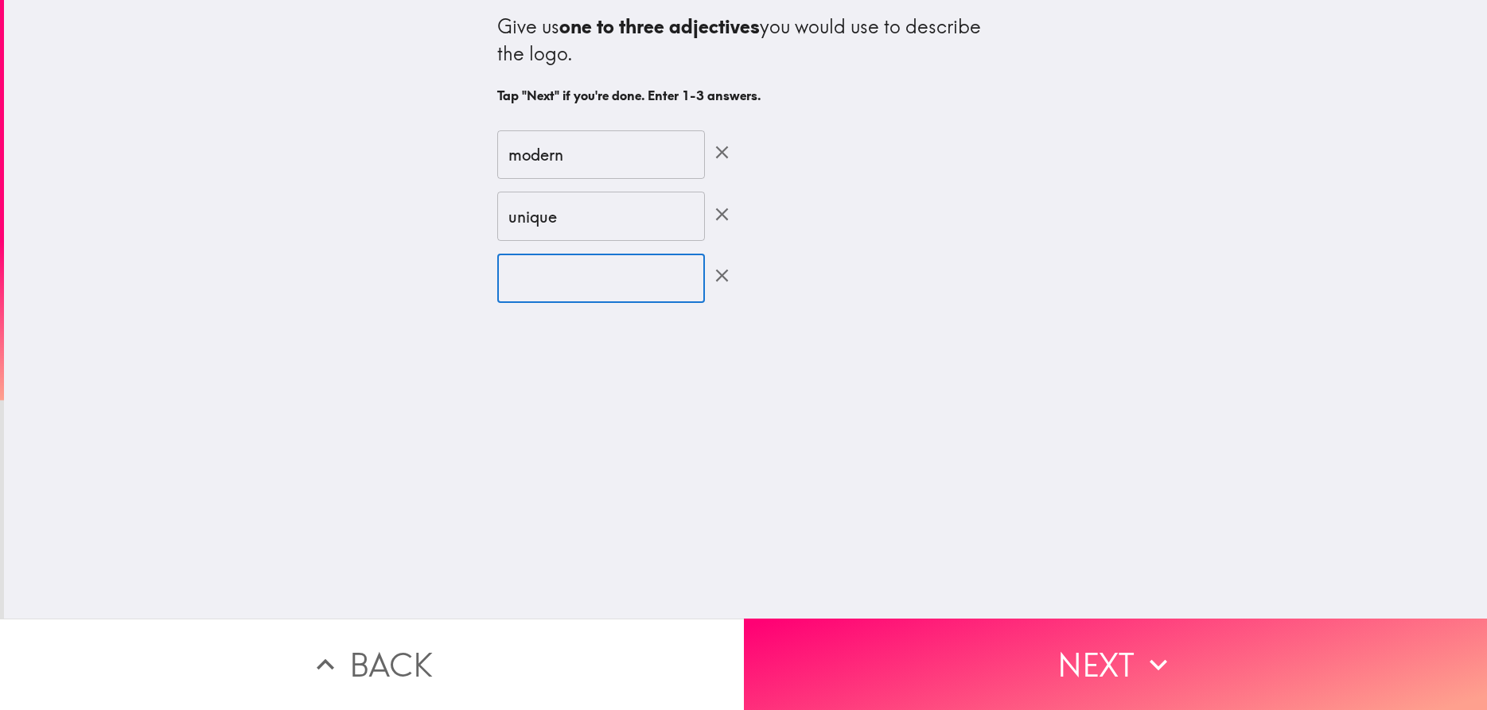
click at [551, 277] on input "text" at bounding box center [601, 278] width 208 height 49
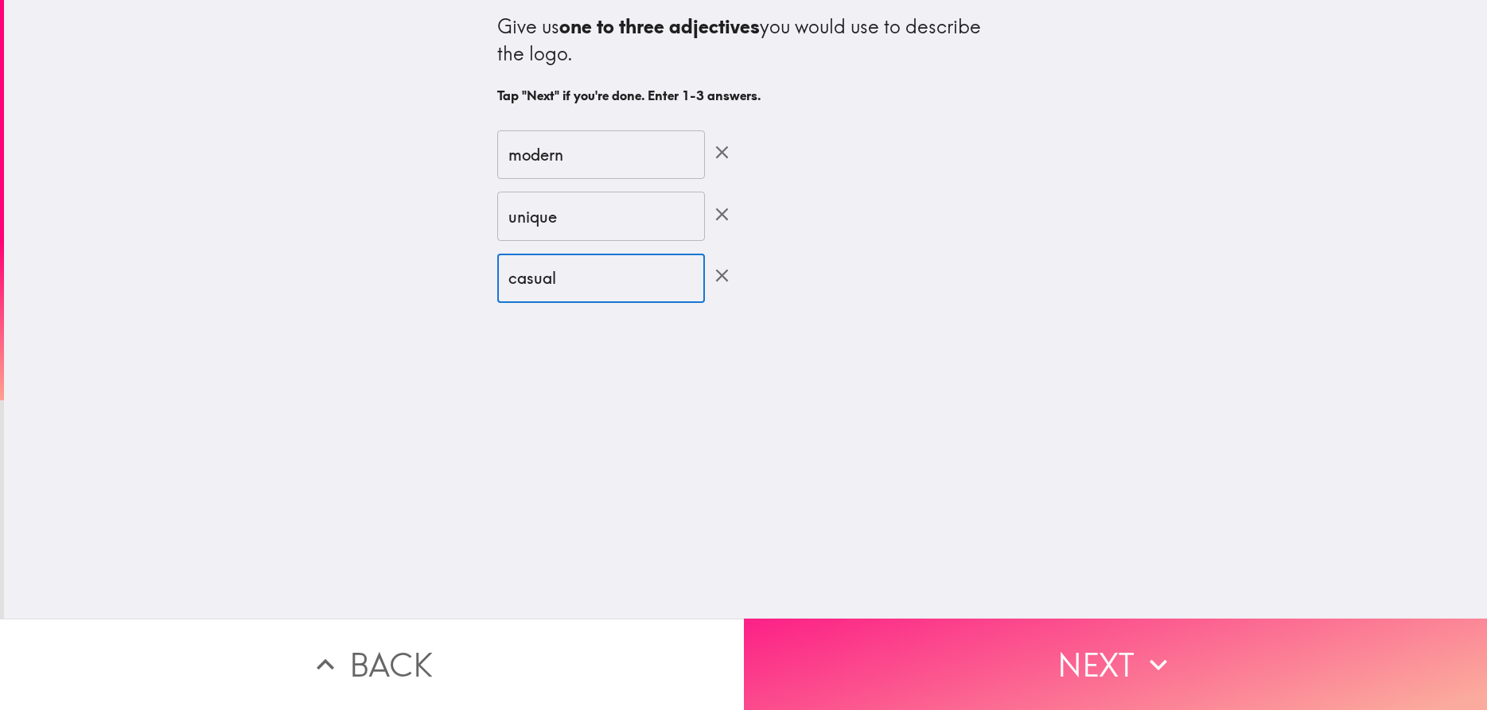
type input "casual"
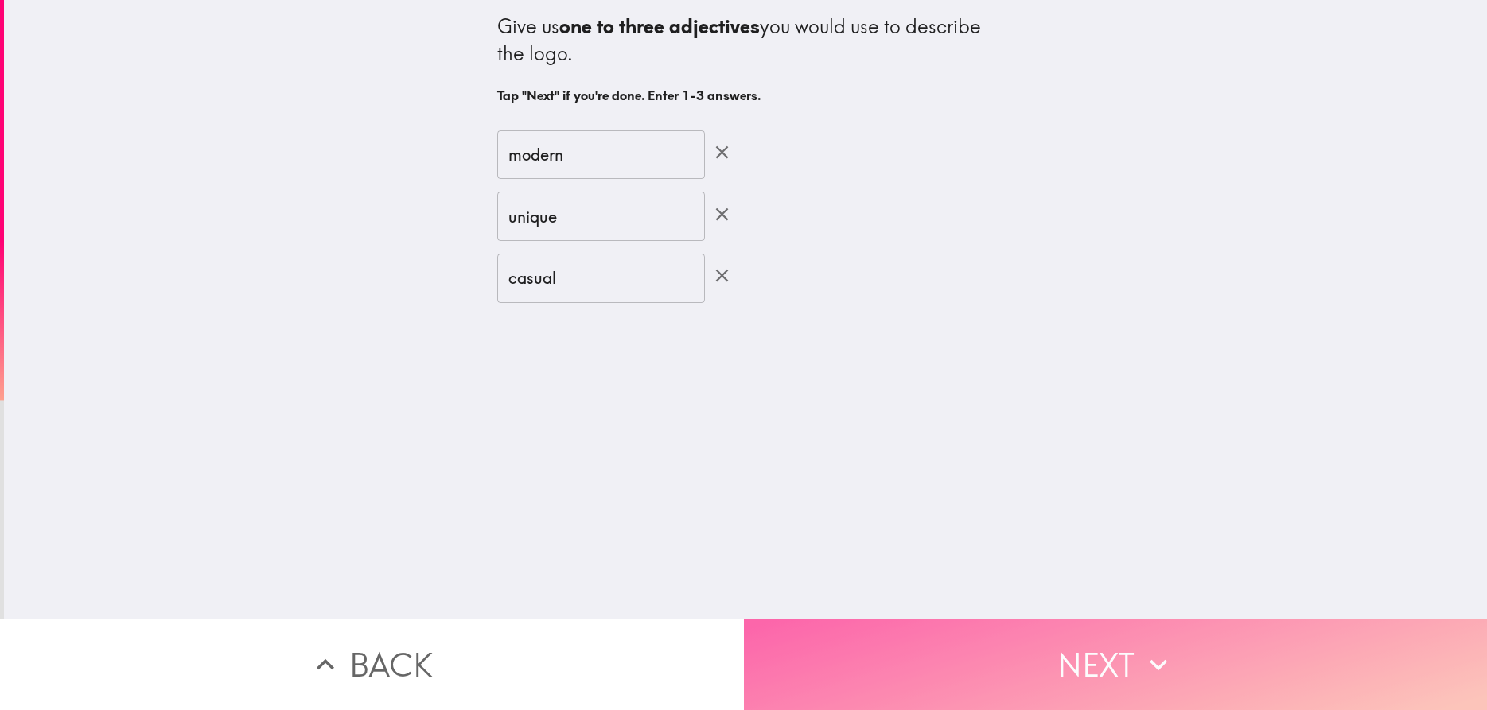
click at [955, 671] on button "Next" at bounding box center [1116, 664] width 744 height 91
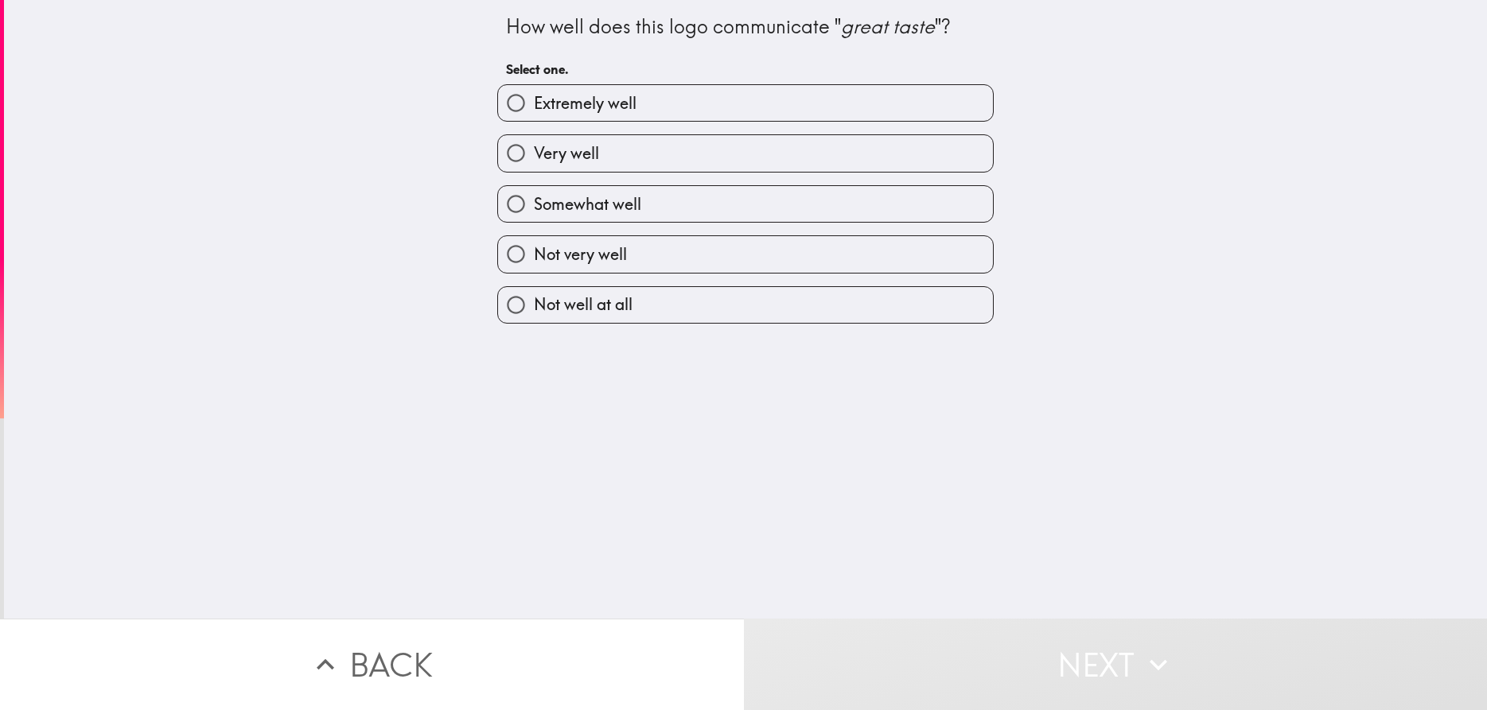
click at [682, 192] on label "Somewhat well" at bounding box center [745, 204] width 495 height 36
click at [534, 192] on input "Somewhat well" at bounding box center [516, 204] width 36 height 36
radio input "true"
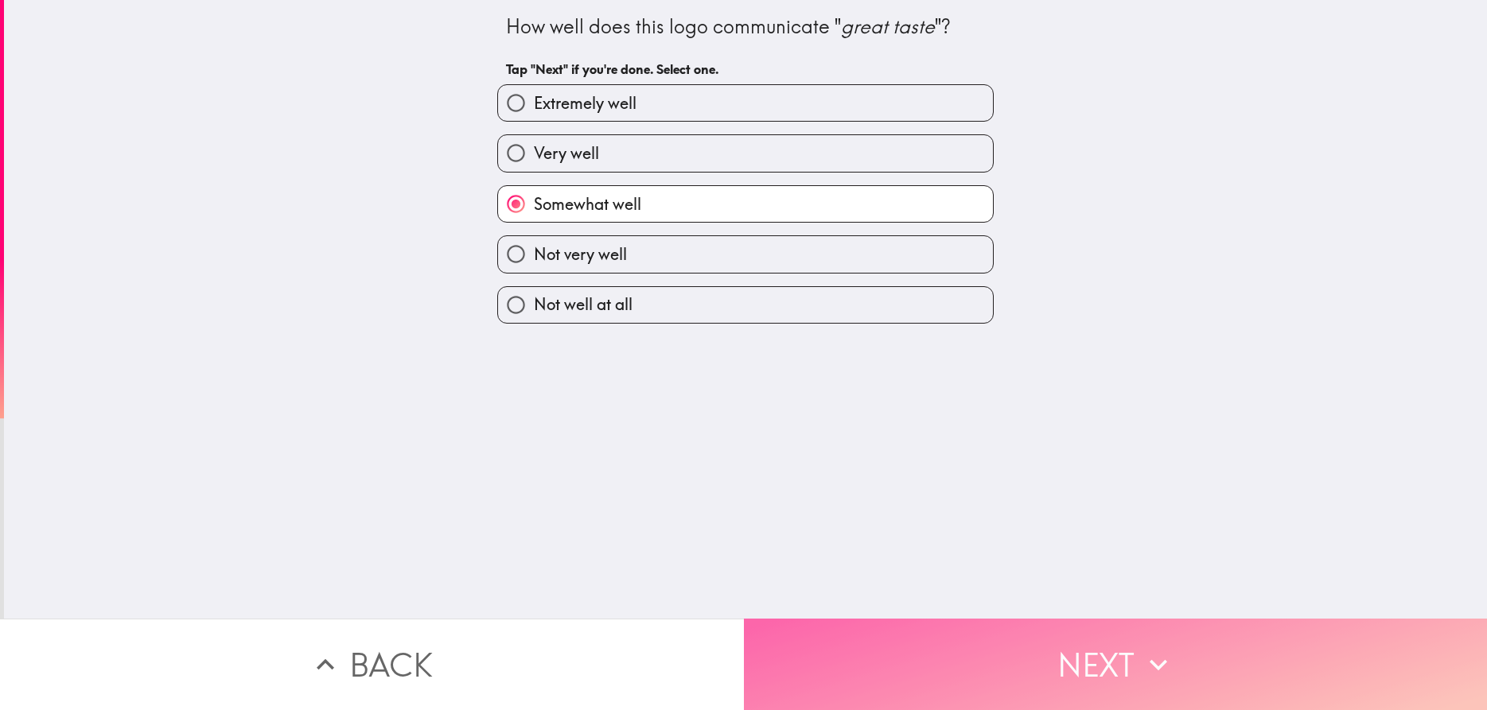
click at [938, 648] on button "Next" at bounding box center [1116, 664] width 744 height 91
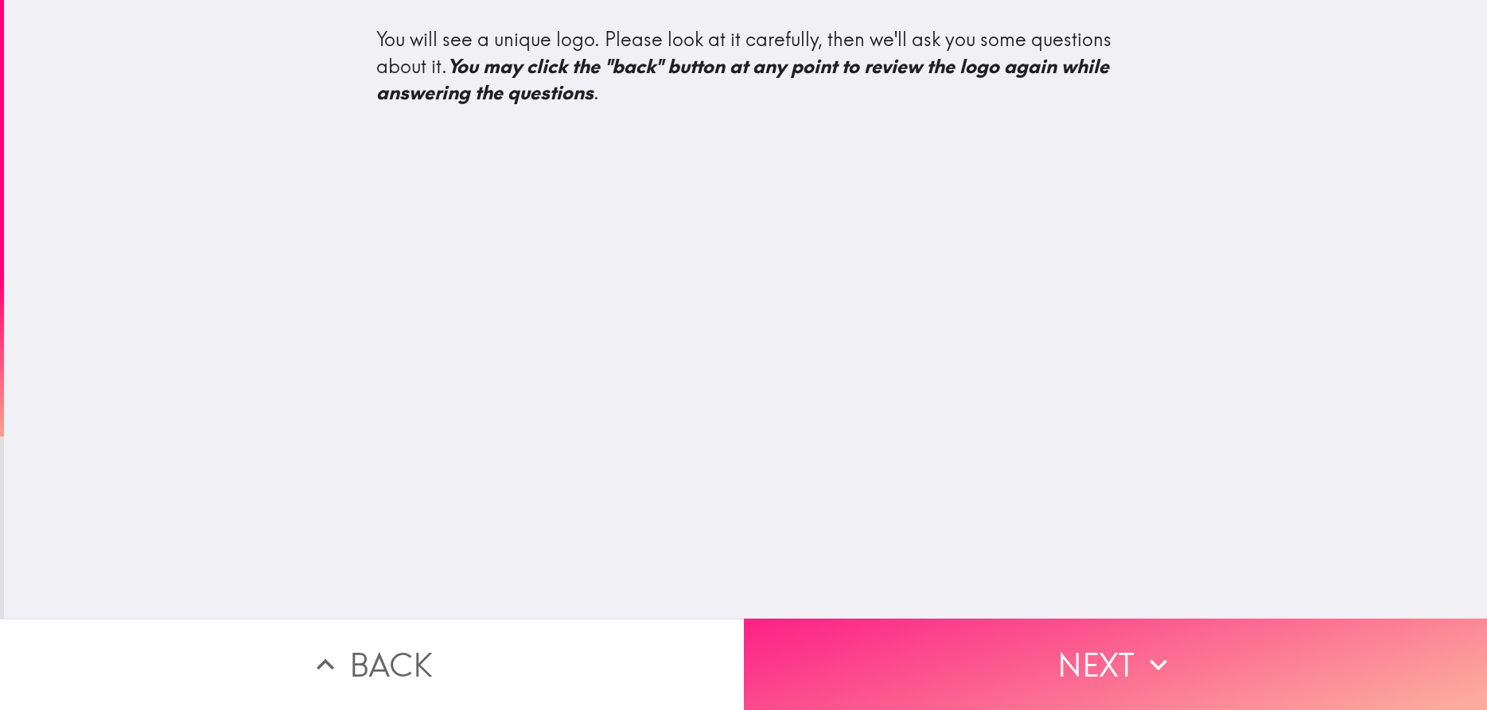
click at [930, 674] on button "Next" at bounding box center [1116, 664] width 744 height 91
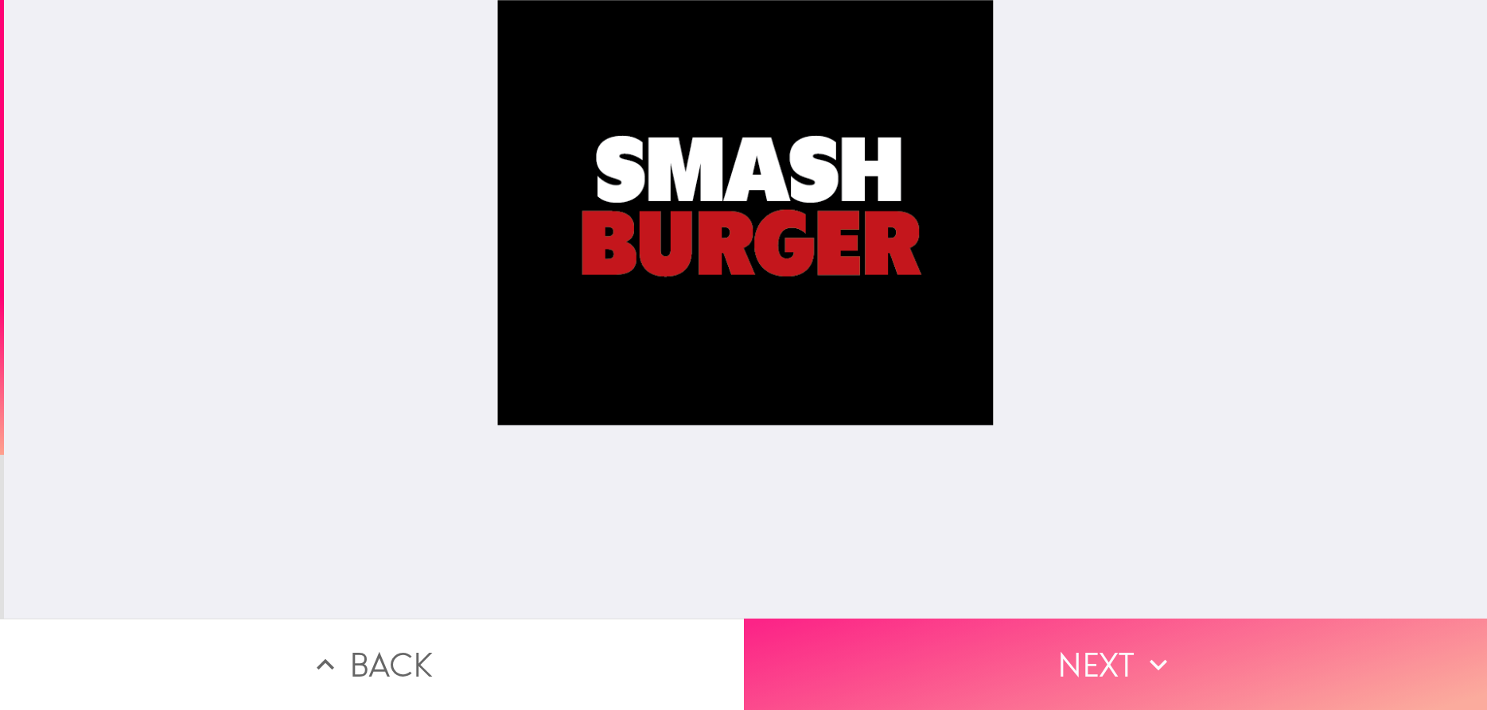
click at [969, 658] on button "Next" at bounding box center [1116, 664] width 744 height 91
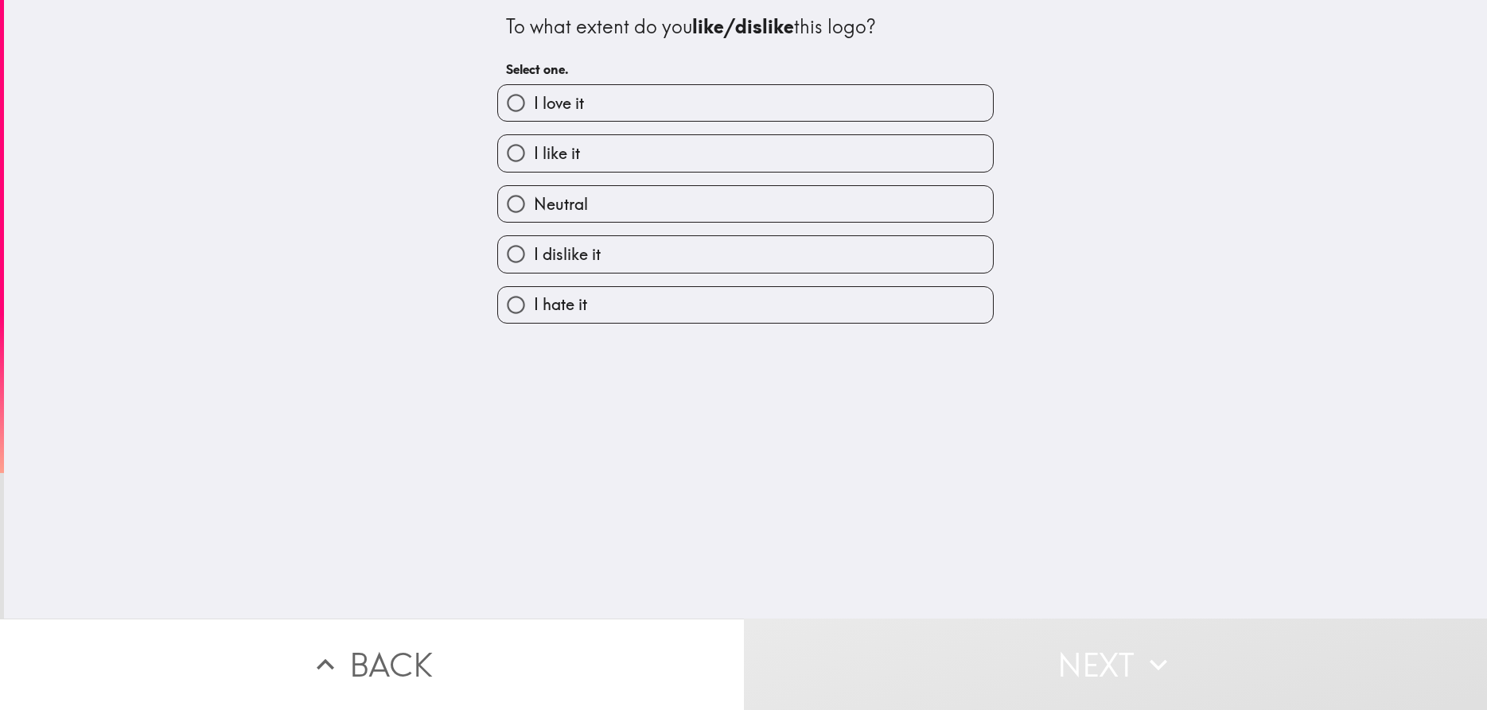
drag, startPoint x: 656, startPoint y: 111, endPoint x: 658, endPoint y: 119, distance: 8.9
click at [657, 111] on label "I love it" at bounding box center [745, 103] width 495 height 36
click at [534, 111] on input "I love it" at bounding box center [516, 103] width 36 height 36
radio input "true"
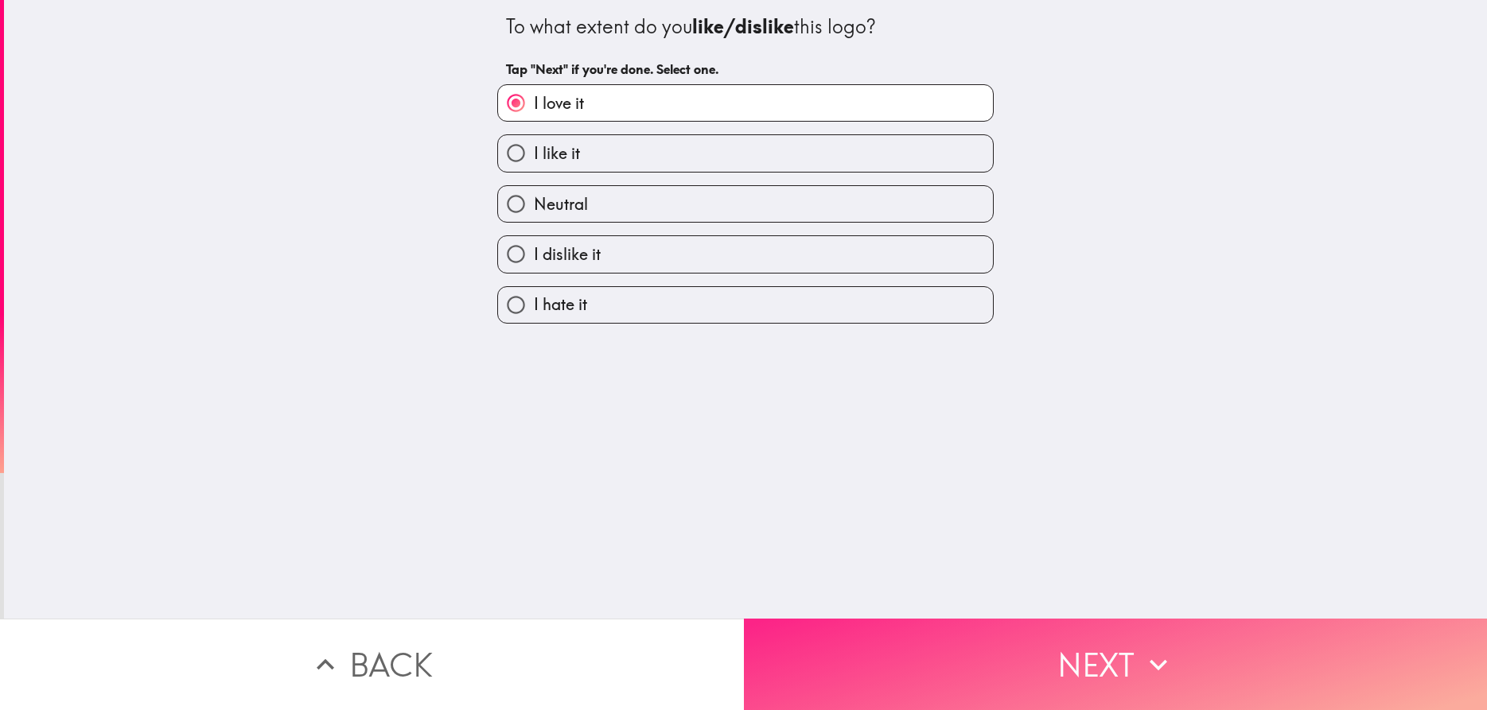
click at [944, 648] on button "Next" at bounding box center [1116, 664] width 744 height 91
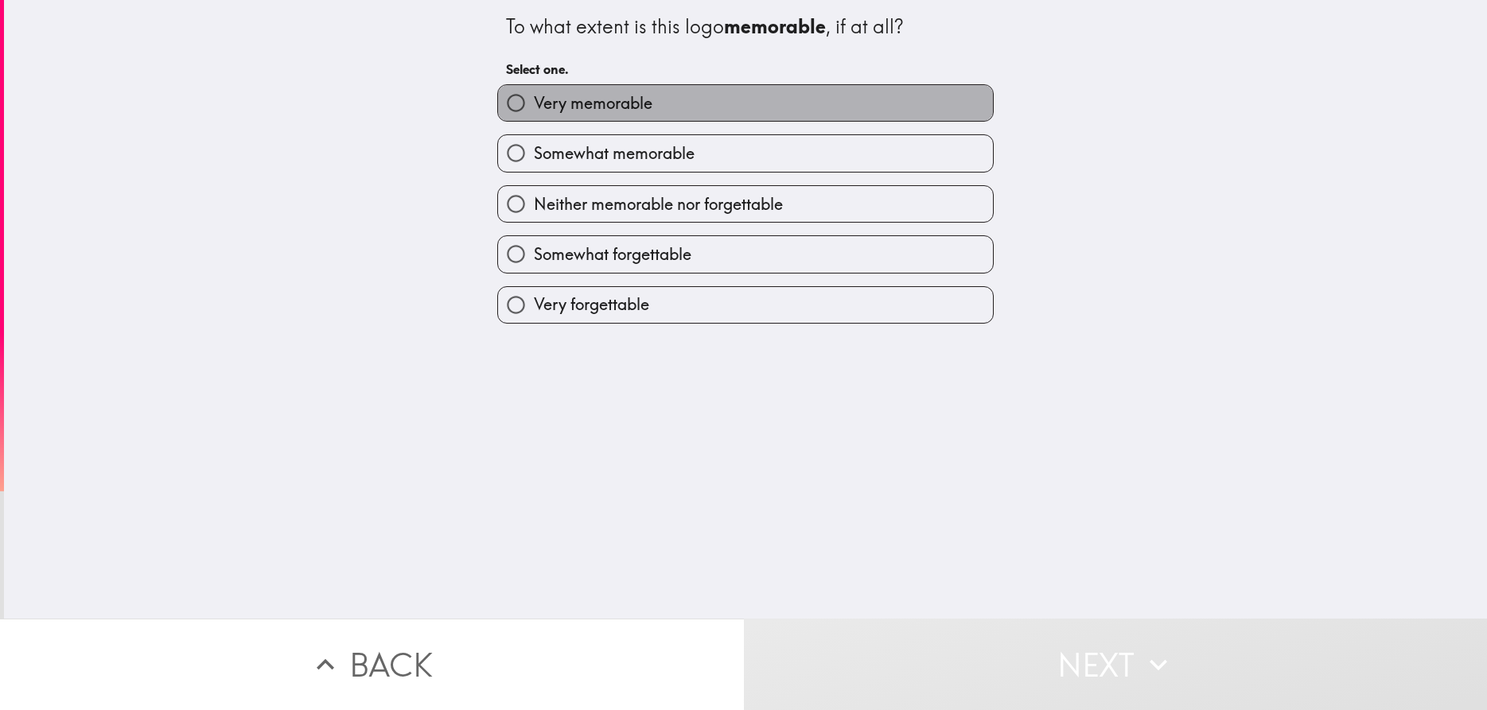
drag, startPoint x: 735, startPoint y: 106, endPoint x: 736, endPoint y: 130, distance: 24.7
click at [736, 107] on label "Very memorable" at bounding box center [745, 103] width 495 height 36
click at [534, 107] on input "Very memorable" at bounding box center [516, 103] width 36 height 36
radio input "true"
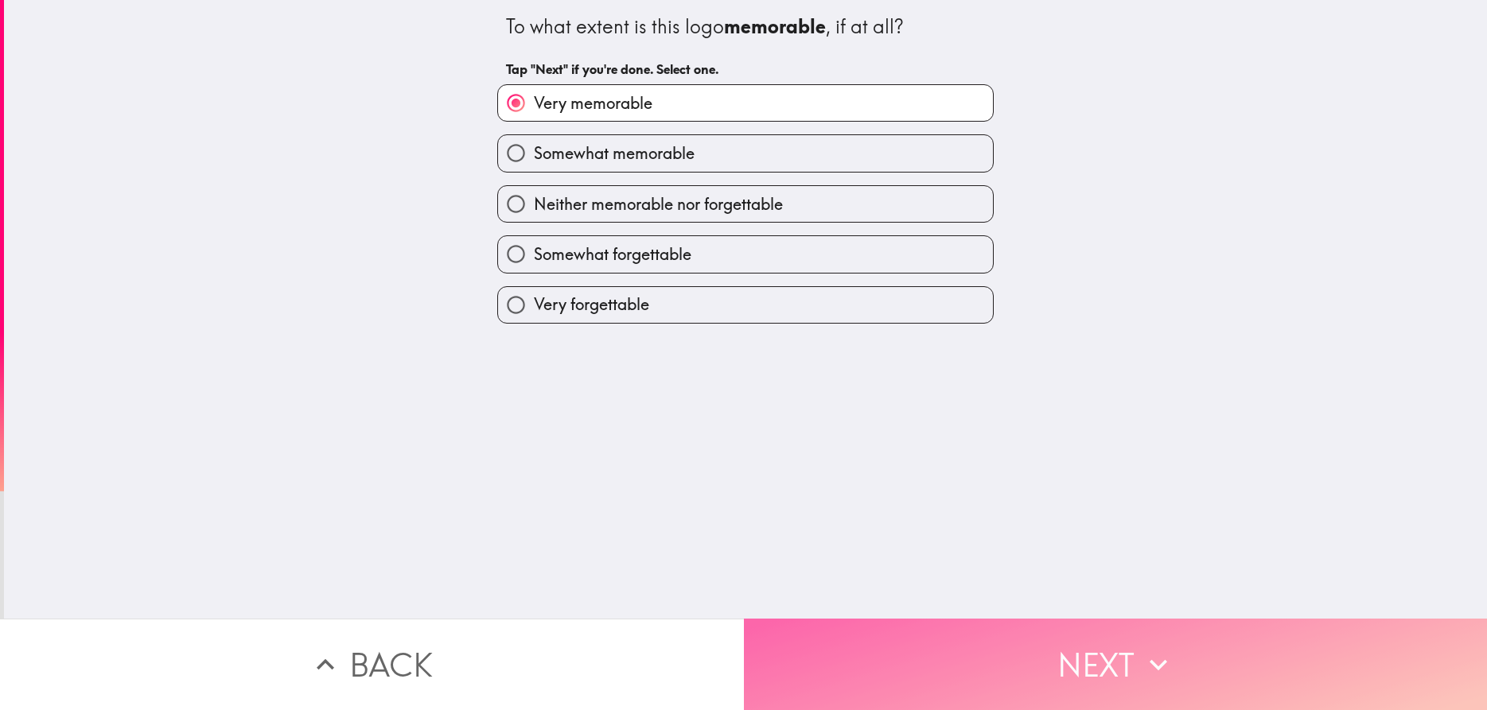
click at [963, 652] on button "Next" at bounding box center [1116, 664] width 744 height 91
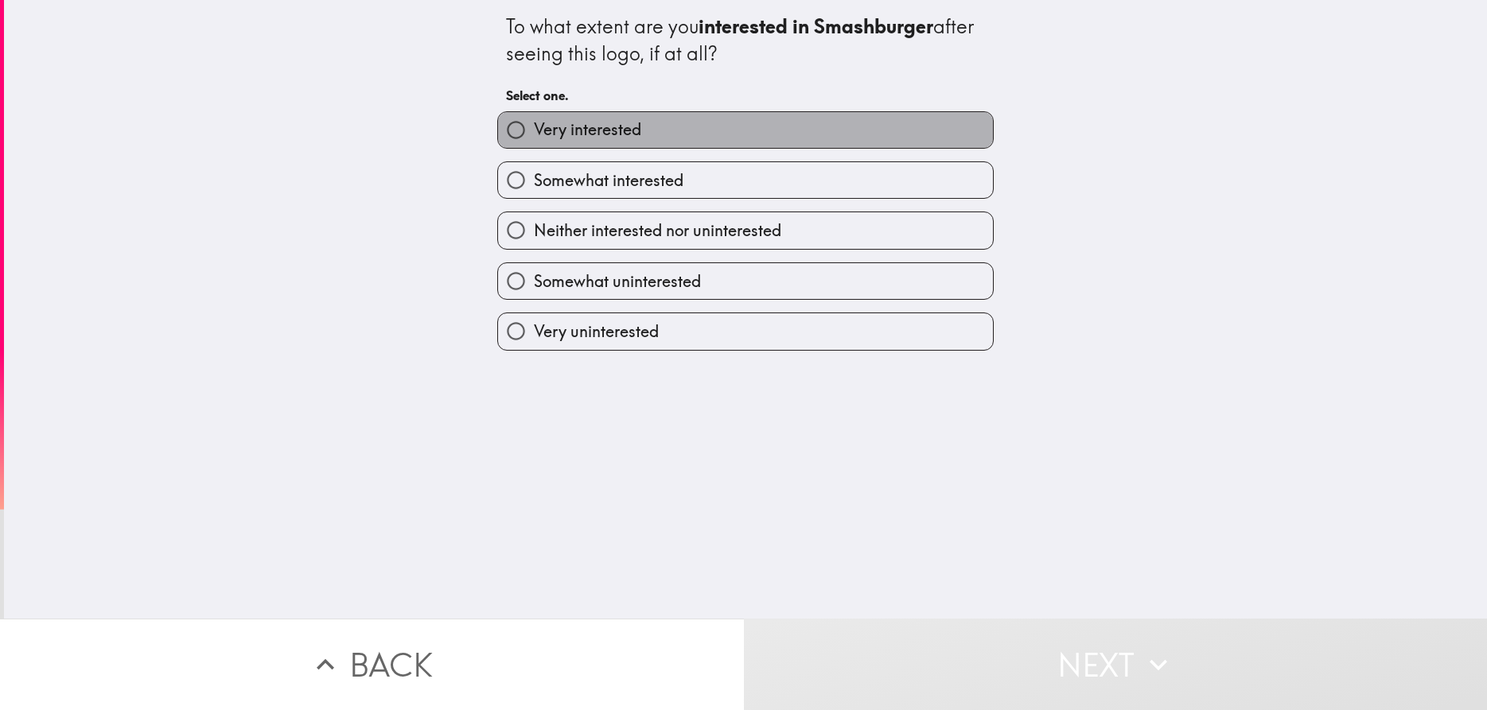
click at [699, 132] on label "Very interested" at bounding box center [745, 130] width 495 height 36
click at [534, 132] on input "Very interested" at bounding box center [516, 130] width 36 height 36
radio input "true"
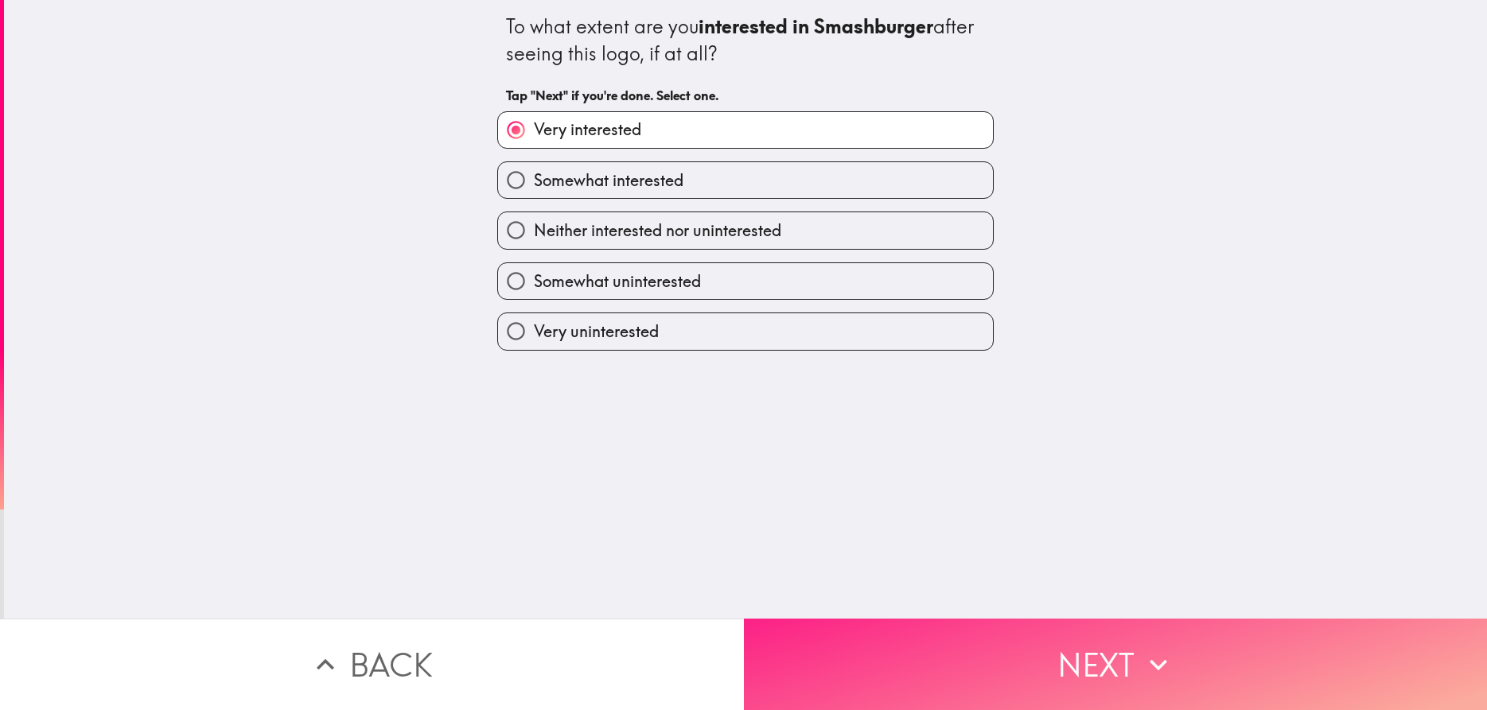
click at [960, 656] on button "Next" at bounding box center [1116, 664] width 744 height 91
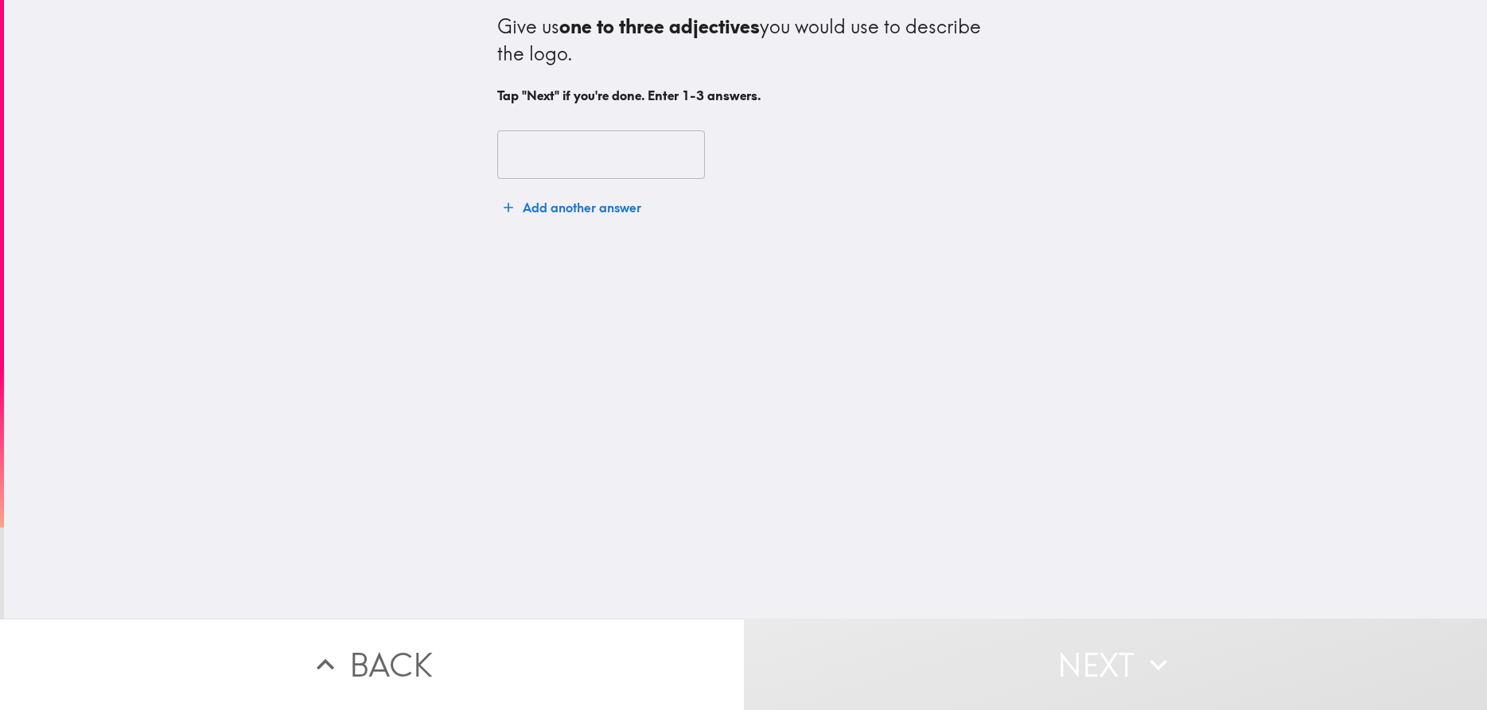
click at [617, 146] on input "text" at bounding box center [601, 154] width 208 height 49
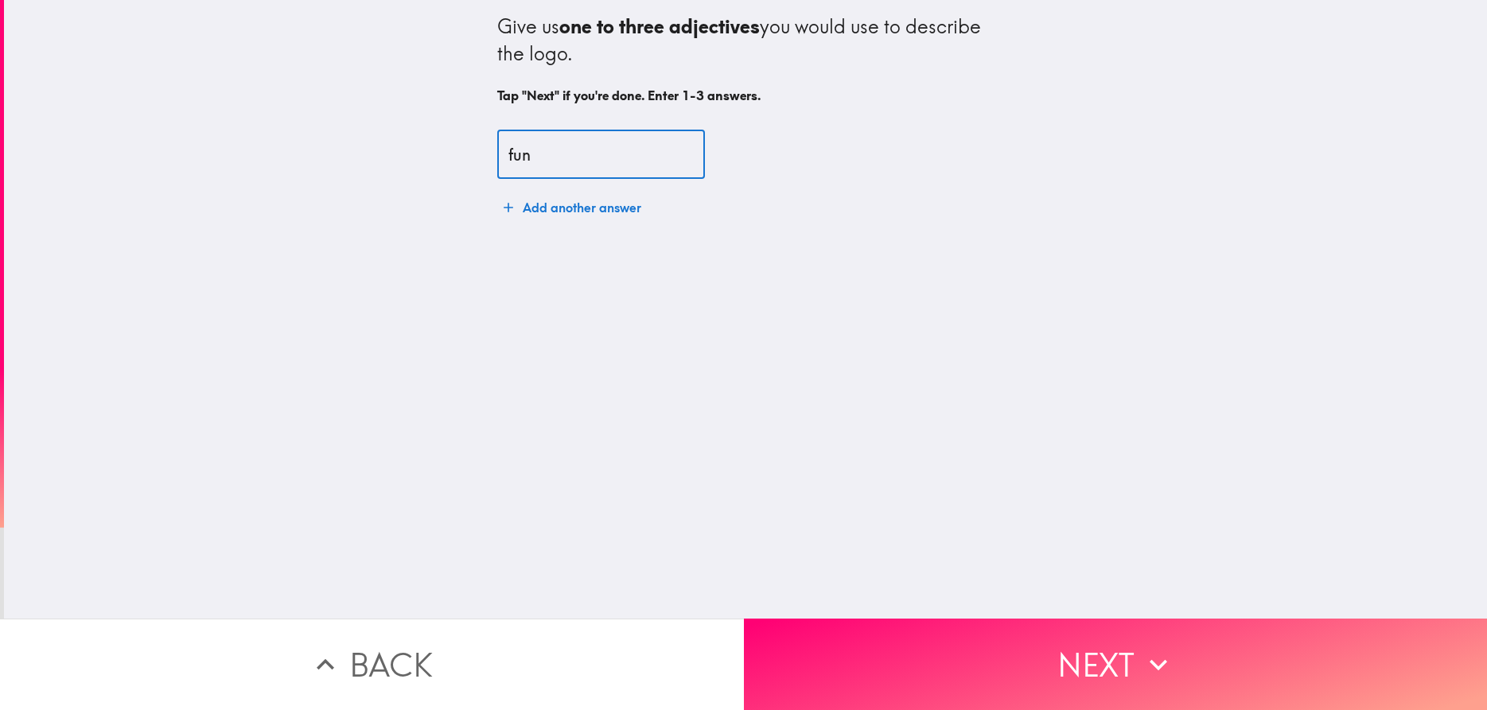
type input "fun"
click at [622, 216] on button "Add another answer" at bounding box center [572, 208] width 150 height 32
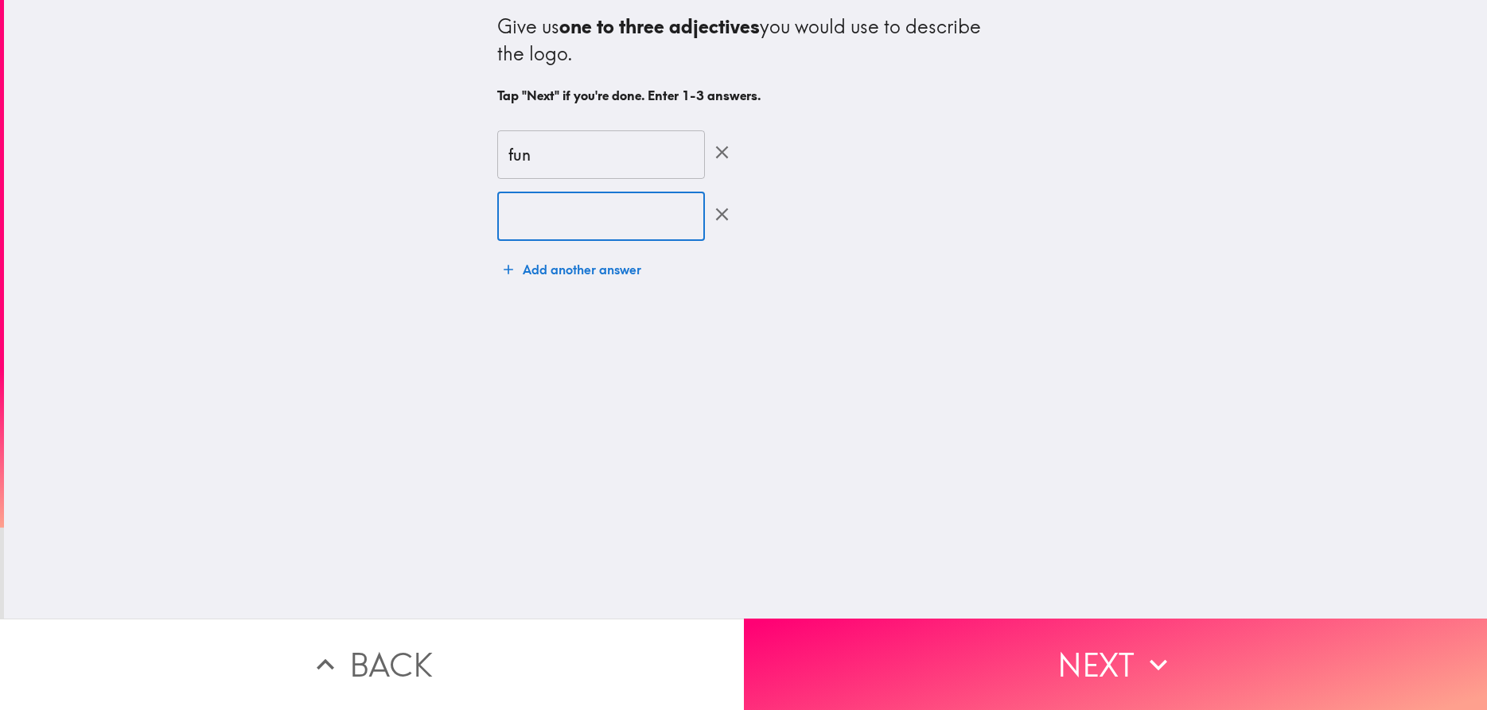
click at [608, 224] on input "text" at bounding box center [601, 216] width 208 height 49
type input "modern"
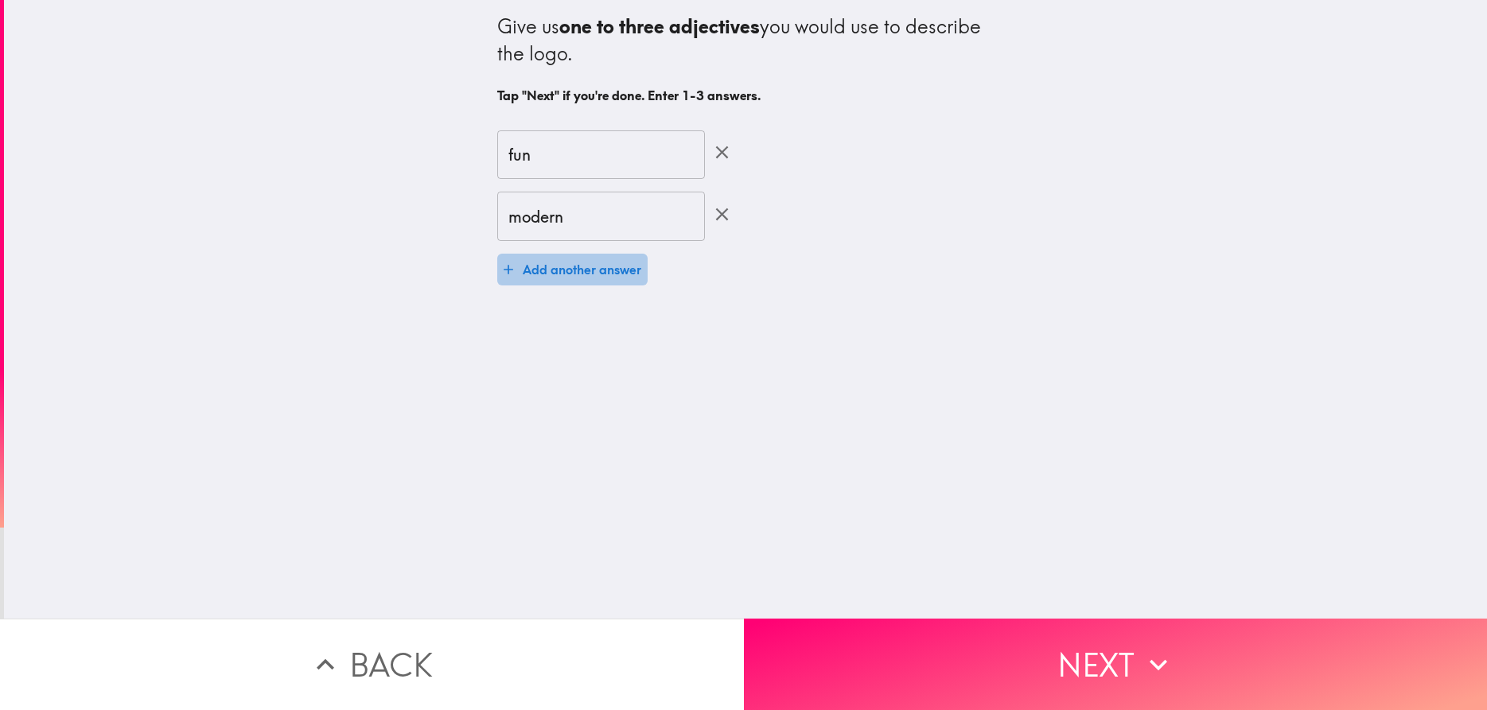
click at [596, 282] on button "Add another answer" at bounding box center [572, 270] width 150 height 32
click at [596, 282] on input "text" at bounding box center [601, 278] width 208 height 49
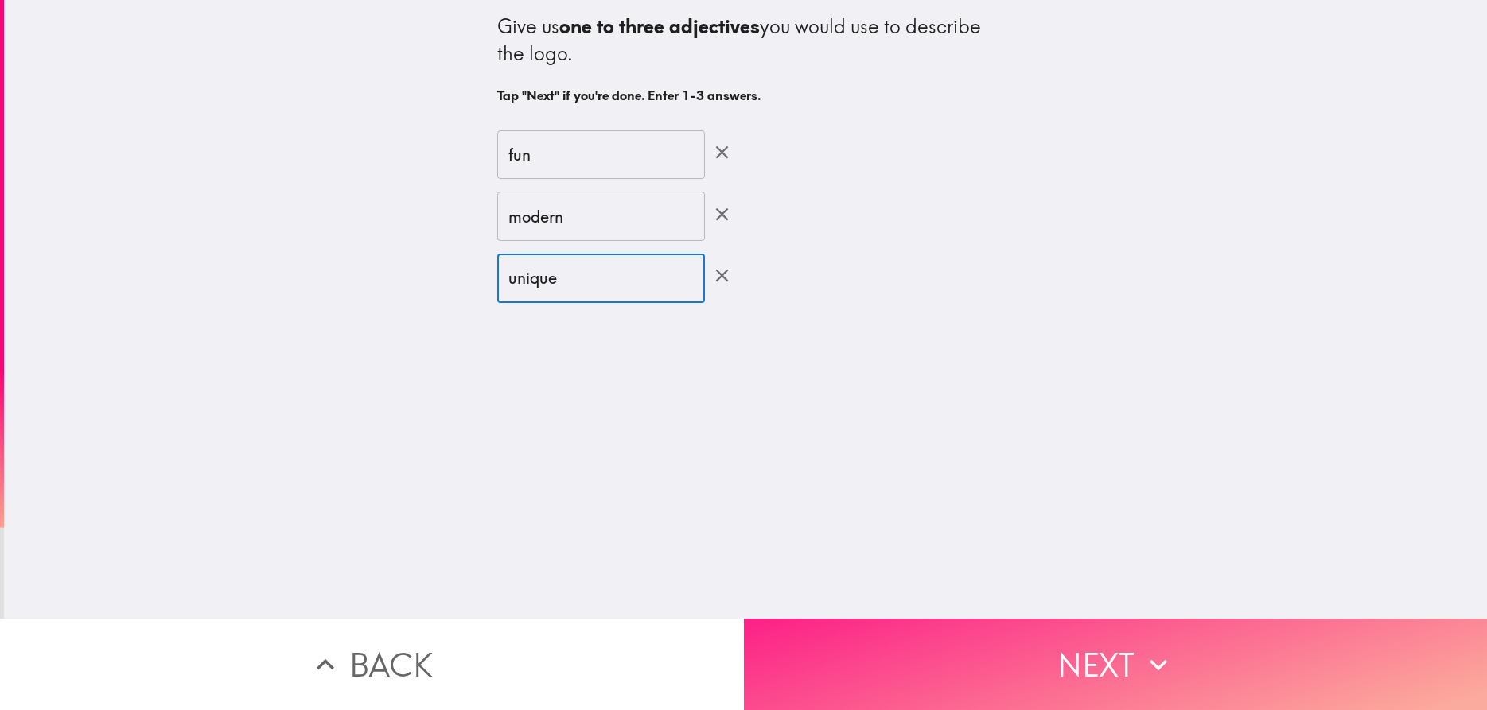
type input "unique"
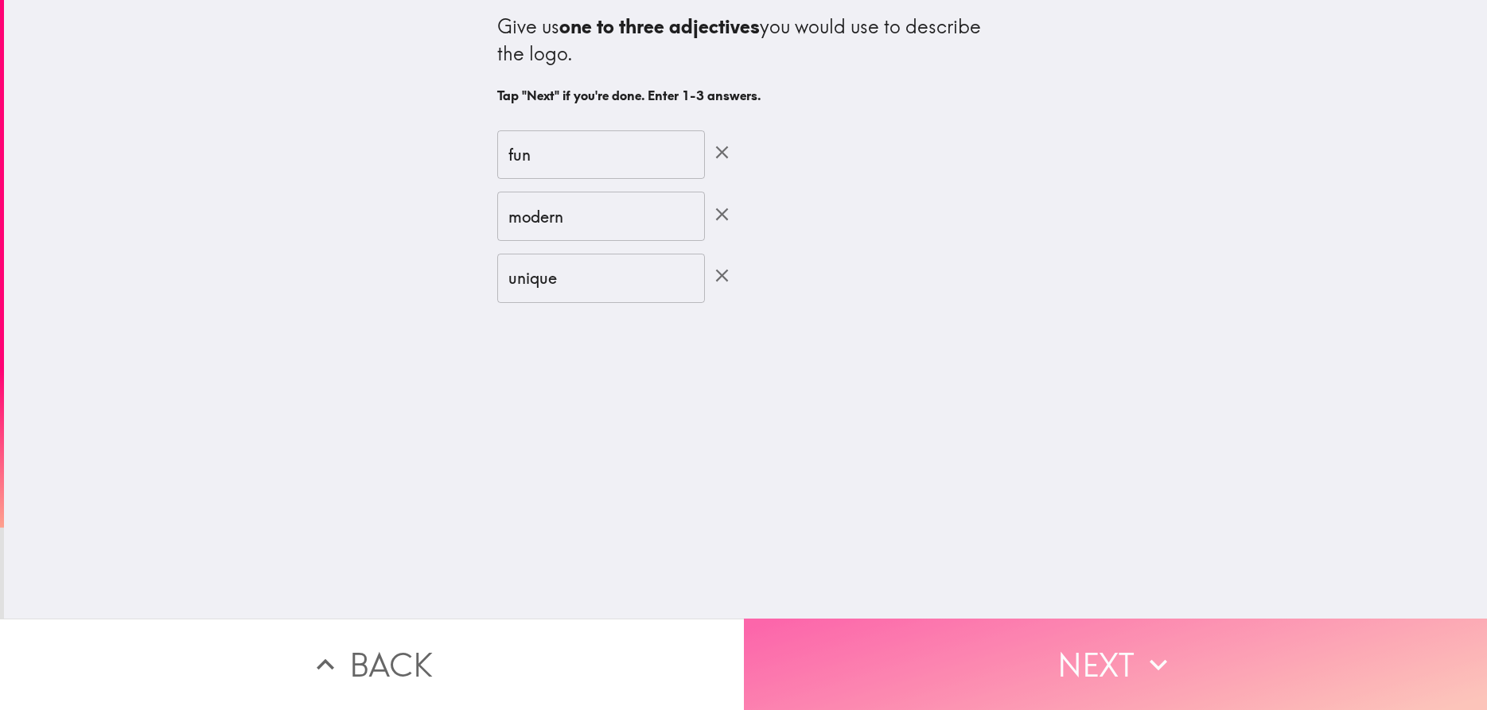
click at [1019, 644] on button "Next" at bounding box center [1116, 664] width 744 height 91
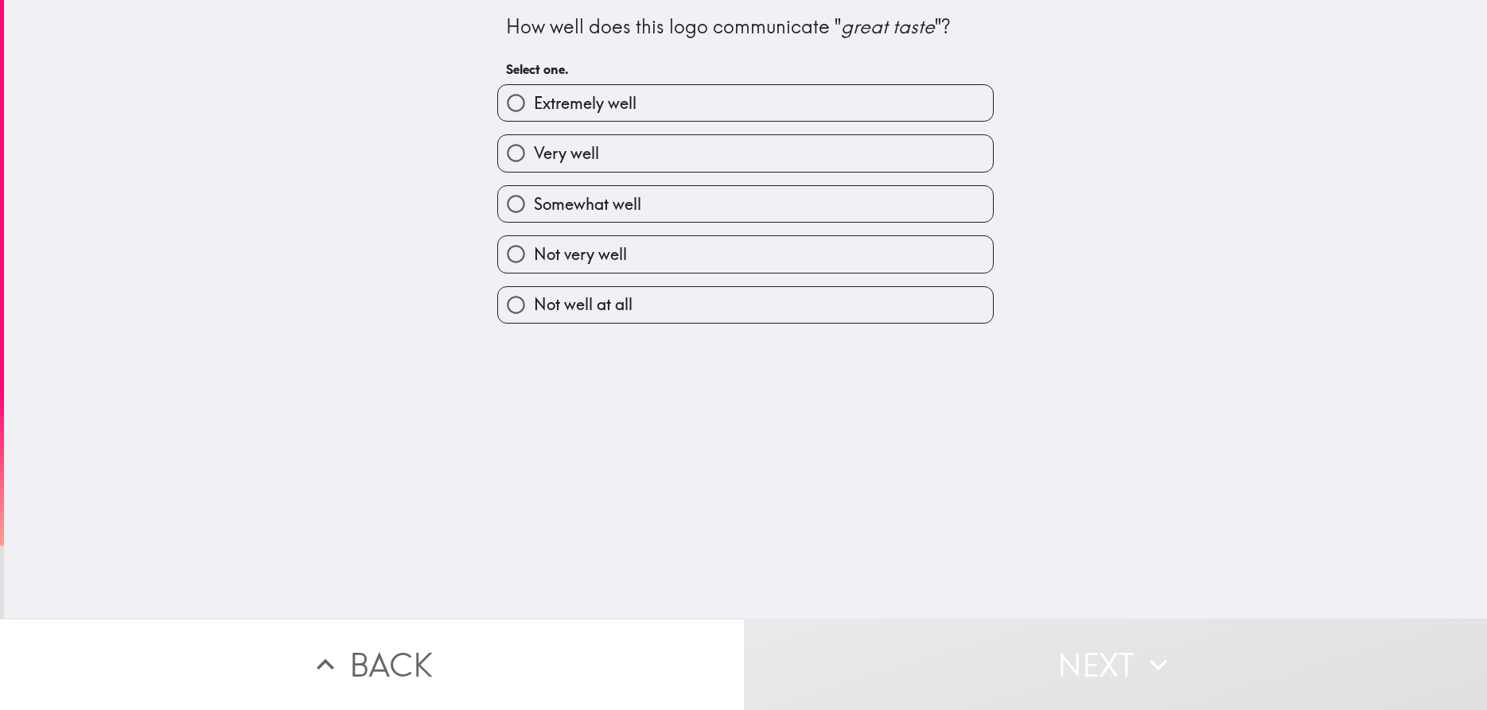
click at [755, 117] on label "Extremely well" at bounding box center [745, 103] width 495 height 36
click at [534, 117] on input "Extremely well" at bounding box center [516, 103] width 36 height 36
radio input "true"
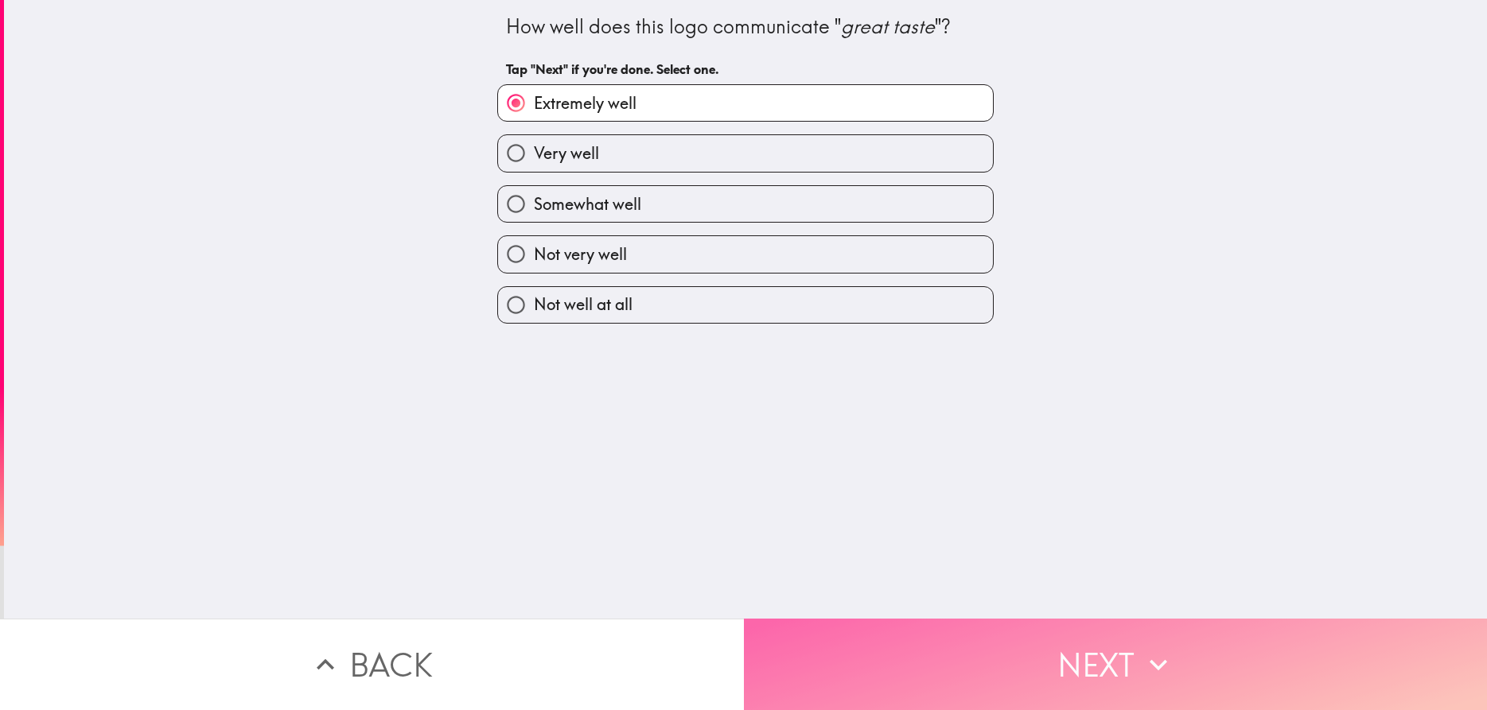
click at [923, 648] on button "Next" at bounding box center [1116, 664] width 744 height 91
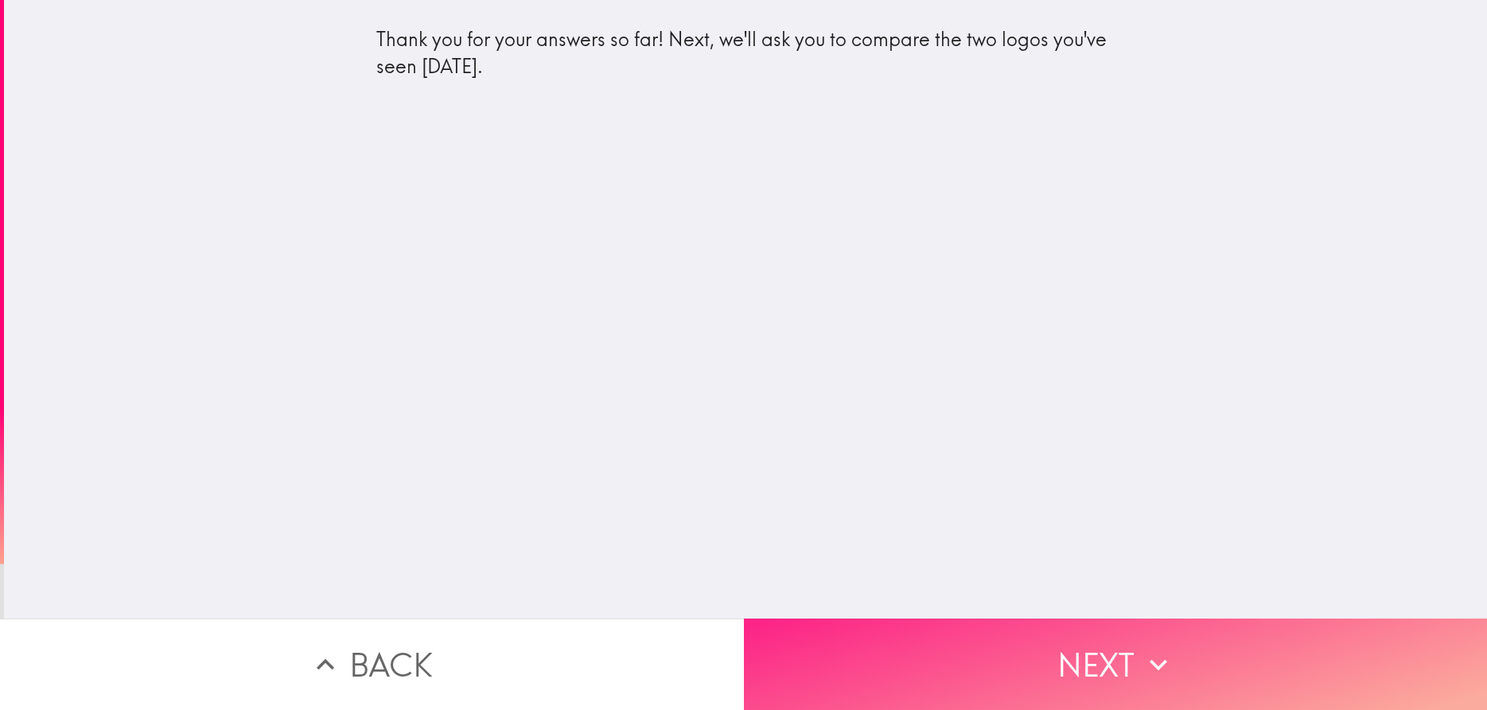
click at [1080, 660] on button "Next" at bounding box center [1116, 664] width 744 height 91
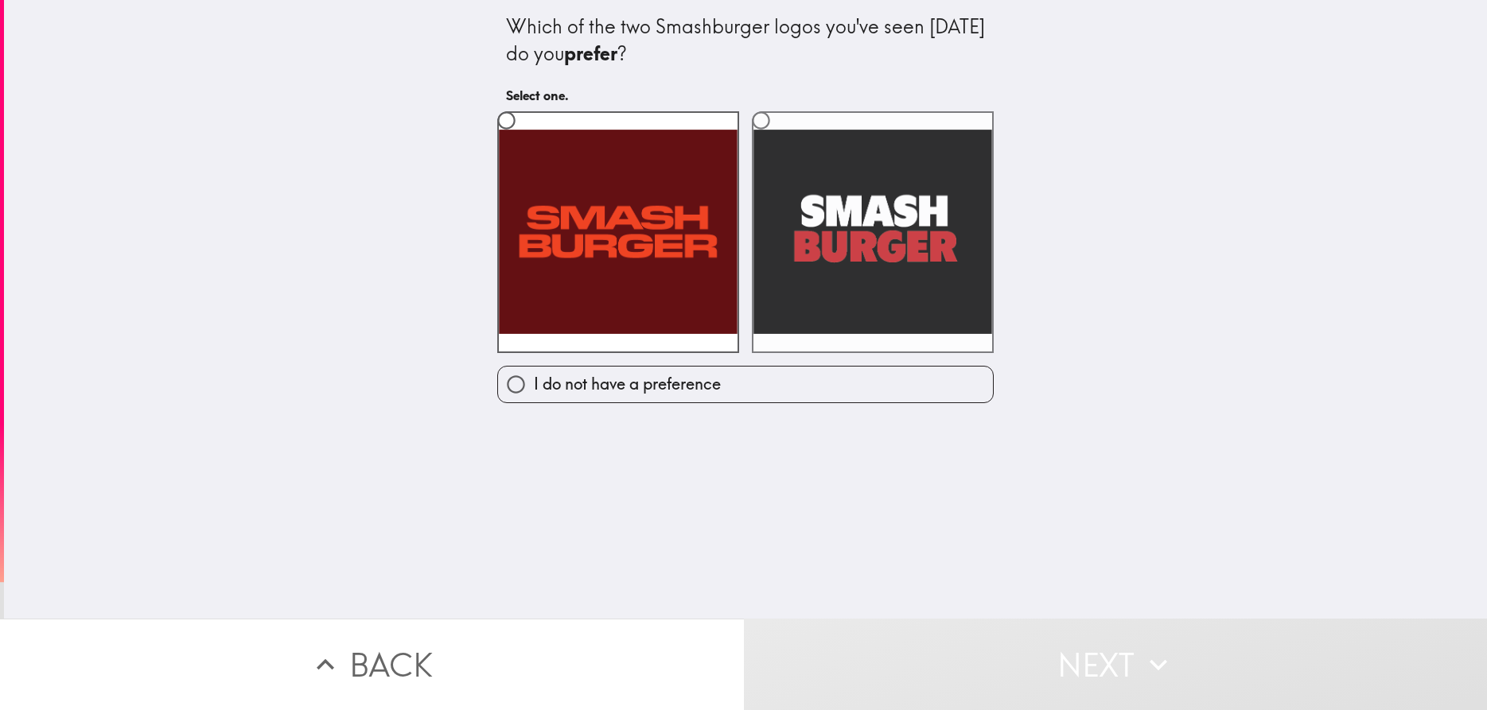
click at [879, 246] on label at bounding box center [873, 232] width 242 height 242
click at [779, 138] on input "radio" at bounding box center [761, 121] width 36 height 36
radio input "true"
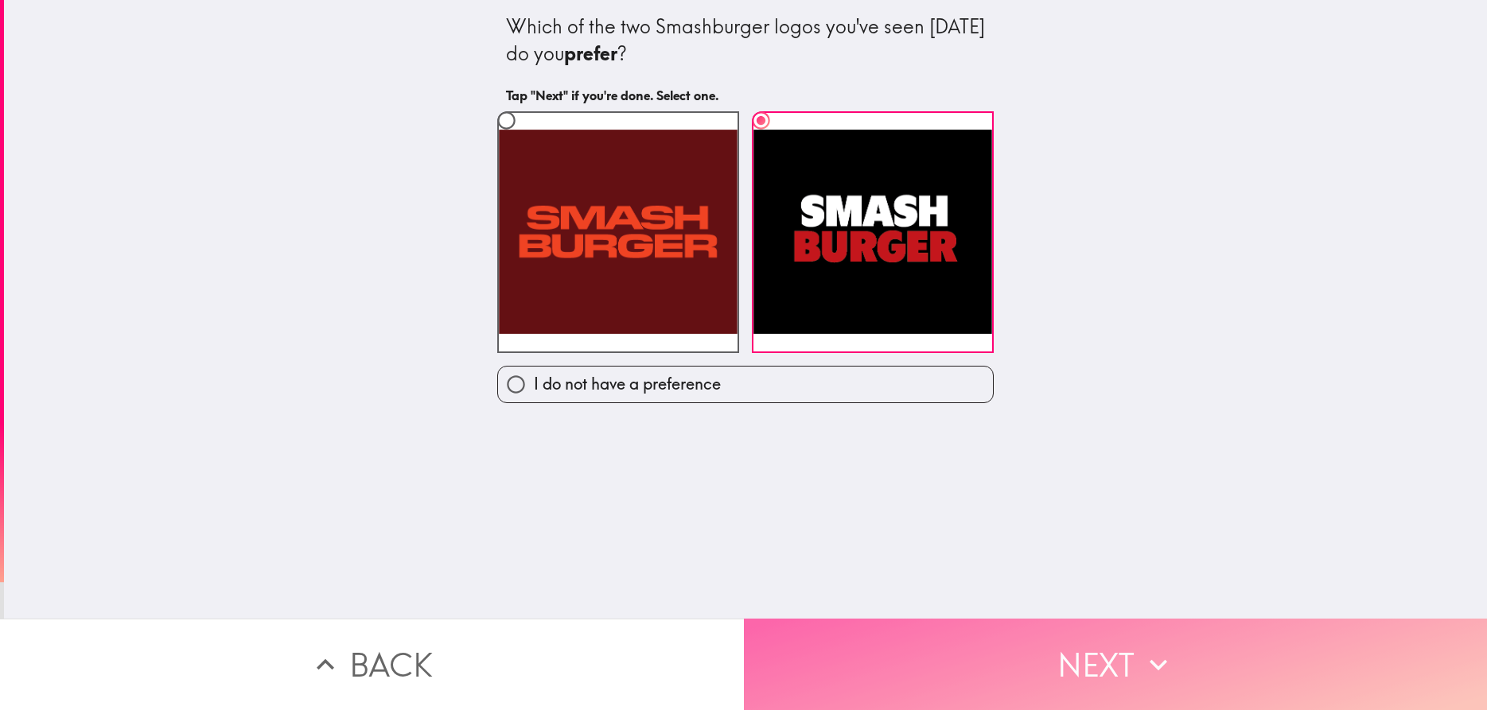
click at [984, 664] on button "Next" at bounding box center [1116, 664] width 744 height 91
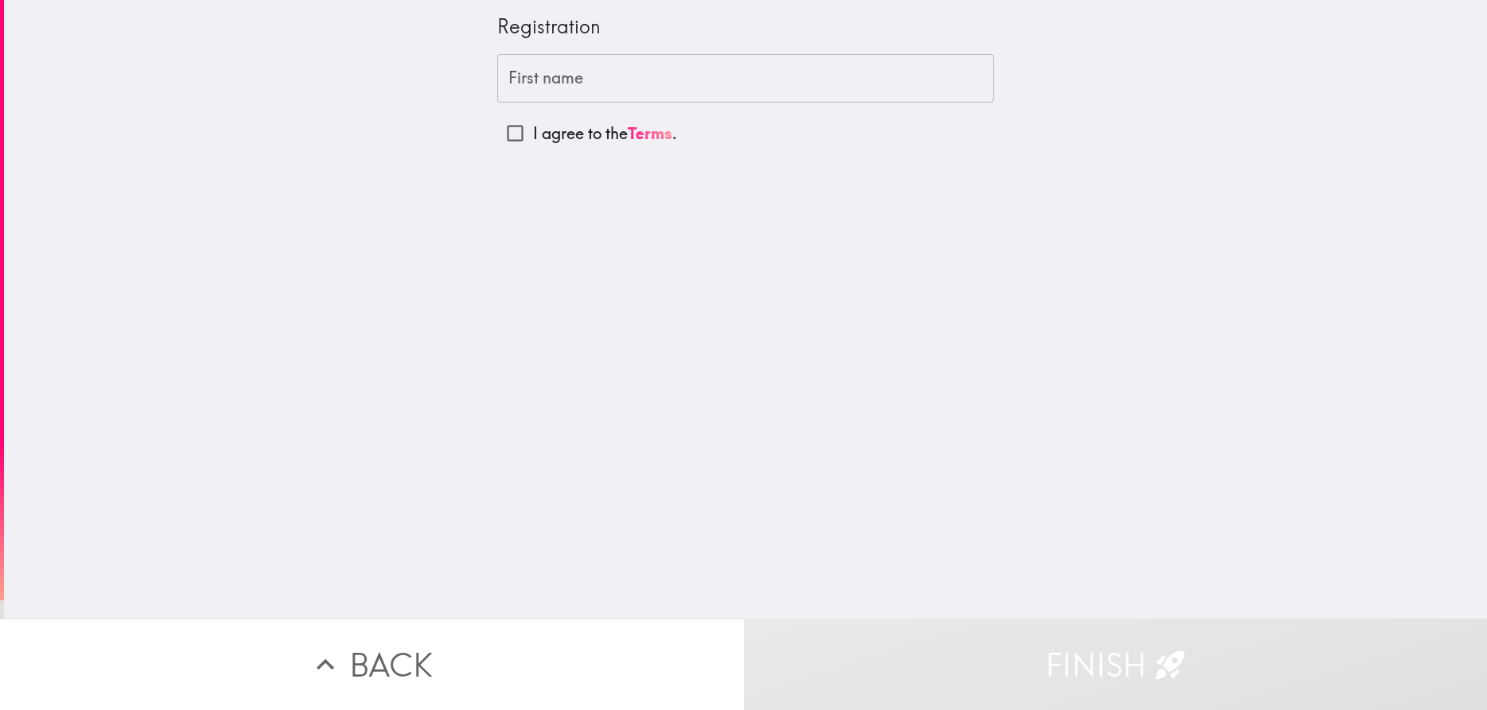
click at [597, 84] on input "First name" at bounding box center [745, 78] width 496 height 49
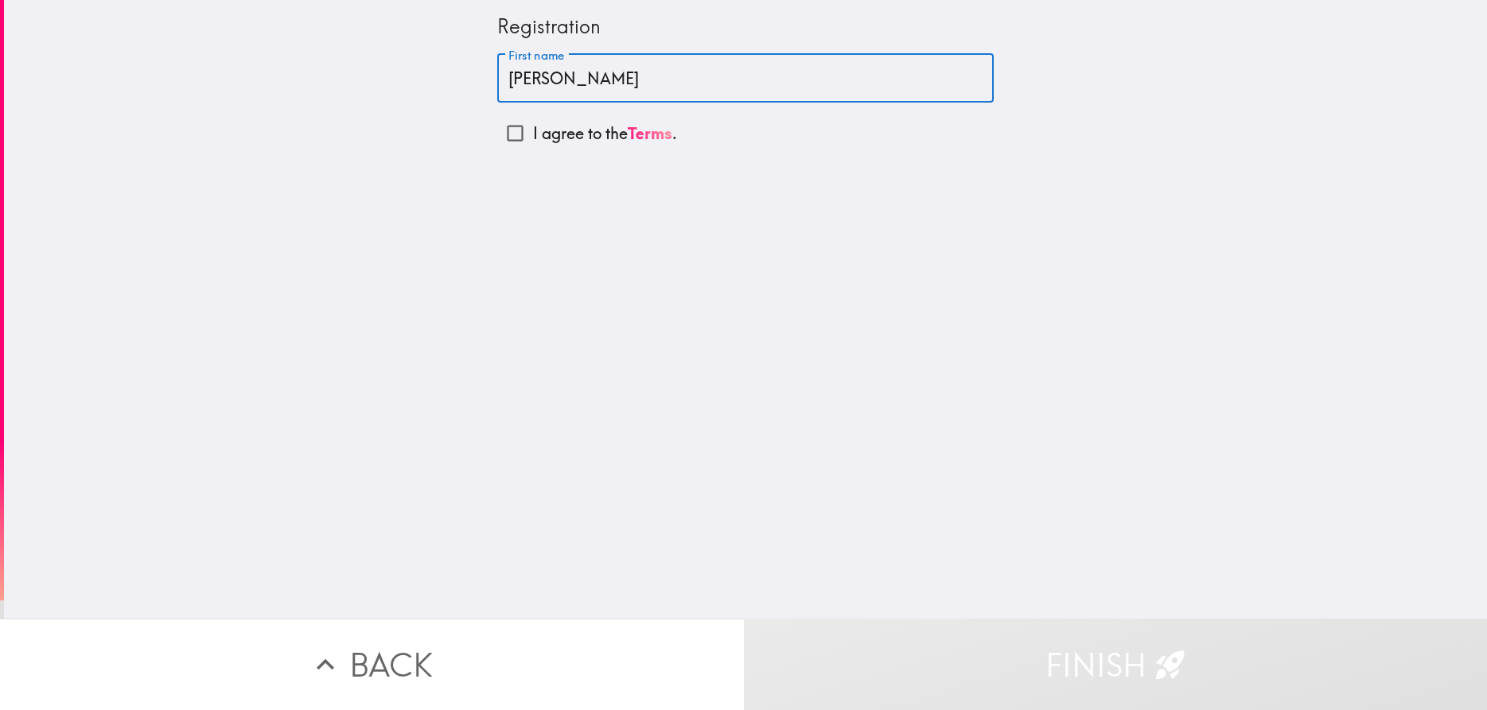
type input "[PERSON_NAME]"
click at [544, 146] on label "I agree to the Terms ." at bounding box center [745, 133] width 496 height 36
click at [533, 146] on input "I agree to the Terms ." at bounding box center [515, 133] width 36 height 36
checkbox input "true"
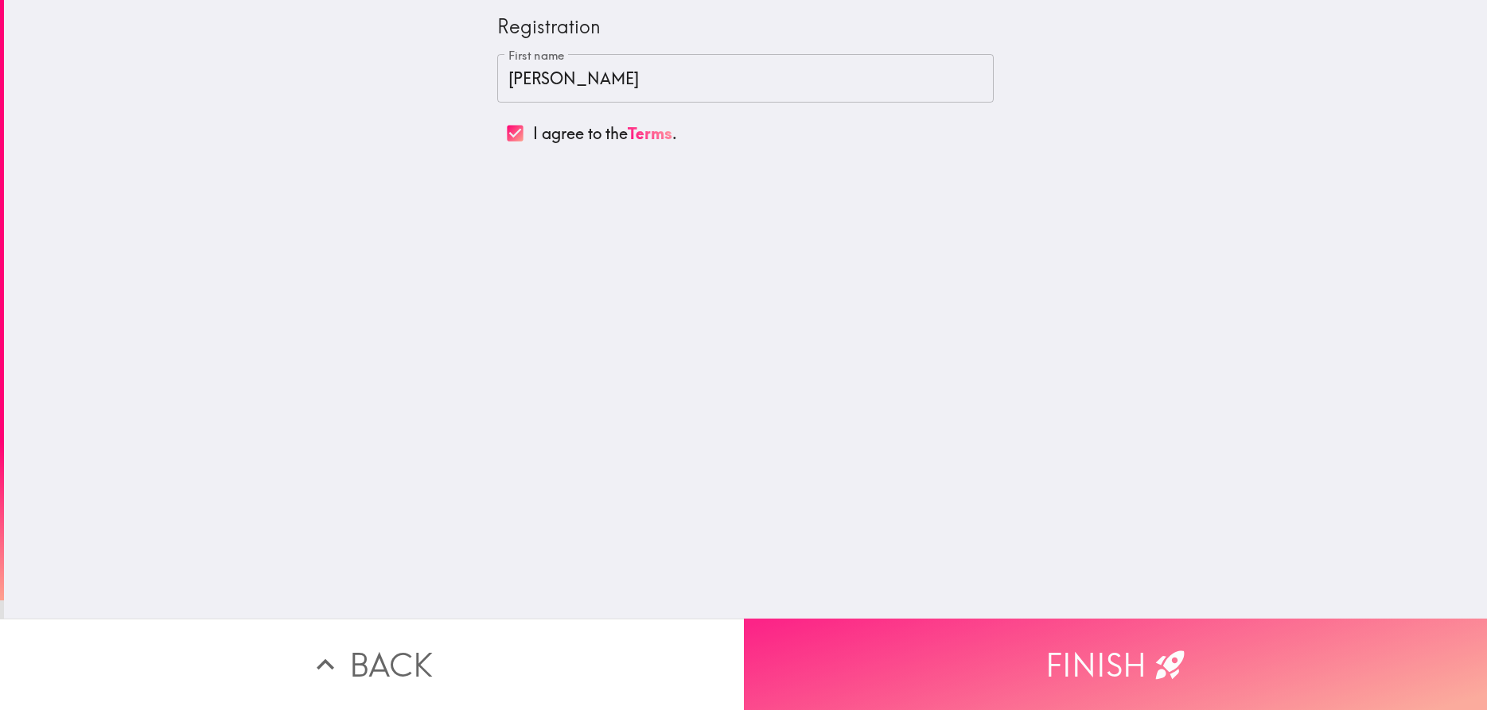
click at [955, 660] on button "Finish" at bounding box center [1116, 664] width 744 height 91
